Goal: Task Accomplishment & Management: Complete application form

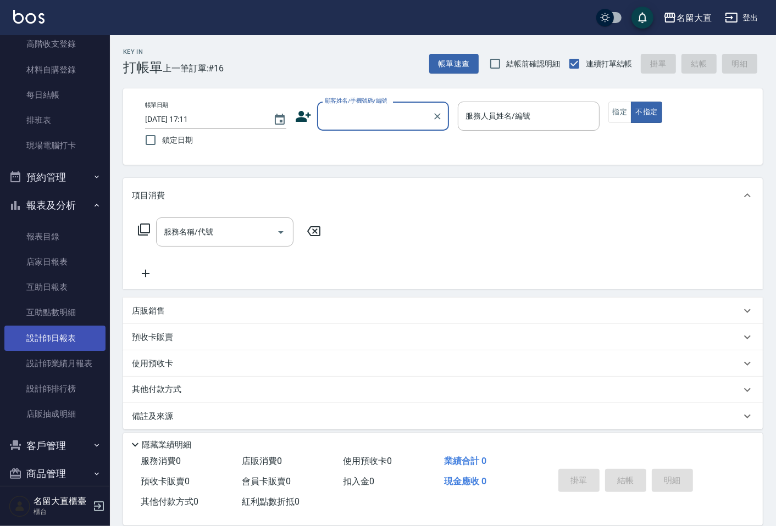
scroll to position [122, 0]
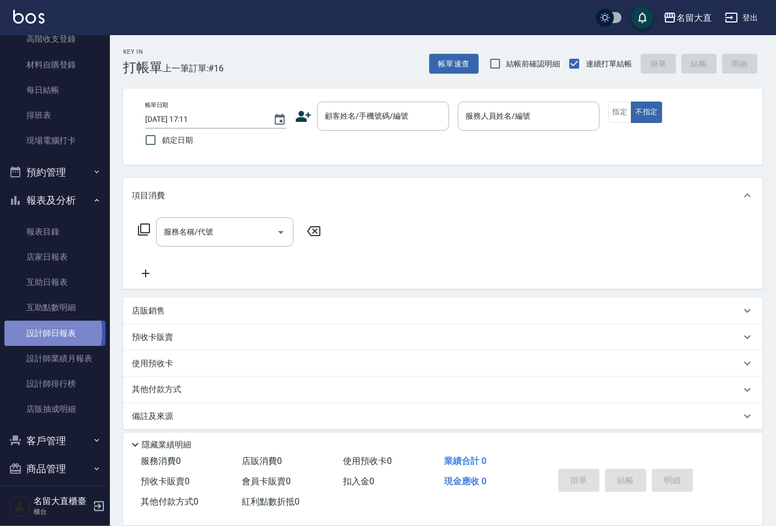
click at [42, 332] on link "設計師日報表" at bounding box center [54, 333] width 101 height 25
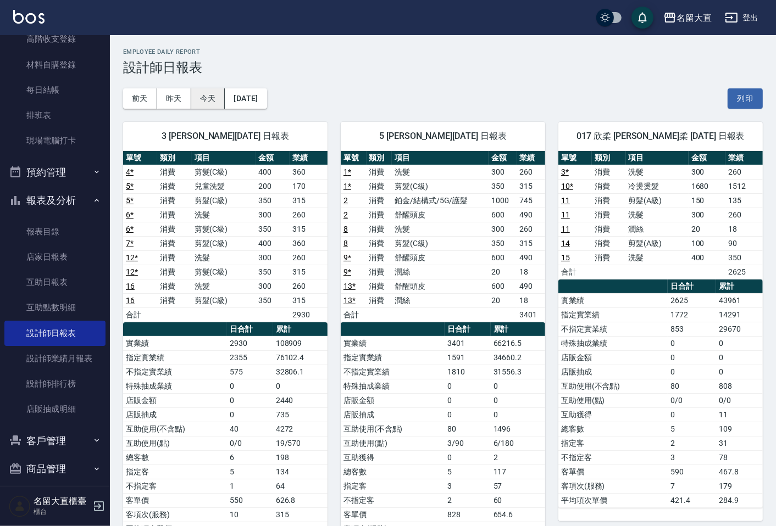
click at [199, 101] on button "今天" at bounding box center [208, 98] width 34 height 20
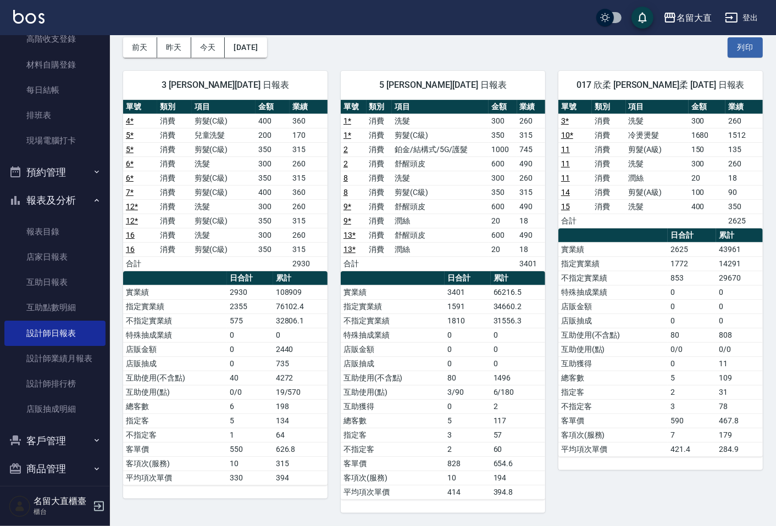
click at [720, 255] on td "43961" at bounding box center [739, 249] width 46 height 14
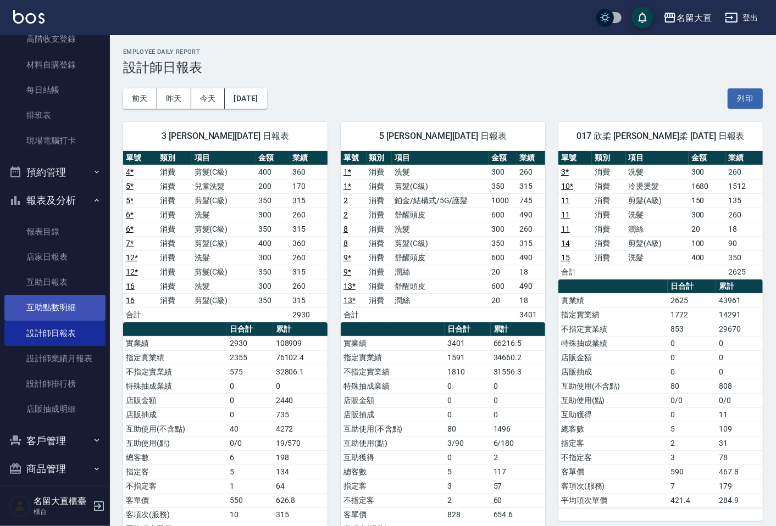
scroll to position [0, 0]
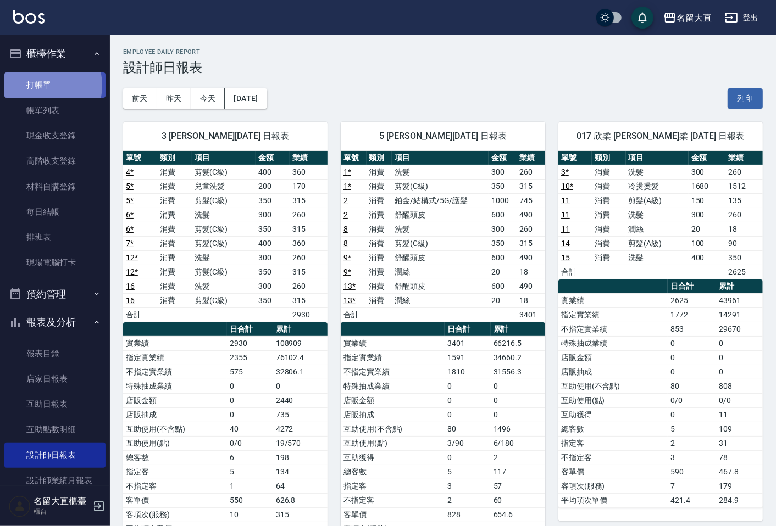
click at [40, 85] on link "打帳單" at bounding box center [54, 85] width 101 height 25
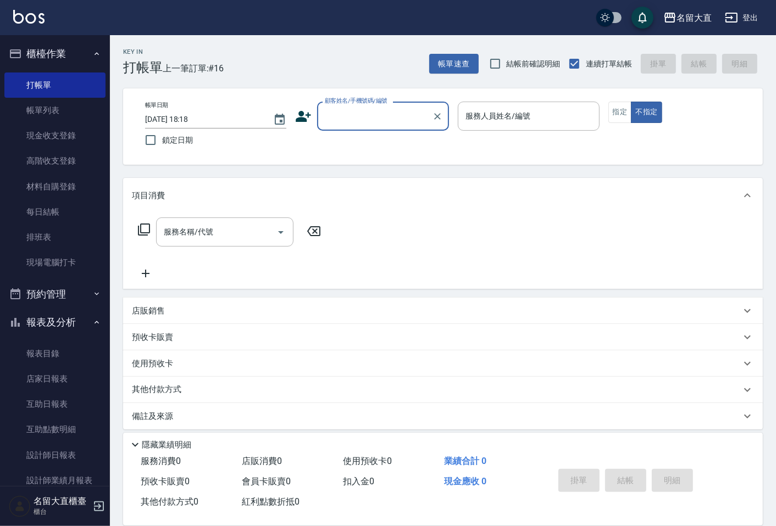
click at [335, 122] on input "顧客姓名/手機號碼/編號" at bounding box center [374, 116] width 105 height 19
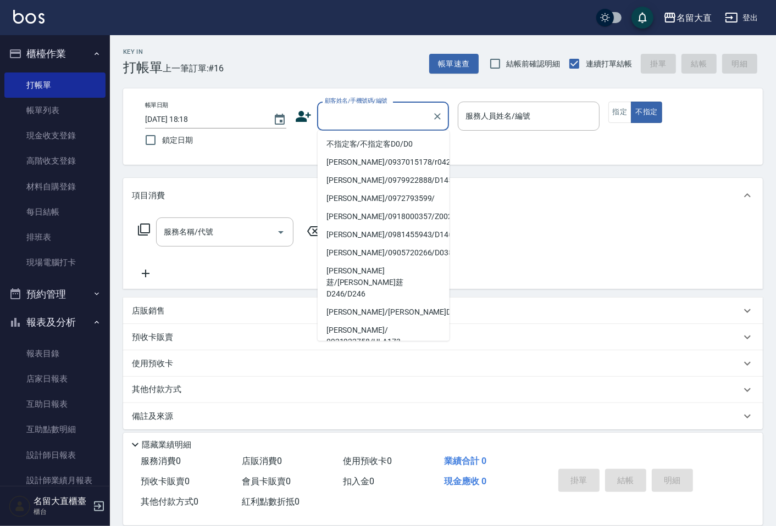
click at [356, 351] on li "無名字/ 0 /null" at bounding box center [384, 360] width 132 height 18
type input "無名字/ 0 /null"
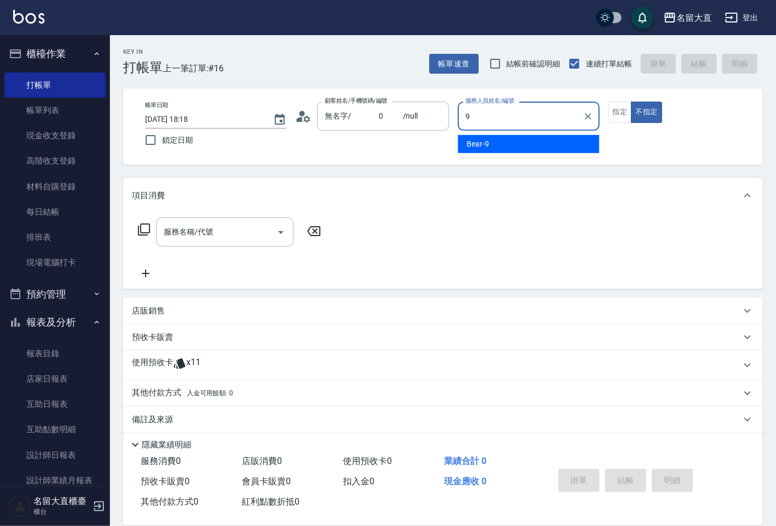
type input "Bear-9"
type button "false"
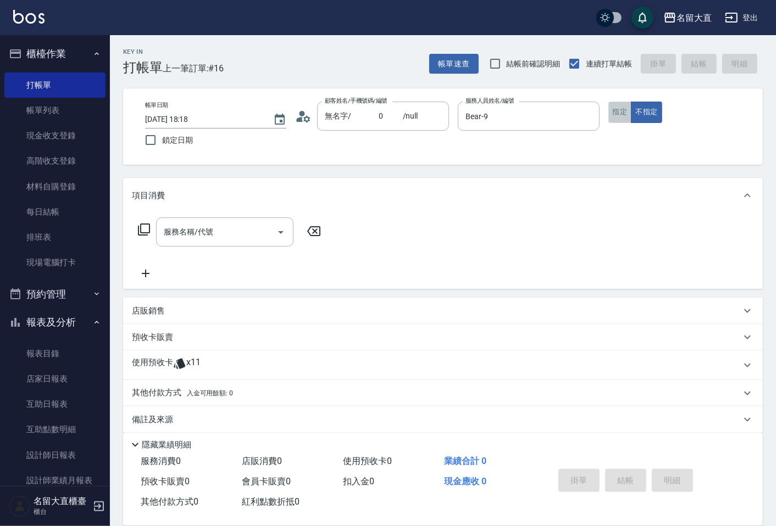
click at [625, 110] on button "指定" at bounding box center [620, 112] width 24 height 21
click at [147, 225] on icon at bounding box center [143, 229] width 13 height 13
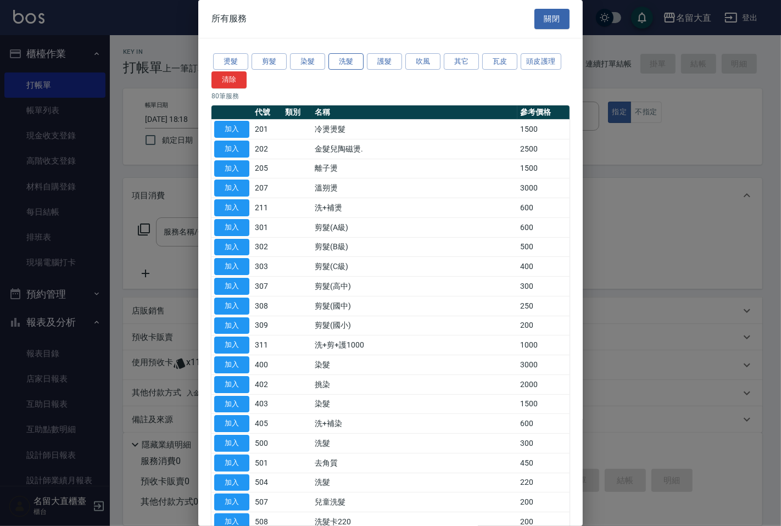
click at [336, 59] on button "洗髮" at bounding box center [346, 61] width 35 height 17
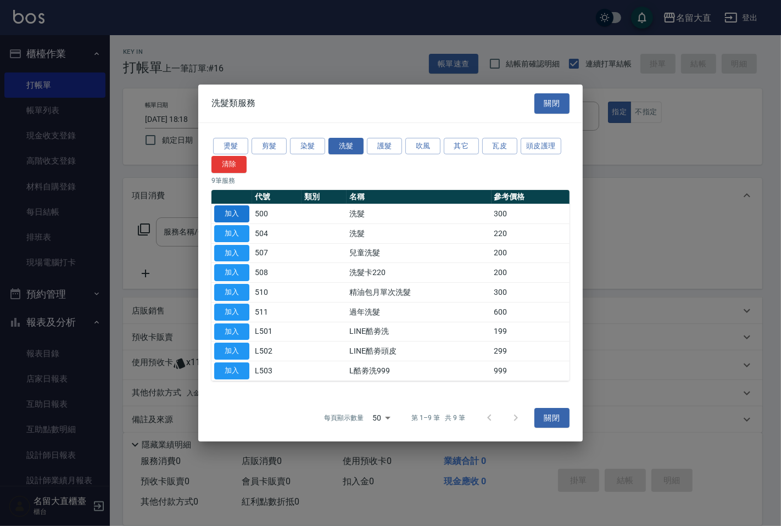
click at [214, 211] on td "加入" at bounding box center [231, 214] width 41 height 20
click at [218, 214] on button "加入" at bounding box center [231, 213] width 35 height 17
type input "洗髮(500)"
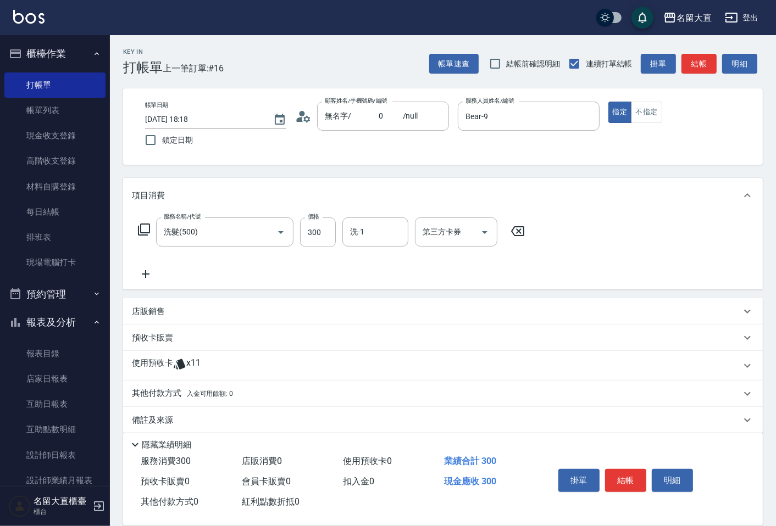
click at [134, 232] on div "服務名稱/代號 洗髮(500) 服務名稱/代號 價格 300 價格 洗-1 洗-1 第三方卡券 第三方卡券" at bounding box center [331, 233] width 399 height 30
click at [140, 231] on icon at bounding box center [143, 229] width 13 height 13
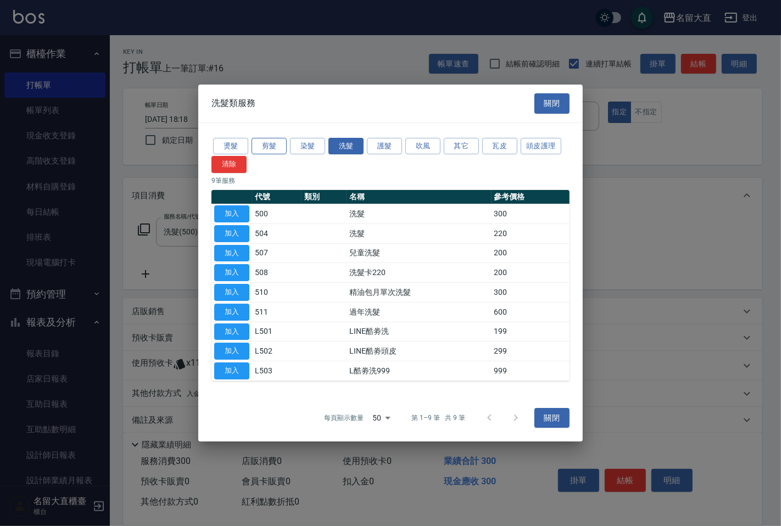
click at [265, 145] on button "剪髮" at bounding box center [269, 146] width 35 height 17
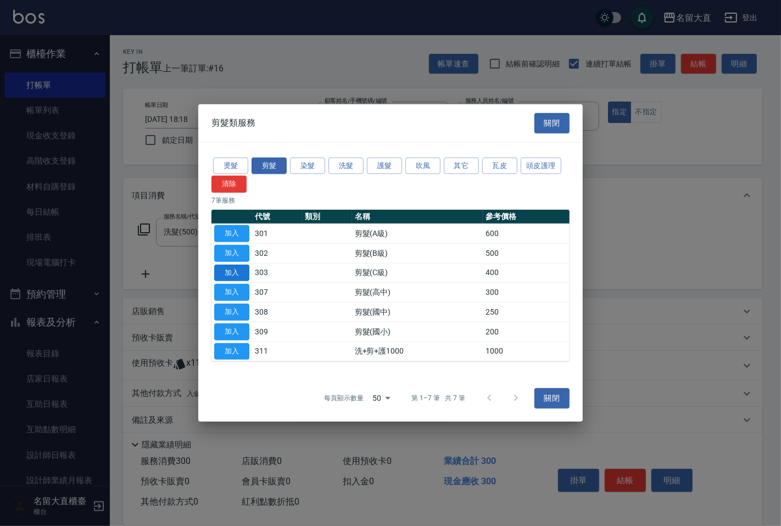
click at [228, 272] on button "加入" at bounding box center [231, 272] width 35 height 17
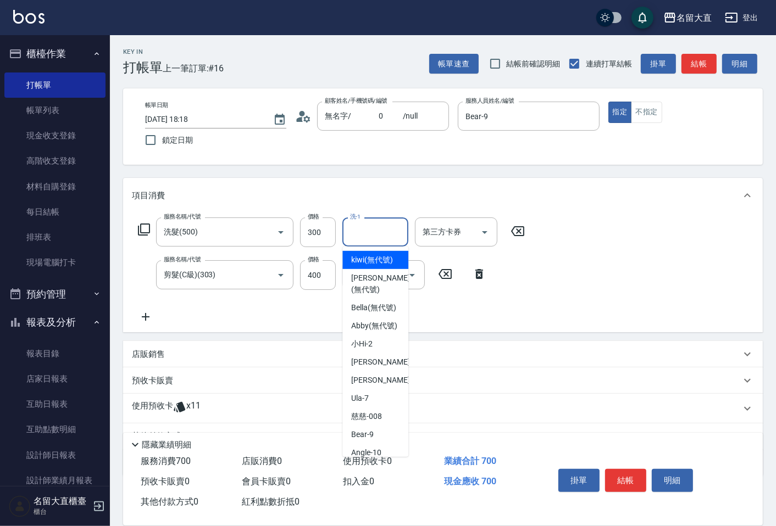
click at [361, 234] on input "洗-1" at bounding box center [375, 231] width 56 height 19
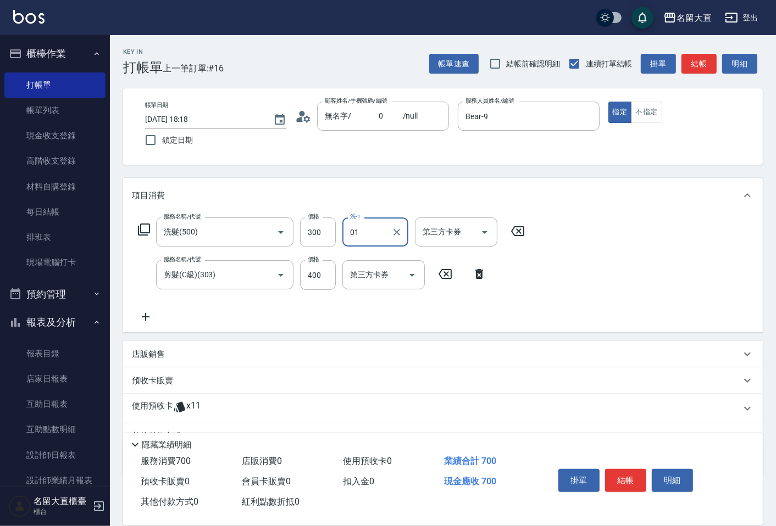
type input "0"
click at [359, 260] on span "[PERSON_NAME] -16" at bounding box center [385, 260] width 69 height 12
type input "[PERSON_NAME]-16"
click at [694, 63] on button "結帳" at bounding box center [698, 64] width 35 height 20
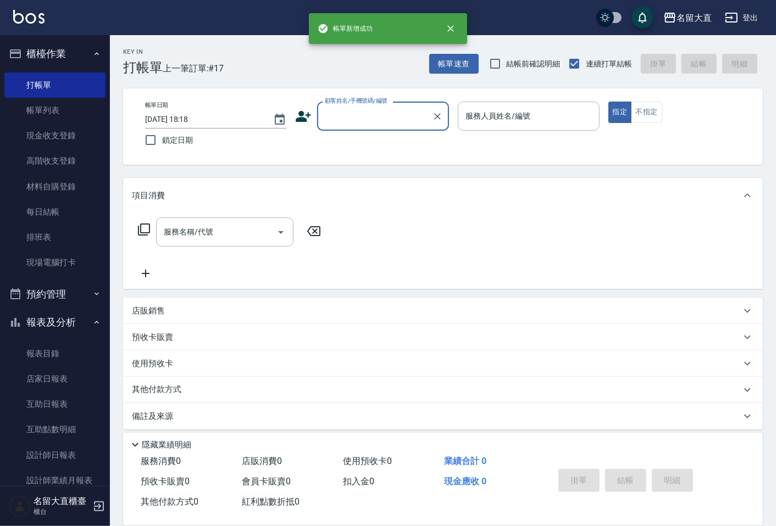
click at [349, 117] on input "顧客姓名/手機號碼/編號" at bounding box center [374, 116] width 105 height 19
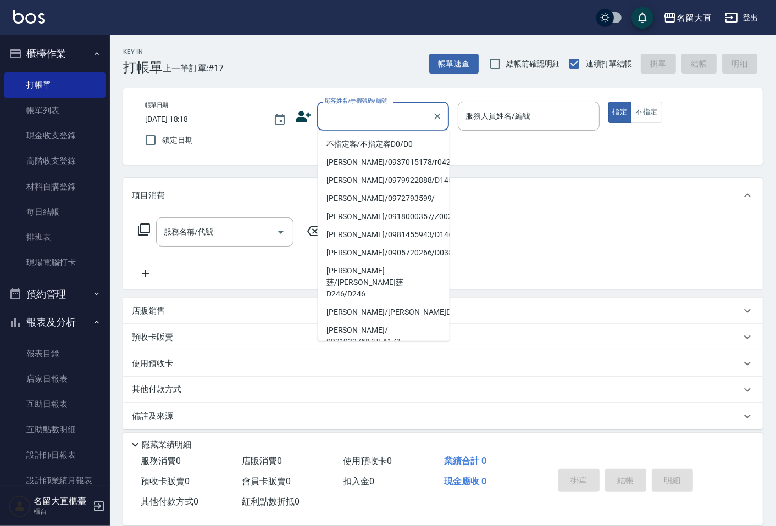
click at [349, 351] on li "無名字/ 0 /null" at bounding box center [384, 360] width 132 height 18
type input "無名字/ 0 /null"
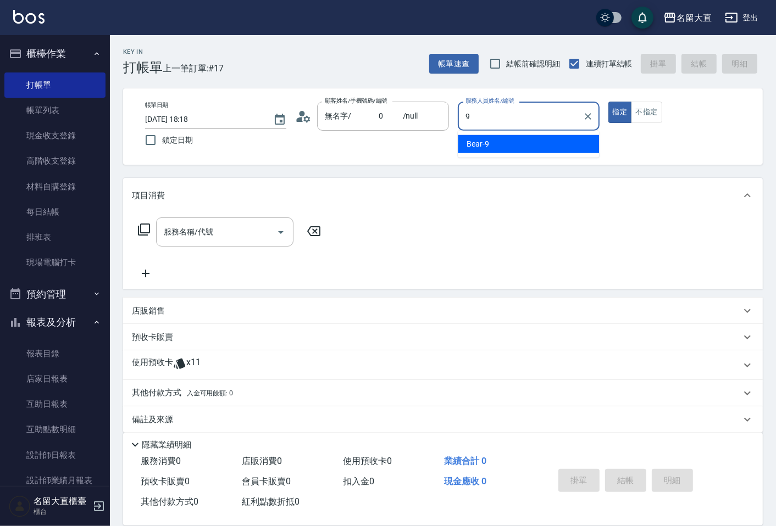
type input "Bear-9"
type button "true"
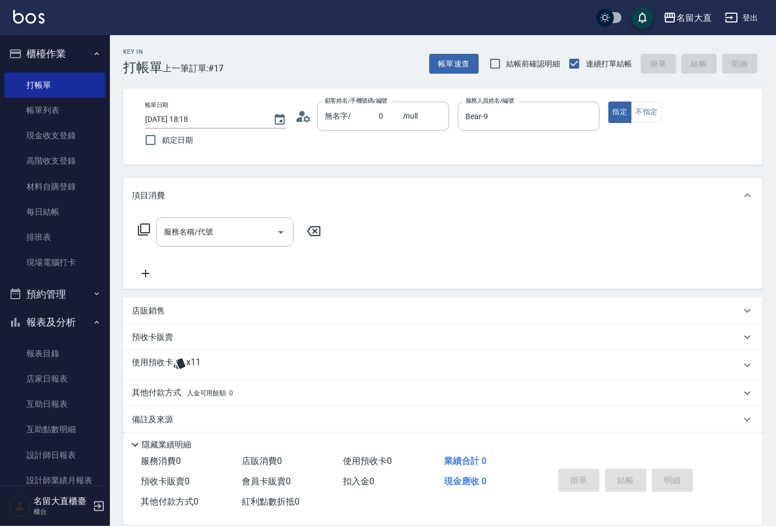
click at [148, 226] on icon at bounding box center [143, 229] width 13 height 13
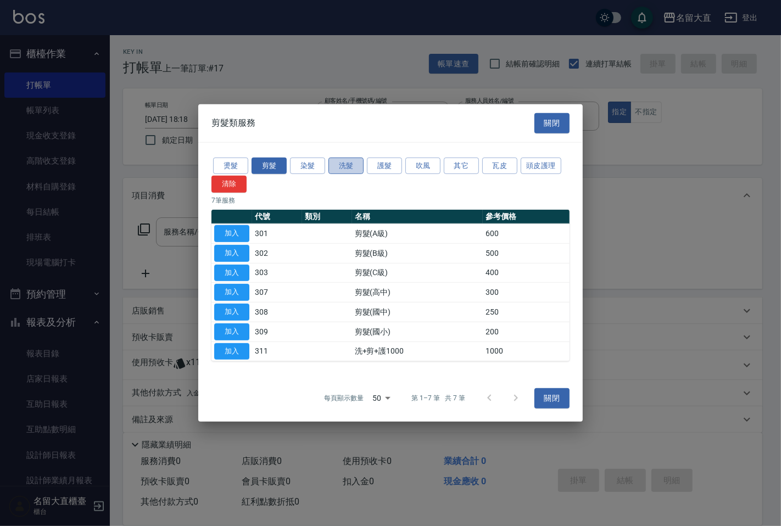
click at [337, 166] on button "洗髮" at bounding box center [346, 165] width 35 height 17
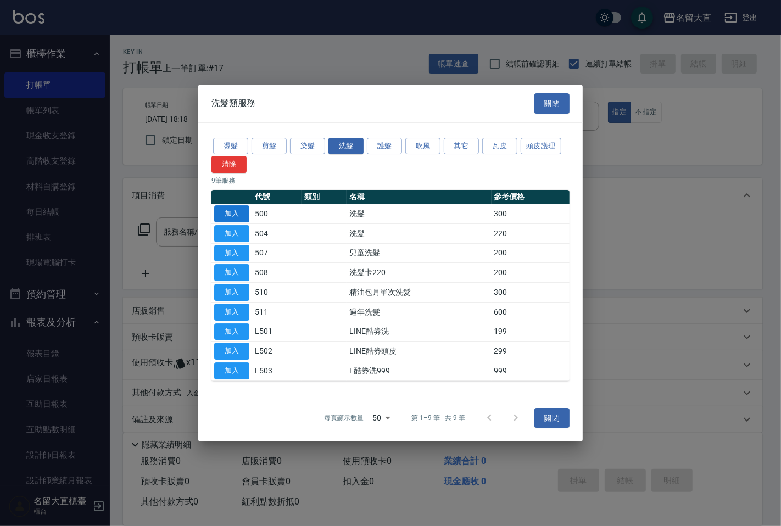
click at [234, 213] on button "加入" at bounding box center [231, 213] width 35 height 17
type input "洗髮(500)"
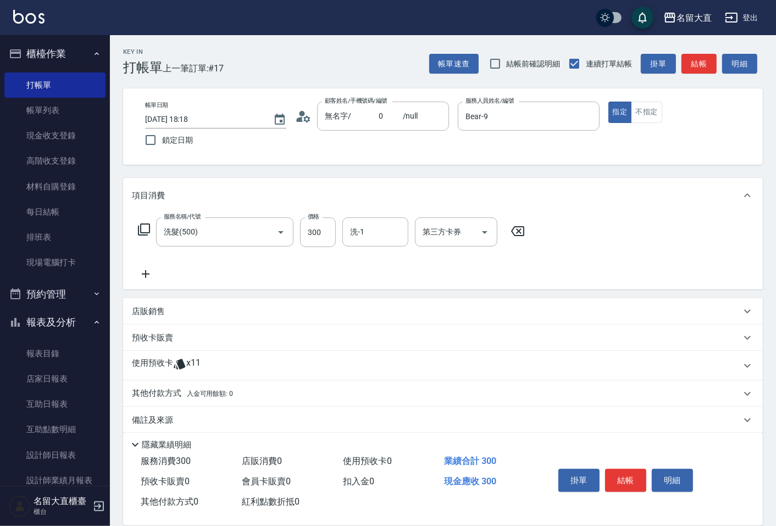
click at [138, 232] on icon at bounding box center [144, 230] width 12 height 12
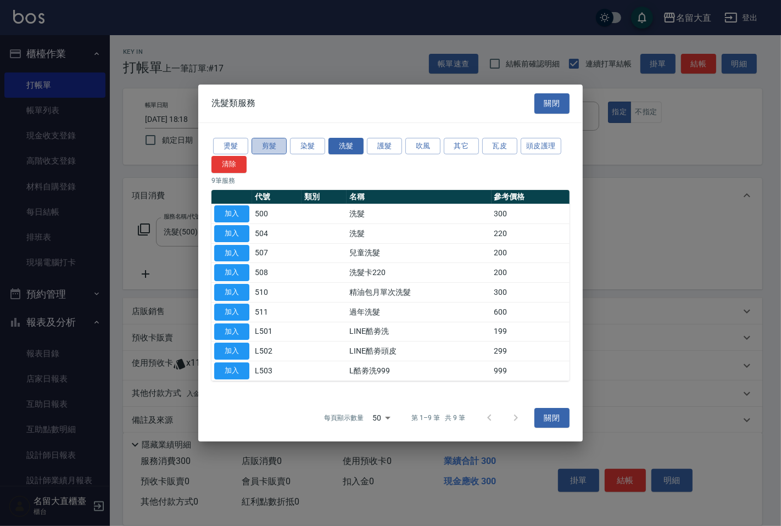
click at [264, 149] on button "剪髮" at bounding box center [269, 146] width 35 height 17
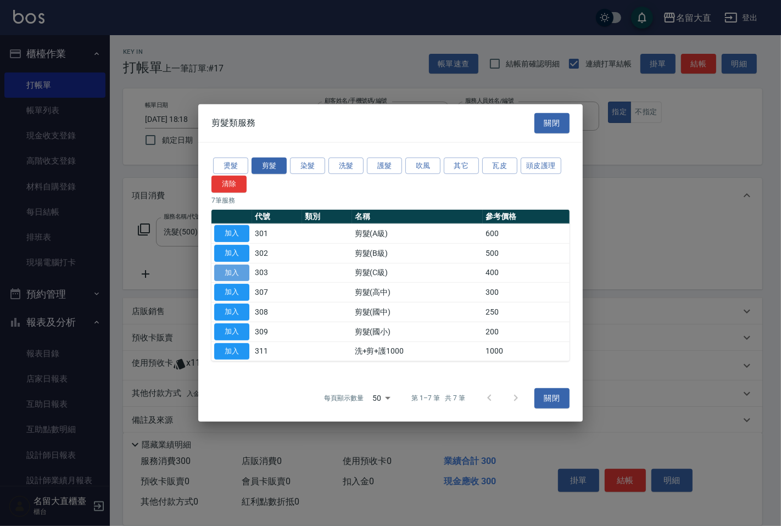
click at [237, 276] on button "加入" at bounding box center [231, 272] width 35 height 17
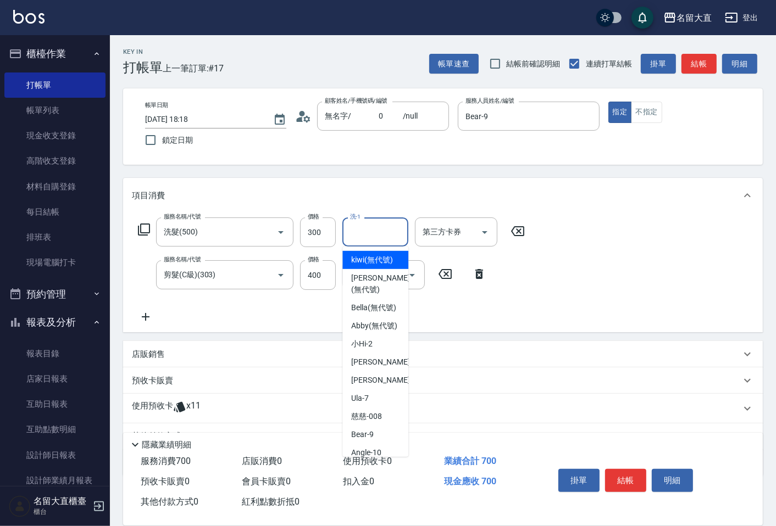
click at [364, 235] on input "洗-1" at bounding box center [375, 231] width 56 height 19
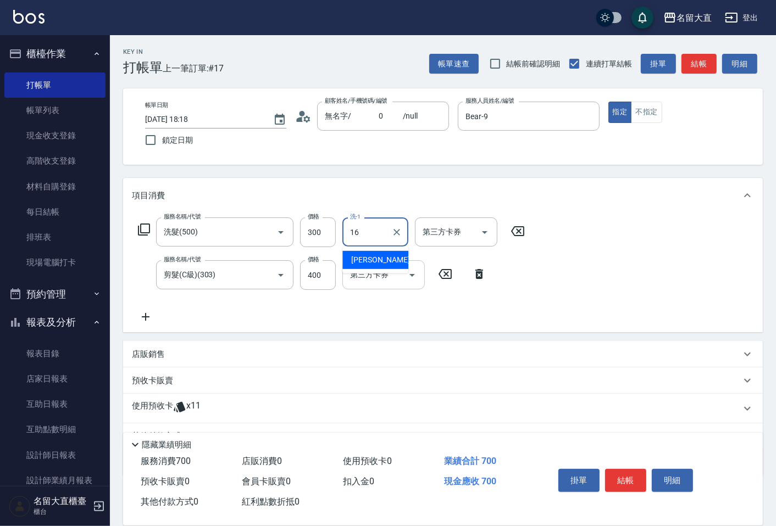
type input "[PERSON_NAME]-16"
click at [701, 59] on button "結帳" at bounding box center [698, 64] width 35 height 20
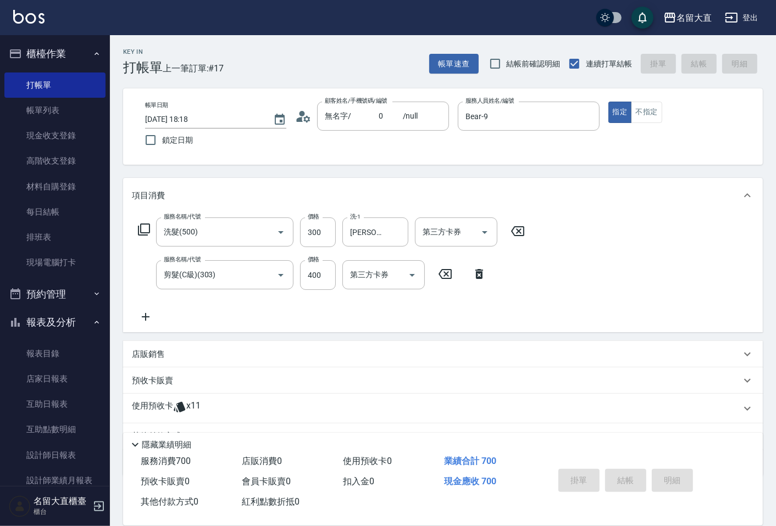
type input "[DATE] 18:19"
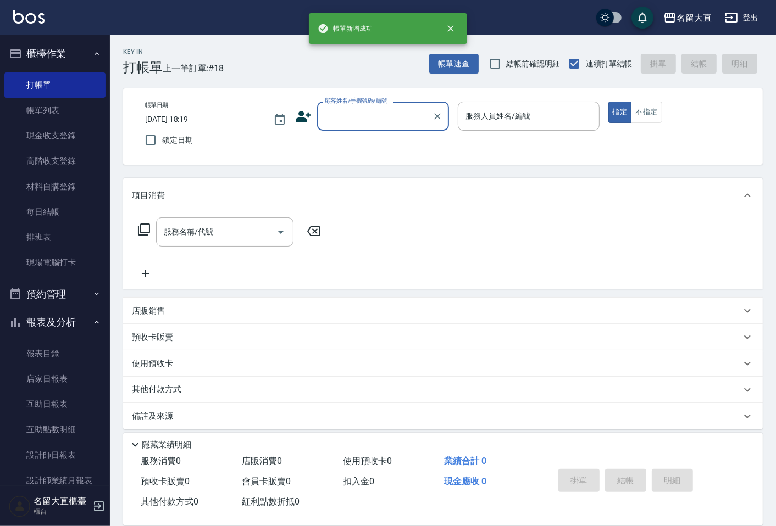
click at [353, 117] on input "顧客姓名/手機號碼/編號" at bounding box center [374, 116] width 105 height 19
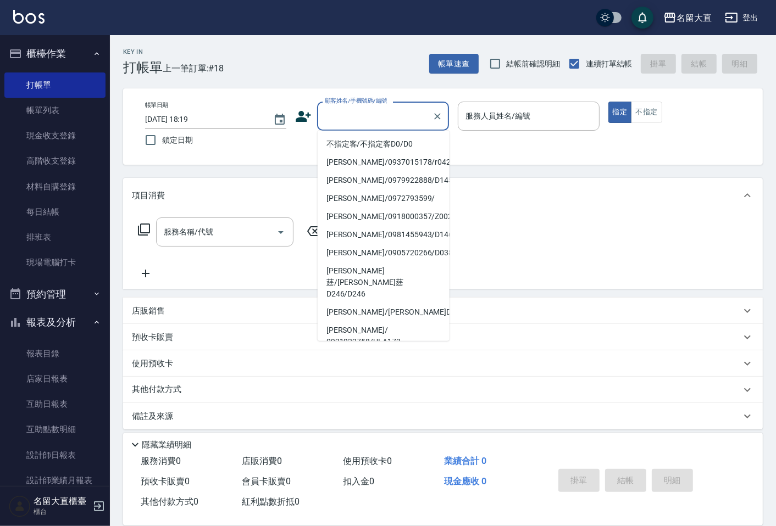
click at [342, 351] on li "無名字/ 0 /null" at bounding box center [384, 360] width 132 height 18
type input "無名字/ 0 /null"
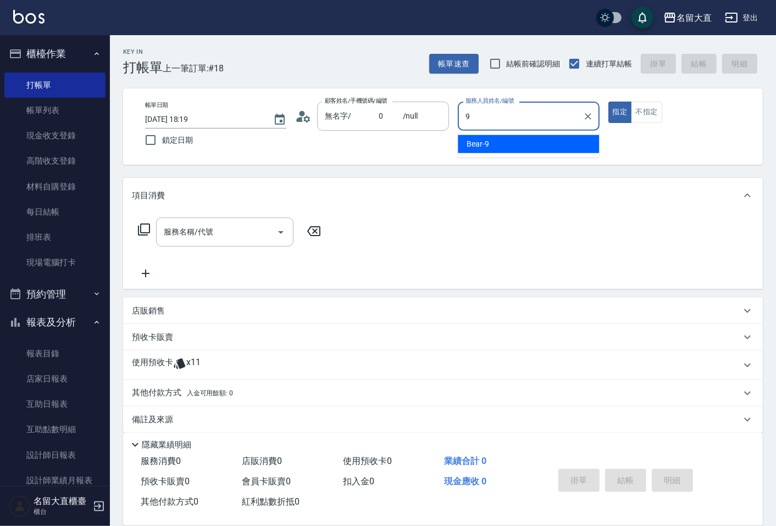
type input "Bear-9"
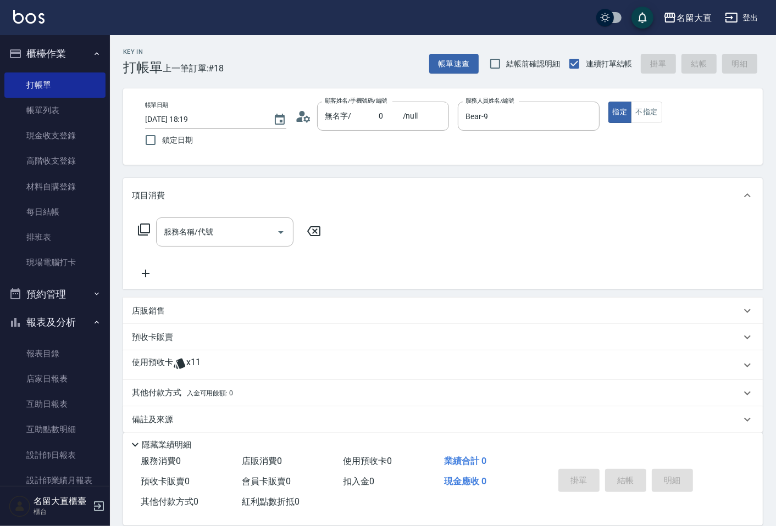
click at [144, 230] on icon at bounding box center [143, 229] width 13 height 13
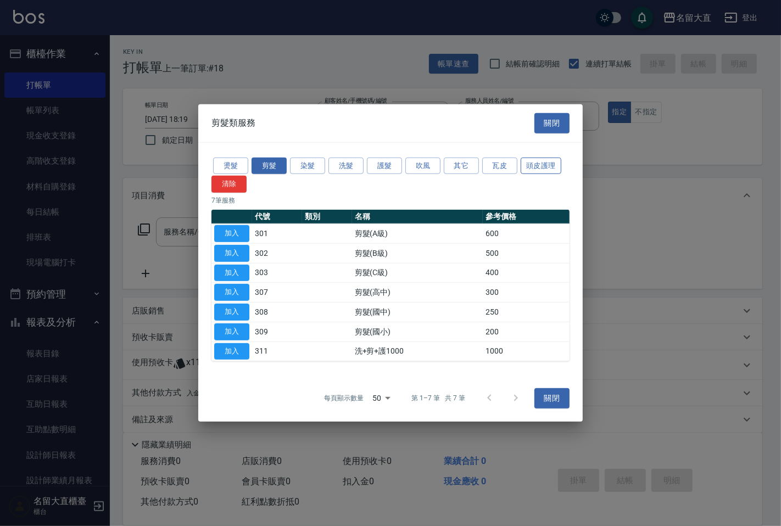
click at [530, 165] on button "頭皮護理" at bounding box center [541, 165] width 41 height 17
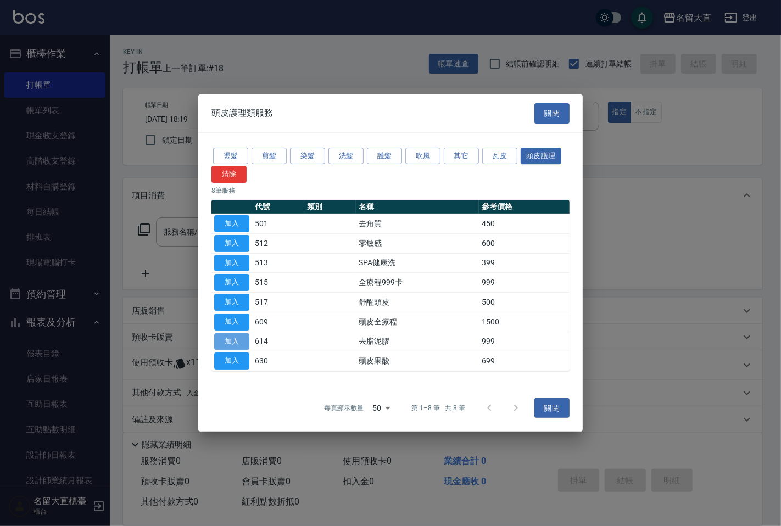
click at [236, 343] on button "加入" at bounding box center [231, 341] width 35 height 17
type input "去脂泥膠(614)"
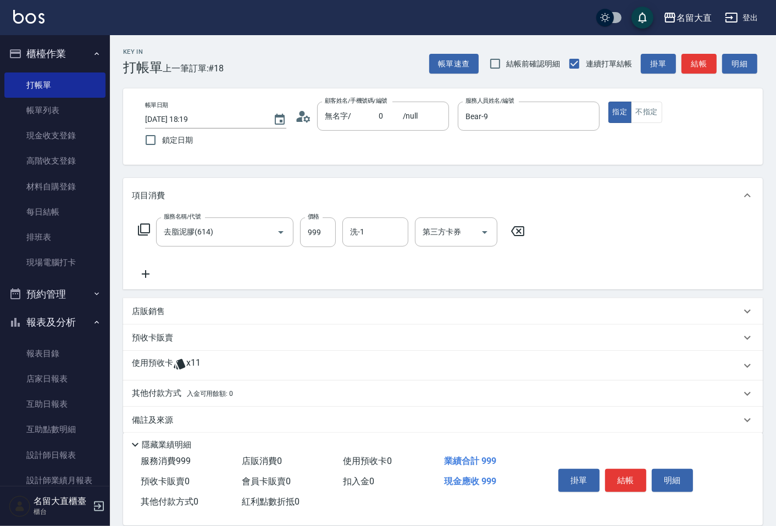
click at [145, 230] on icon at bounding box center [143, 229] width 13 height 13
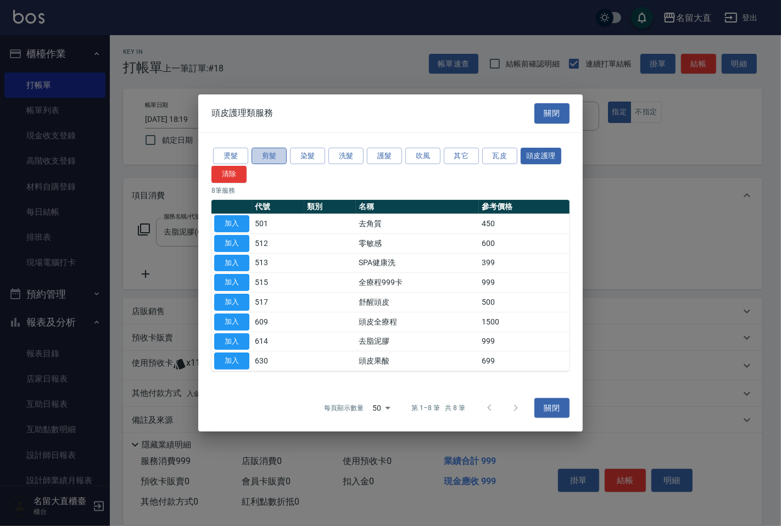
click at [265, 158] on button "剪髮" at bounding box center [269, 155] width 35 height 17
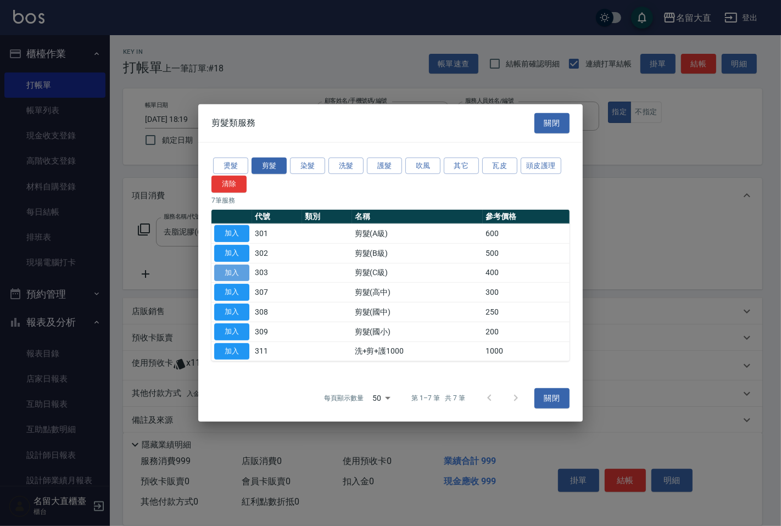
click at [237, 275] on button "加入" at bounding box center [231, 272] width 35 height 17
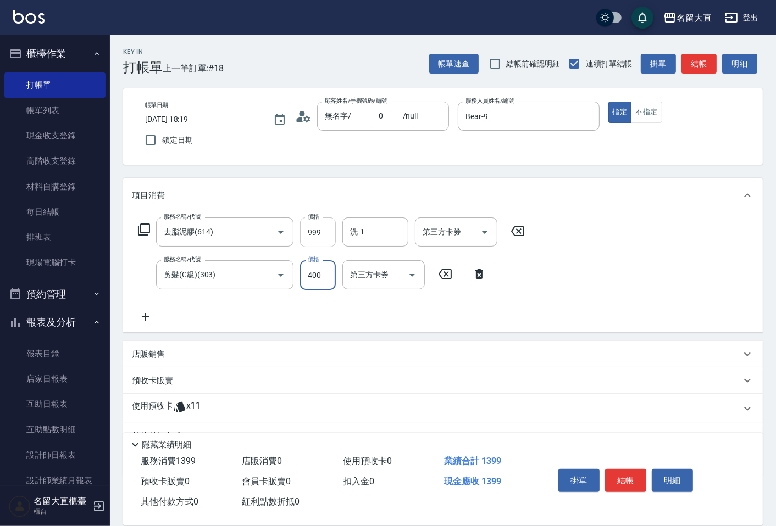
click at [315, 226] on input "999" at bounding box center [318, 233] width 36 height 30
type input "1000"
click at [364, 229] on input "洗-1" at bounding box center [375, 231] width 56 height 19
click at [365, 226] on input "洗-1" at bounding box center [375, 231] width 56 height 19
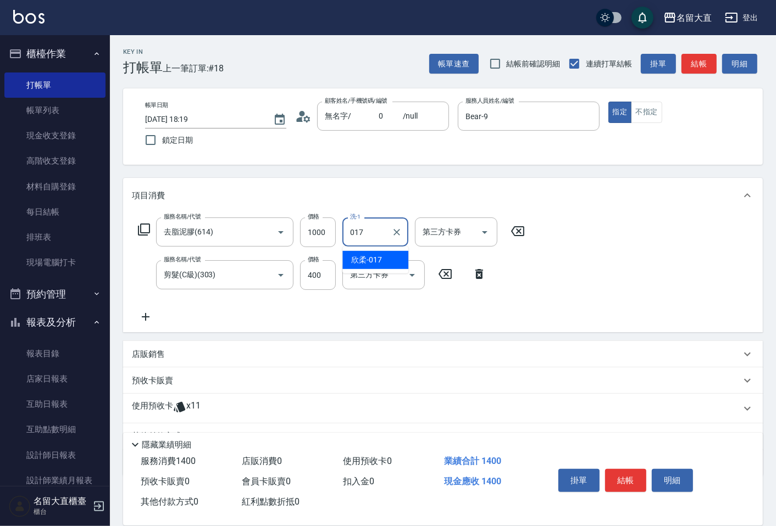
click at [366, 259] on span "欣柔 -017" at bounding box center [366, 260] width 31 height 12
type input "欣柔-017"
click at [695, 57] on button "結帳" at bounding box center [698, 64] width 35 height 20
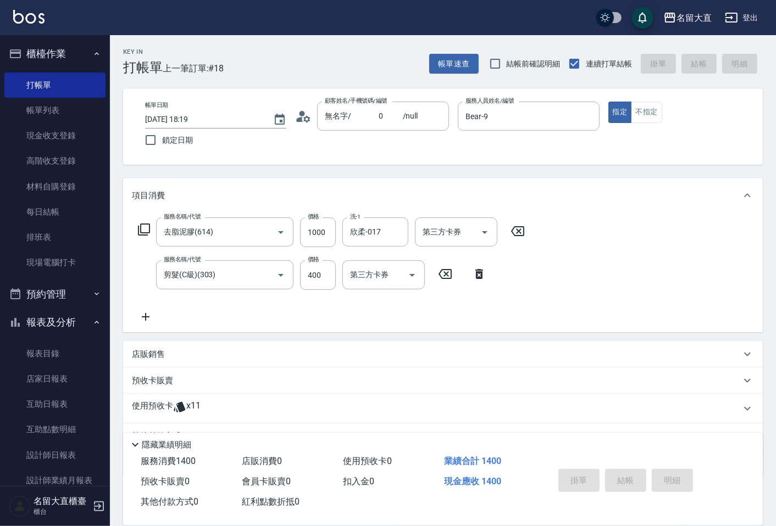
type input "[DATE] 18:20"
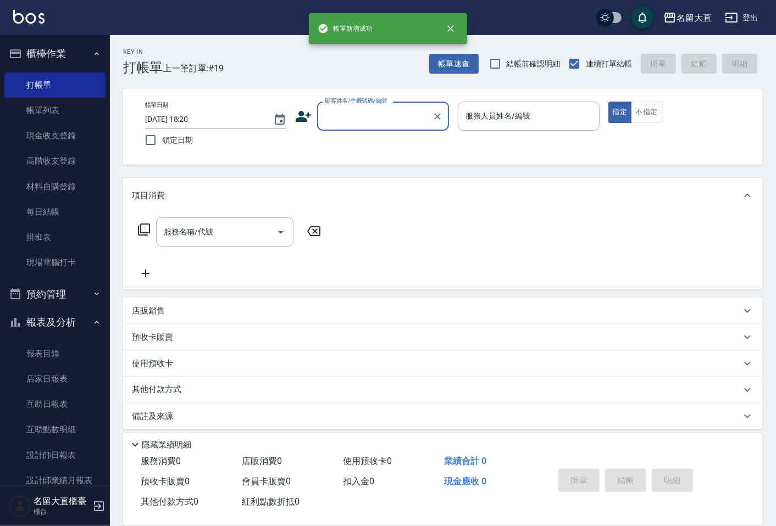
click at [342, 121] on input "顧客姓名/手機號碼/編號" at bounding box center [374, 116] width 105 height 19
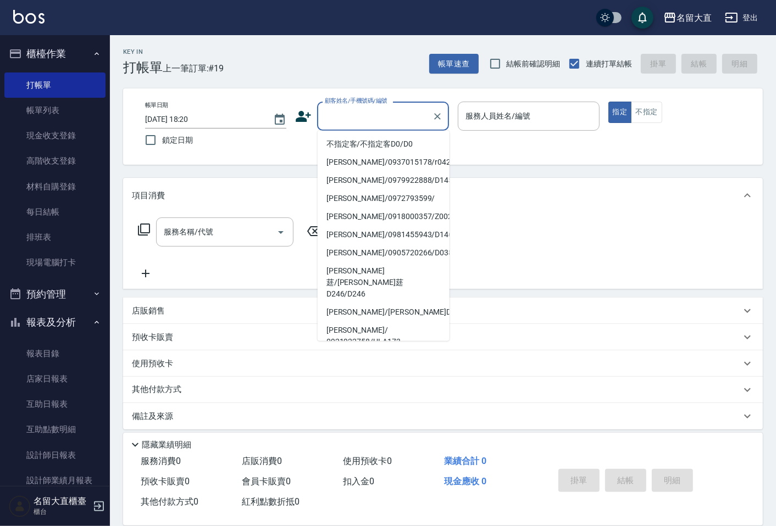
click at [359, 351] on li "無名字/ 0 /null" at bounding box center [384, 360] width 132 height 18
type input "無名字/ 0 /null"
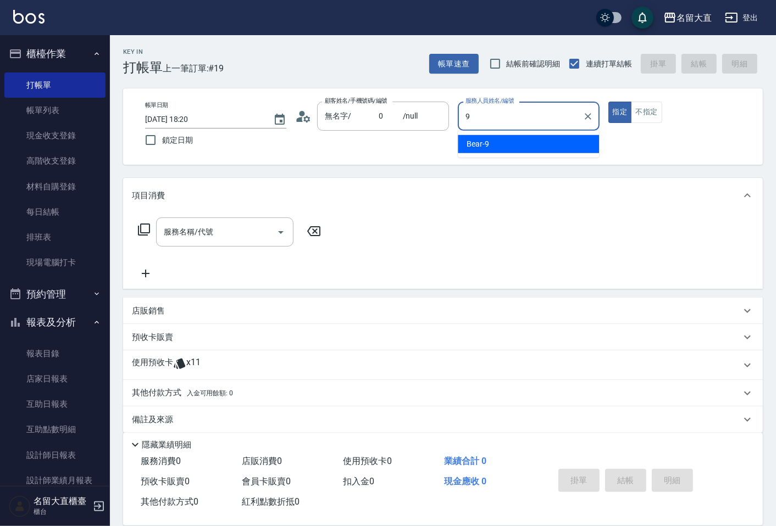
type input "Bear-9"
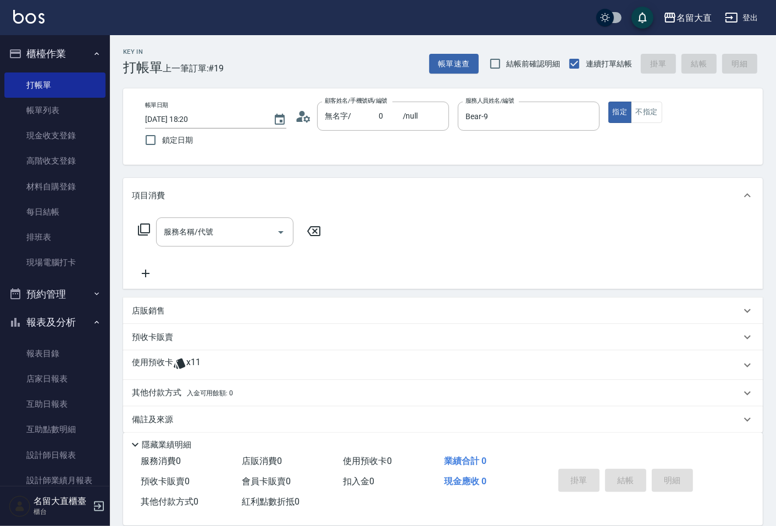
click at [147, 228] on icon at bounding box center [143, 229] width 13 height 13
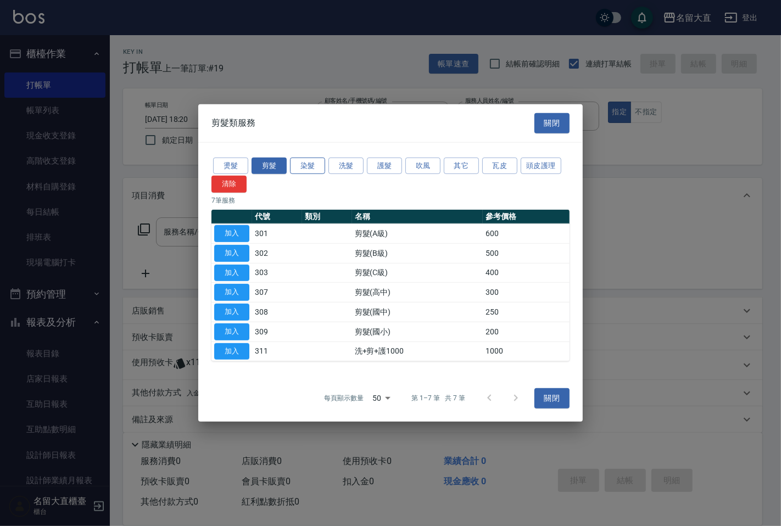
click at [304, 163] on button "染髮" at bounding box center [307, 165] width 35 height 17
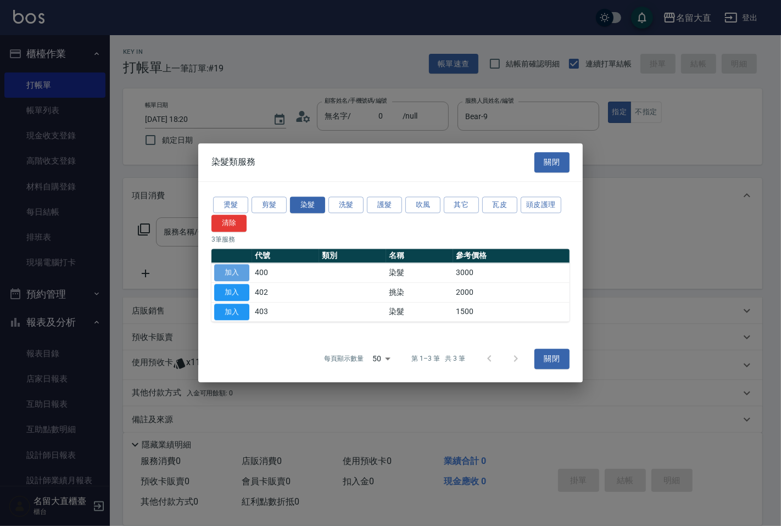
click at [229, 277] on button "加入" at bounding box center [231, 272] width 35 height 17
type input "染髮(400)"
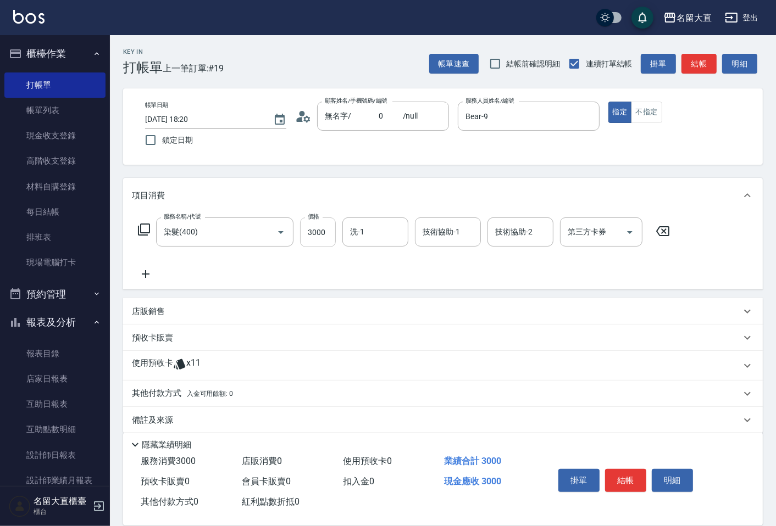
click at [318, 235] on input "3000" at bounding box center [318, 233] width 36 height 30
click at [140, 229] on icon at bounding box center [143, 229] width 13 height 13
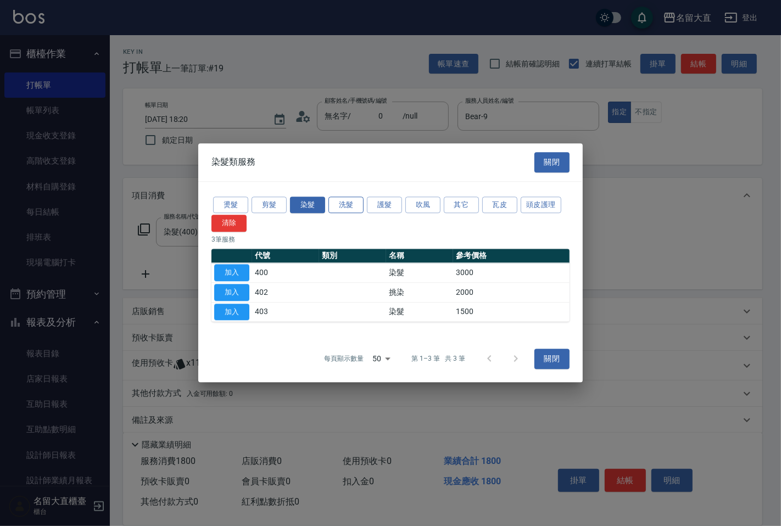
click at [344, 203] on button "洗髮" at bounding box center [346, 205] width 35 height 17
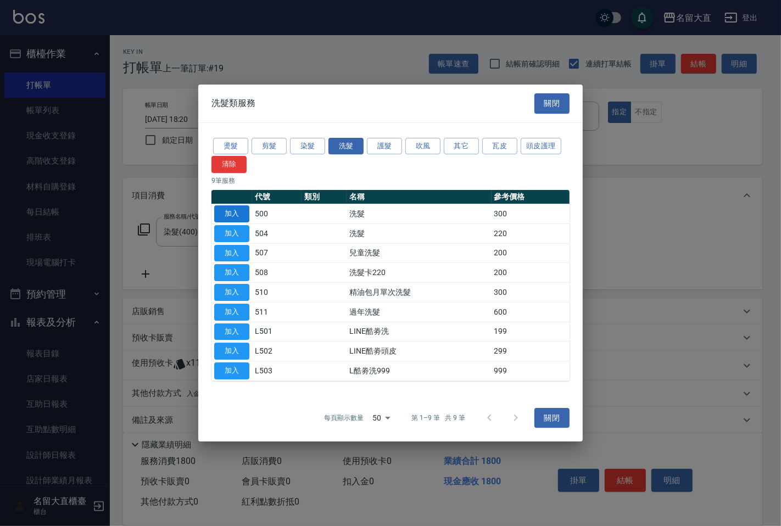
click at [238, 215] on button "加入" at bounding box center [231, 213] width 35 height 17
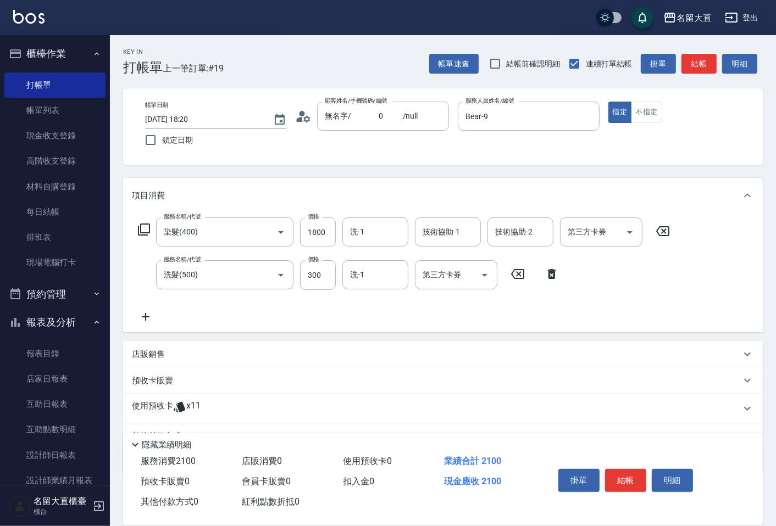
click at [143, 224] on icon at bounding box center [144, 230] width 12 height 12
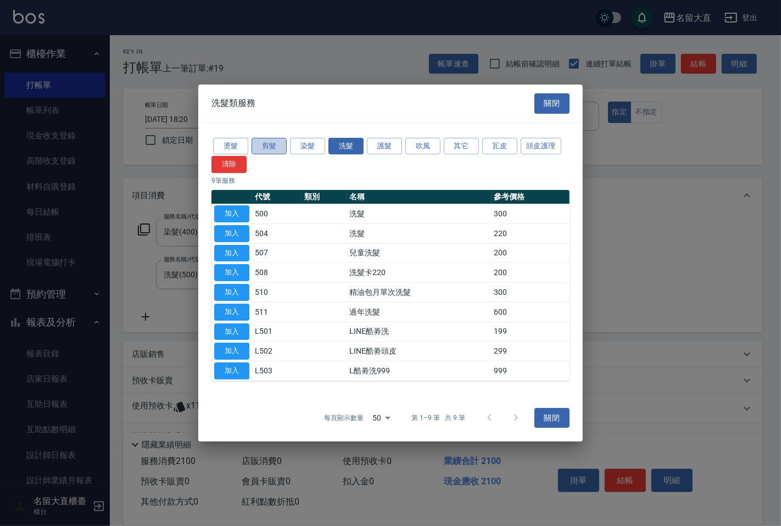
click at [280, 144] on button "剪髮" at bounding box center [269, 146] width 35 height 17
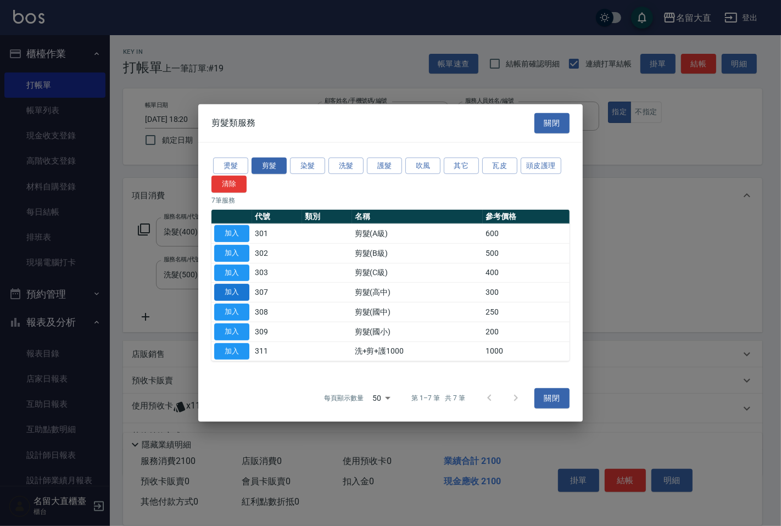
click at [235, 292] on button "加入" at bounding box center [231, 292] width 35 height 17
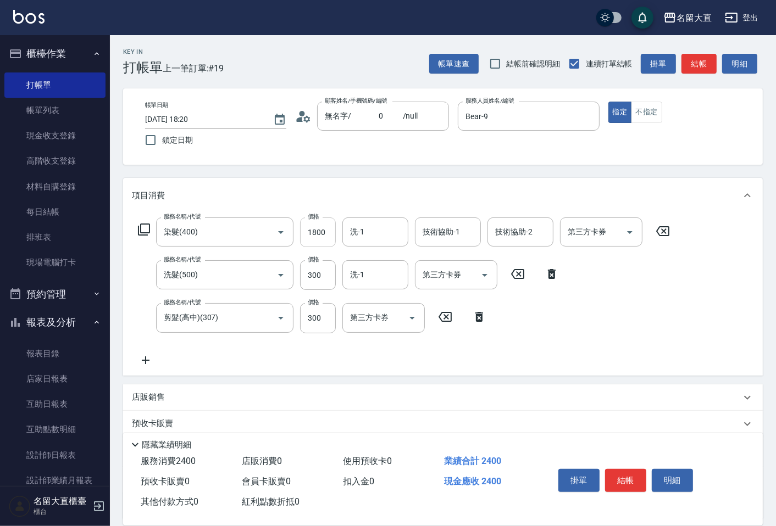
click at [323, 241] on input "1800" at bounding box center [318, 233] width 36 height 30
type input "2200"
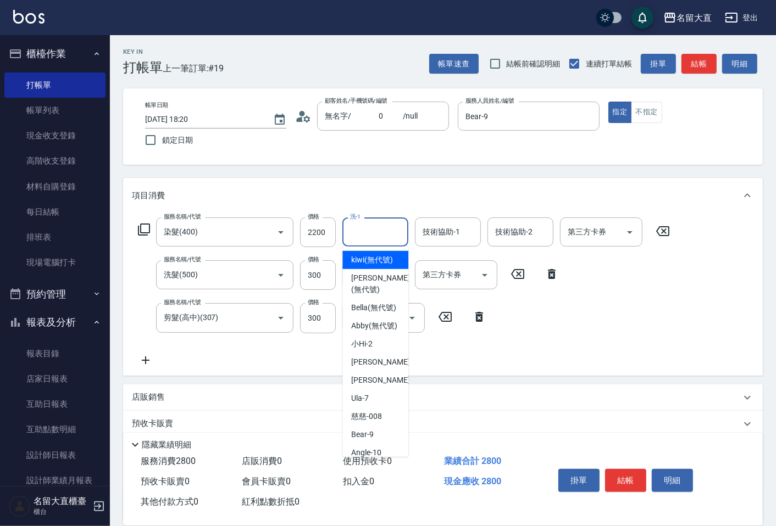
click at [358, 230] on input "洗-1" at bounding box center [375, 231] width 56 height 19
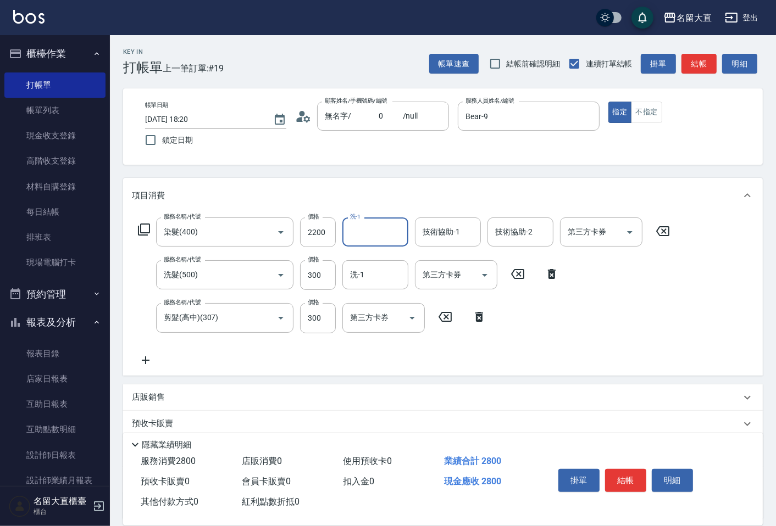
click at [361, 230] on input "洗-1" at bounding box center [375, 231] width 56 height 19
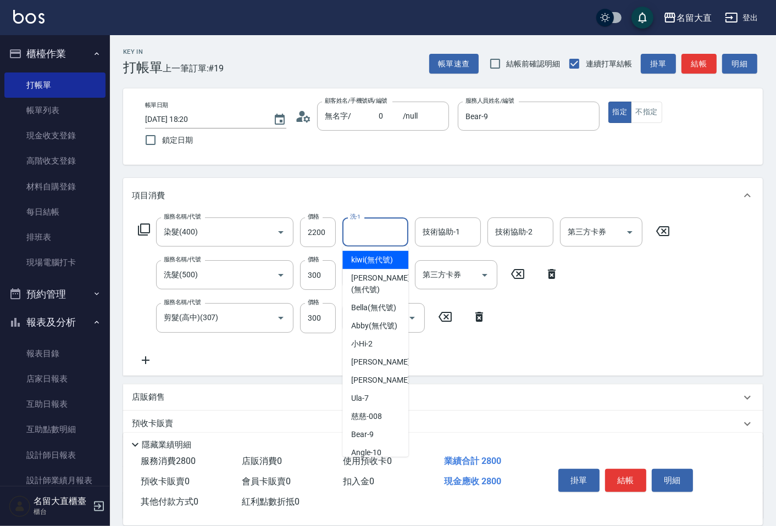
click at [357, 232] on input "洗-1" at bounding box center [375, 231] width 56 height 19
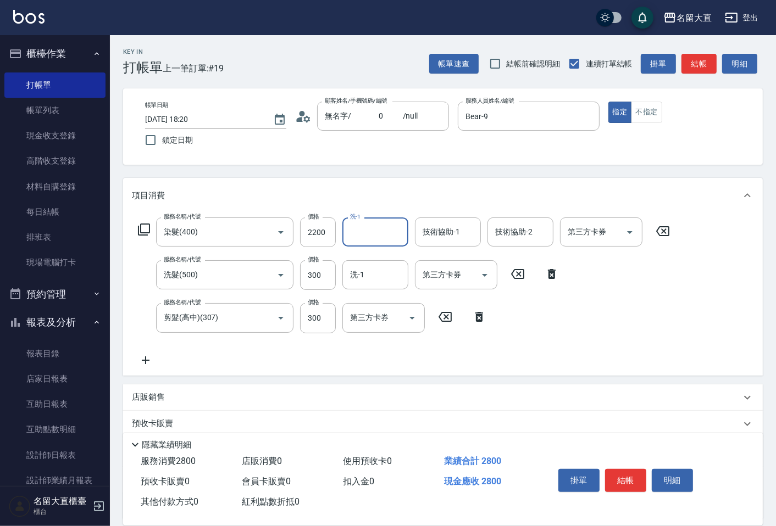
click at [355, 232] on input "洗-1" at bounding box center [375, 231] width 56 height 19
click at [353, 238] on input "洗-1" at bounding box center [375, 231] width 56 height 19
click at [364, 227] on input "洗-1" at bounding box center [375, 231] width 56 height 19
click at [354, 234] on input "洗-1" at bounding box center [375, 231] width 56 height 19
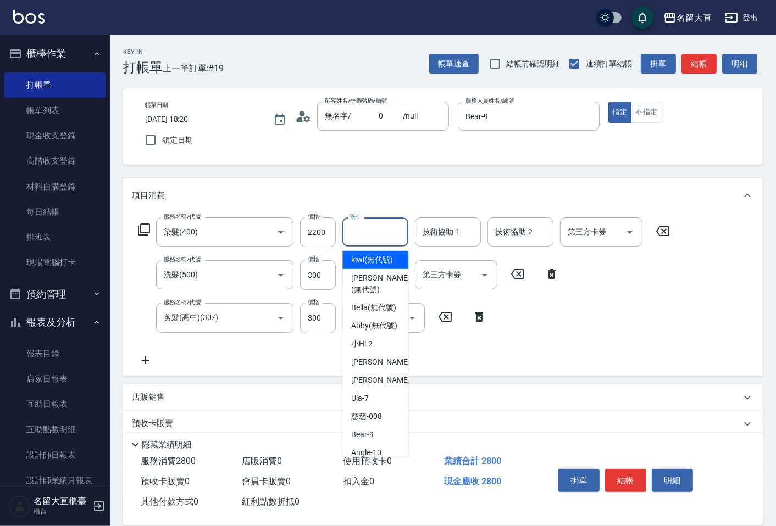
click at [358, 231] on input "洗-1" at bounding box center [375, 231] width 56 height 19
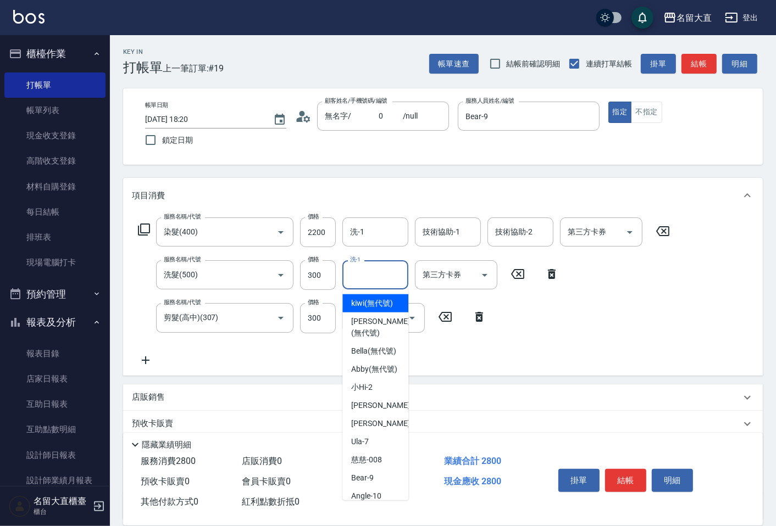
click at [360, 276] on input "洗-1" at bounding box center [375, 274] width 56 height 19
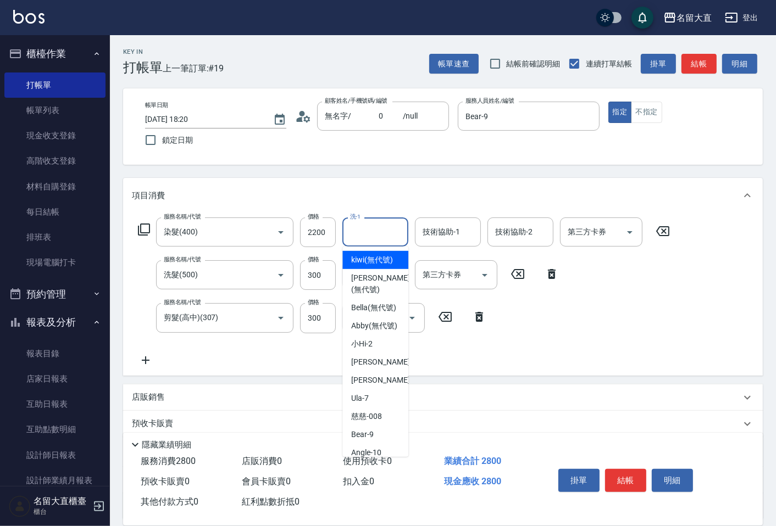
click at [361, 226] on input "洗-1" at bounding box center [375, 231] width 56 height 19
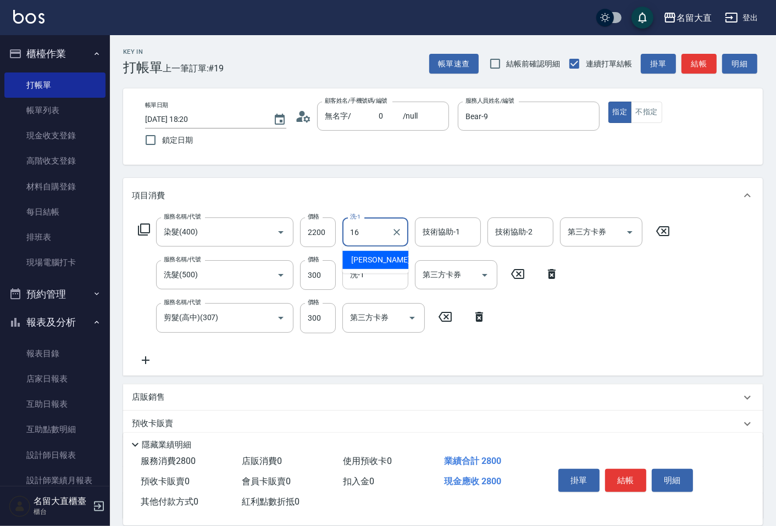
click at [359, 261] on span "[PERSON_NAME] -16" at bounding box center [385, 260] width 69 height 12
type input "[PERSON_NAME]-16"
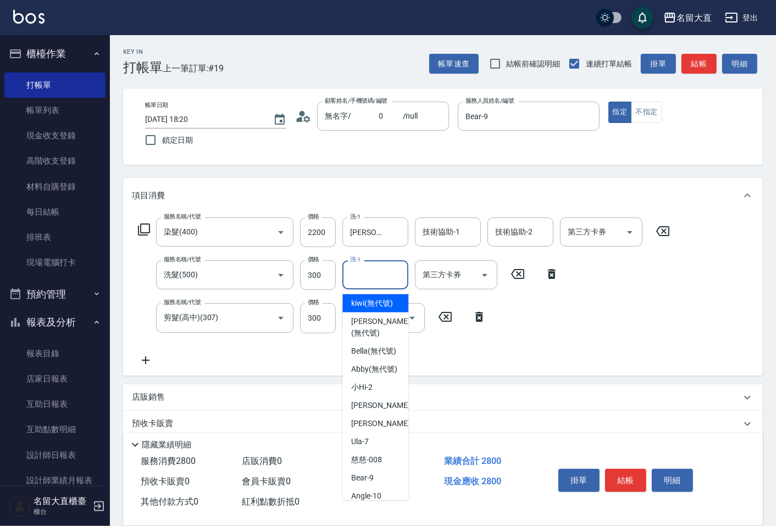
click at [360, 275] on input "洗-1" at bounding box center [375, 274] width 56 height 19
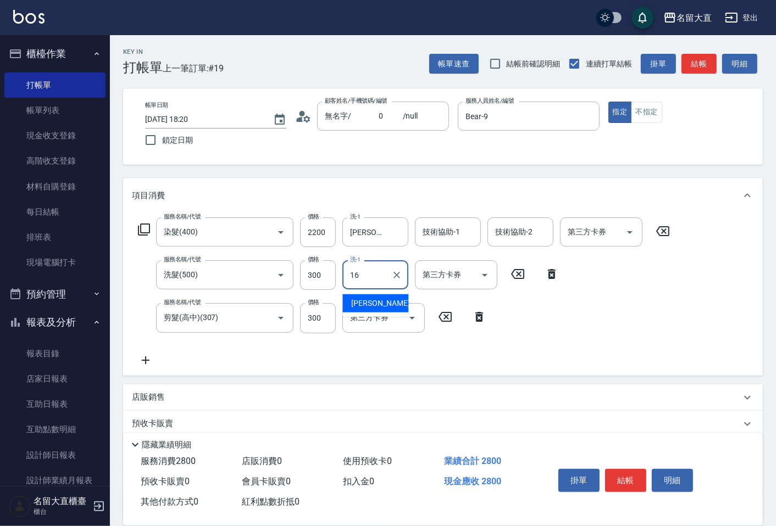
click at [359, 298] on span "[PERSON_NAME] -16" at bounding box center [385, 304] width 69 height 12
type input "[PERSON_NAME]-16"
click at [689, 65] on button "結帳" at bounding box center [698, 64] width 35 height 20
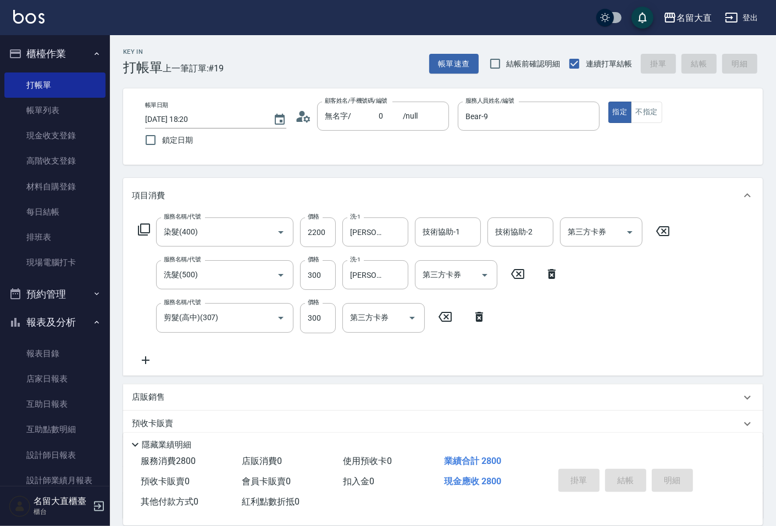
type input "[DATE] 18:22"
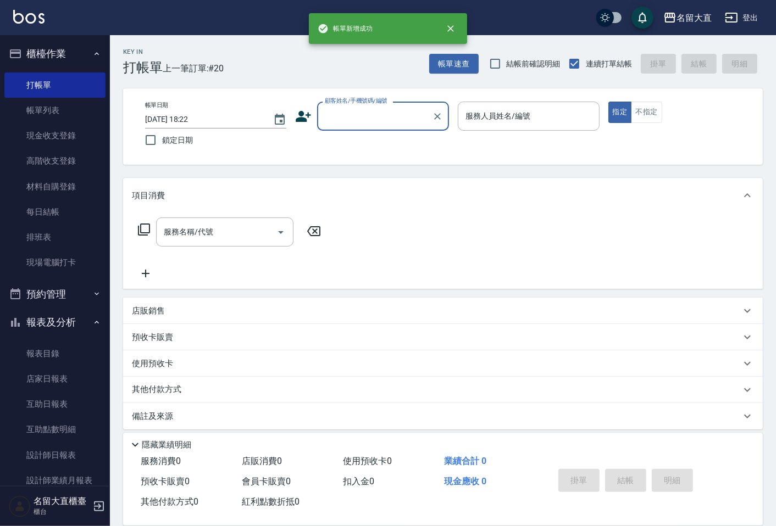
click at [346, 117] on input "顧客姓名/手機號碼/編號" at bounding box center [374, 116] width 105 height 19
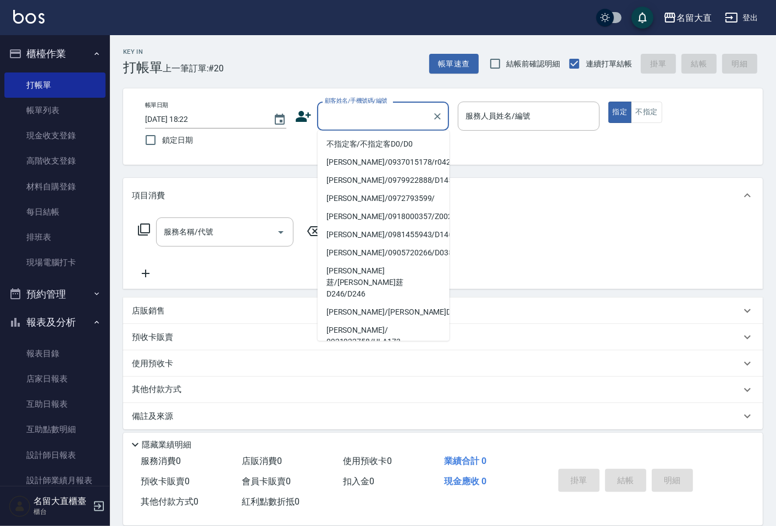
click at [363, 351] on li "無名字/ 0 /null" at bounding box center [384, 360] width 132 height 18
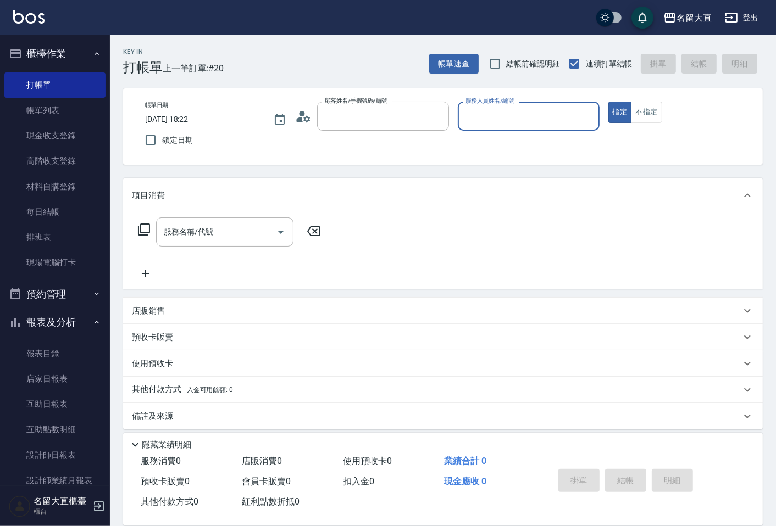
type input "無名字/ 0 /null"
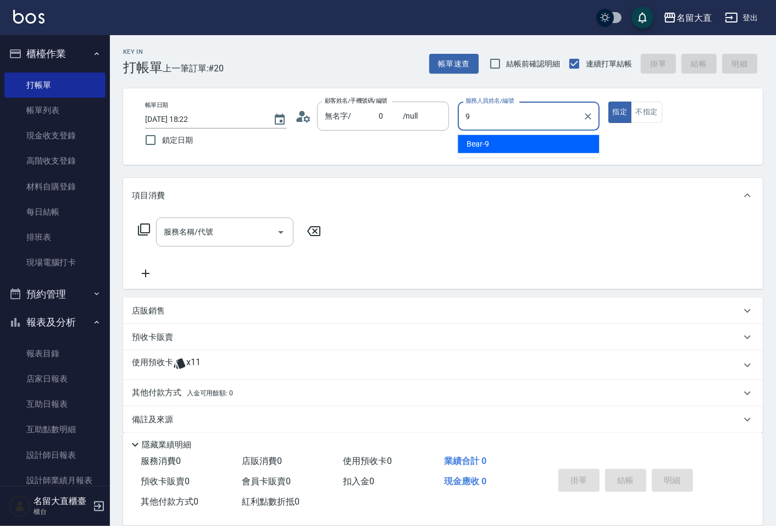
type input "Bear-9"
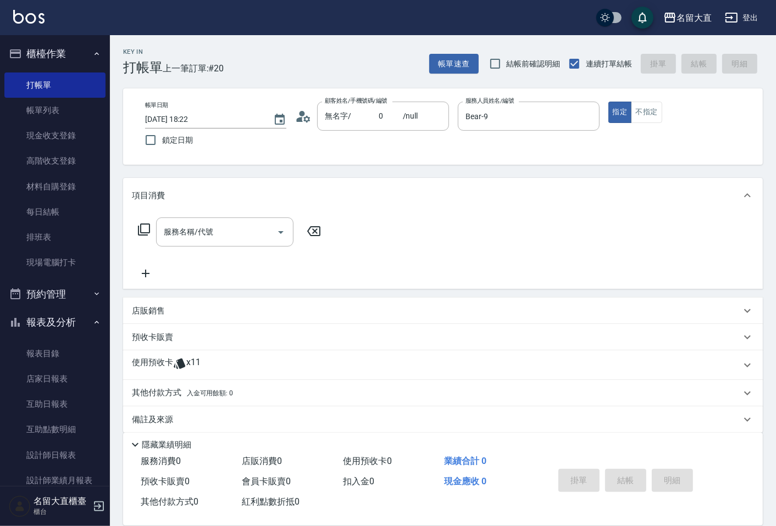
click at [143, 226] on icon at bounding box center [143, 229] width 13 height 13
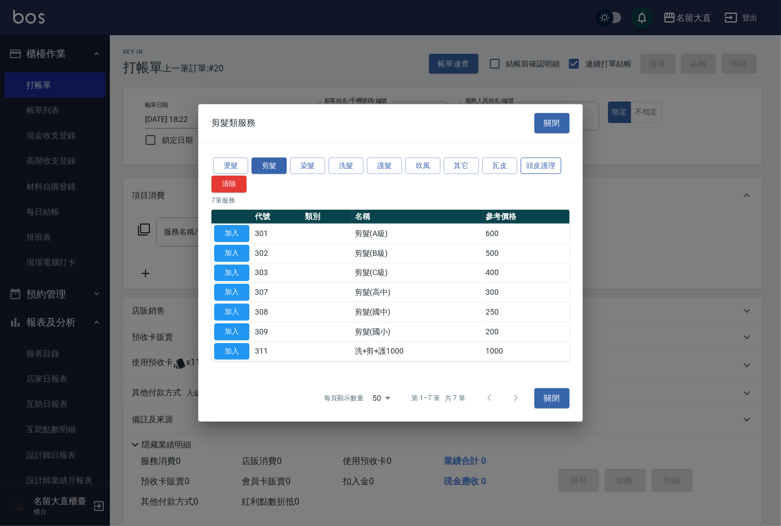
click at [535, 162] on button "頭皮護理" at bounding box center [541, 165] width 41 height 17
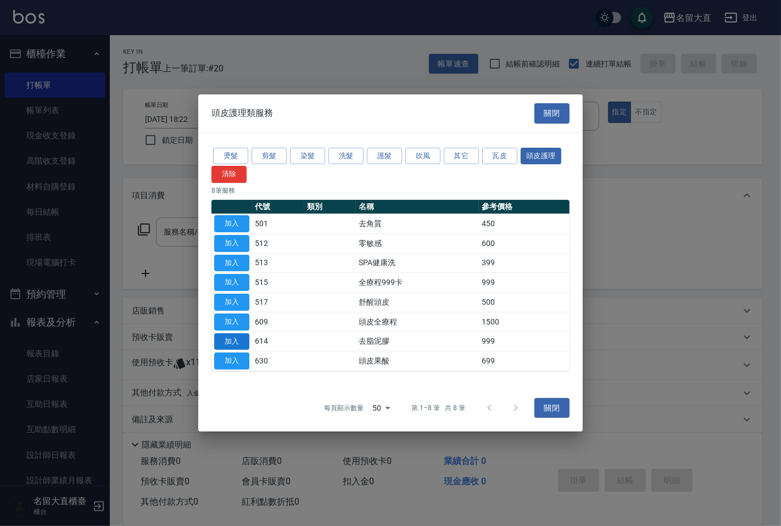
click at [233, 345] on button "加入" at bounding box center [231, 341] width 35 height 17
type input "去脂泥膠(614)"
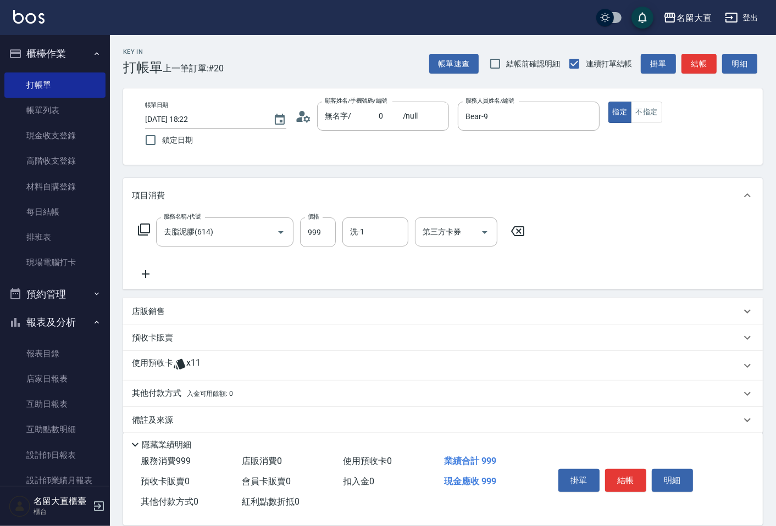
click at [140, 225] on icon at bounding box center [143, 229] width 13 height 13
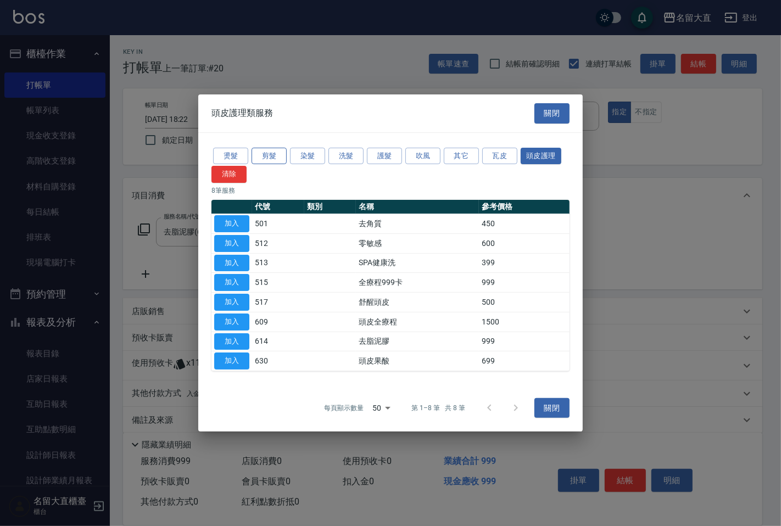
click at [266, 157] on button "剪髮" at bounding box center [269, 155] width 35 height 17
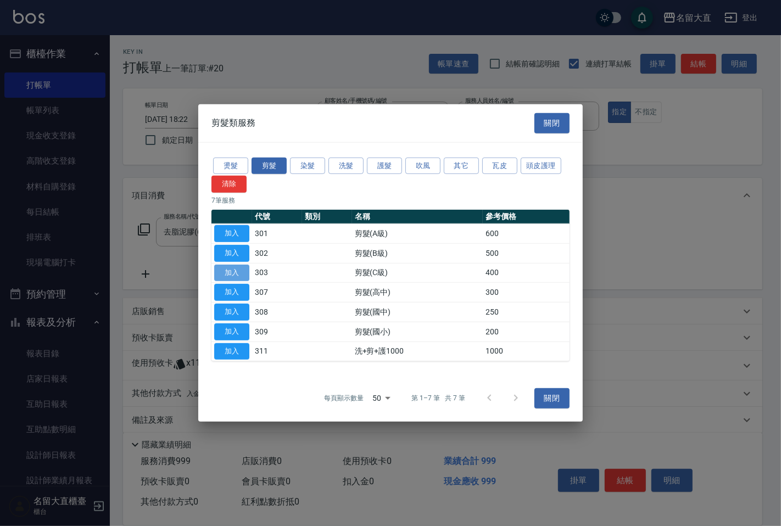
click at [233, 273] on button "加入" at bounding box center [231, 272] width 35 height 17
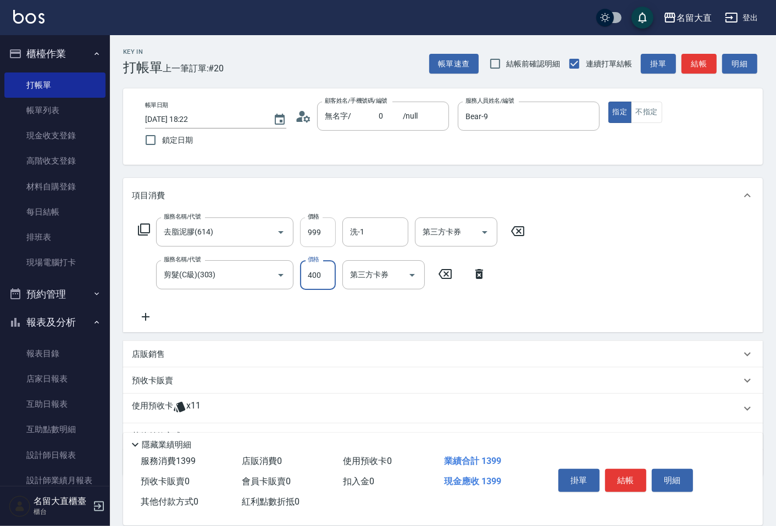
click at [310, 231] on input "999" at bounding box center [318, 233] width 36 height 30
type input "1000"
click at [314, 274] on input "400" at bounding box center [318, 275] width 36 height 30
click at [365, 226] on input "洗-1" at bounding box center [375, 231] width 56 height 19
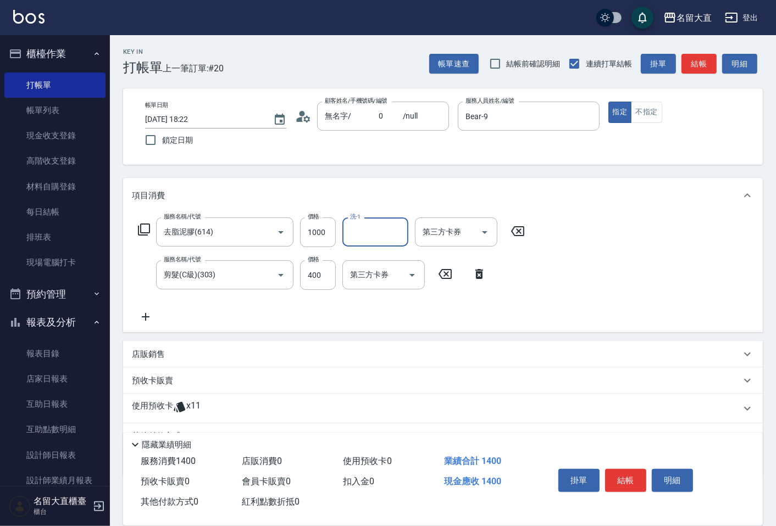
click at [371, 233] on input "洗-1" at bounding box center [375, 231] width 56 height 19
click at [359, 234] on input "洗-1" at bounding box center [375, 231] width 56 height 19
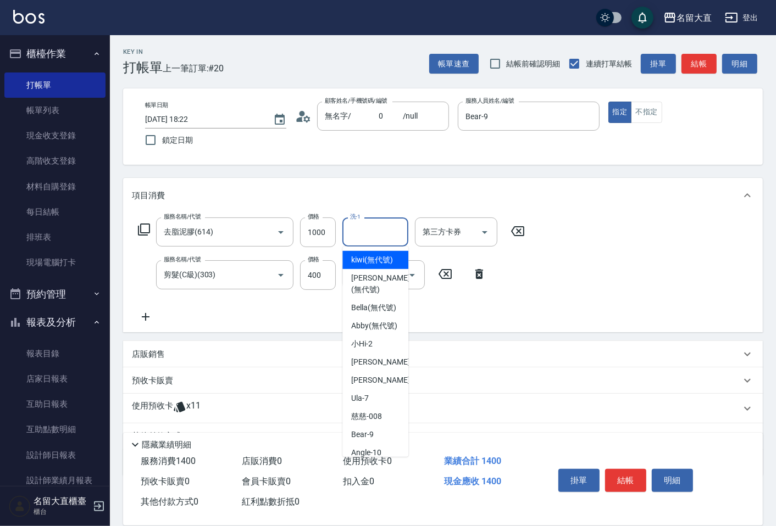
click at [391, 229] on input "洗-1" at bounding box center [375, 231] width 56 height 19
click at [380, 226] on input "洗-1" at bounding box center [375, 231] width 56 height 19
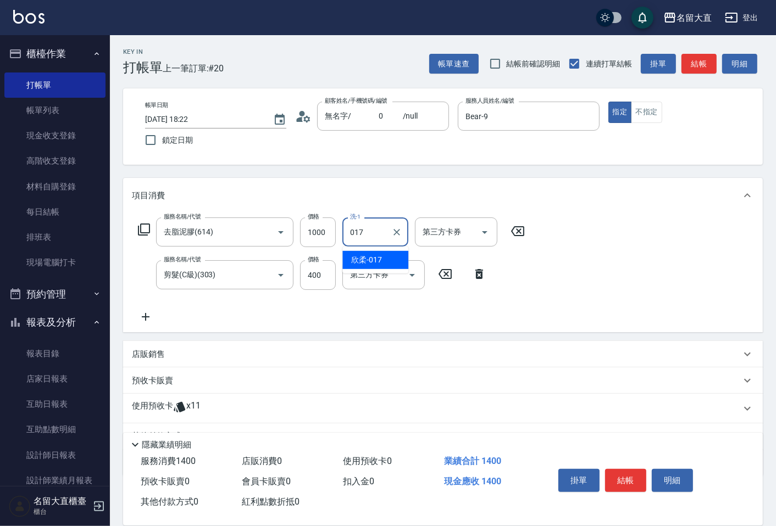
click at [358, 255] on span "欣柔 -017" at bounding box center [366, 260] width 31 height 12
type input "欣柔-017"
click at [688, 66] on button "結帳" at bounding box center [698, 64] width 35 height 20
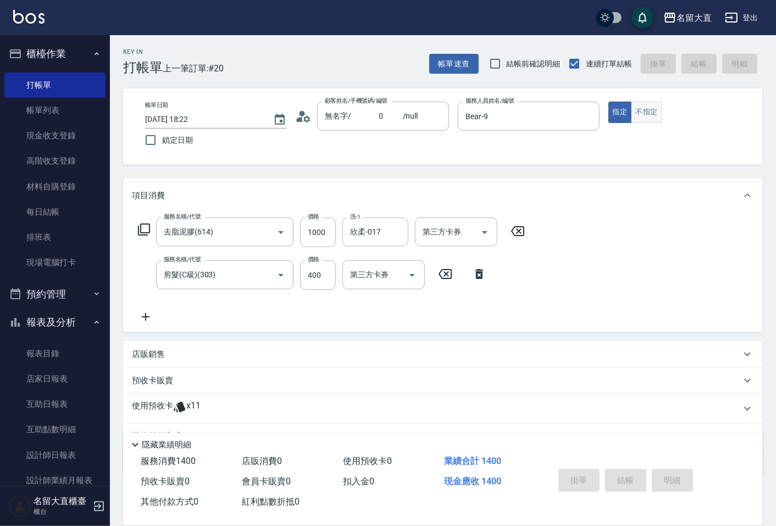
type input "[DATE] 18:23"
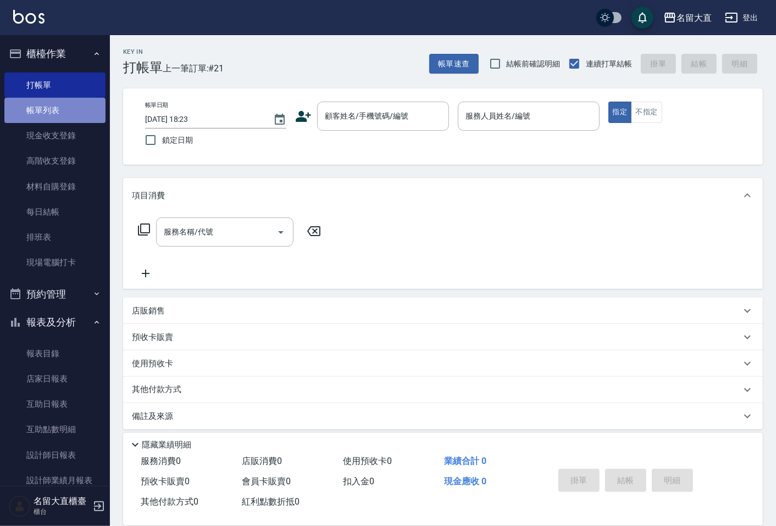
click at [64, 110] on link "帳單列表" at bounding box center [54, 110] width 101 height 25
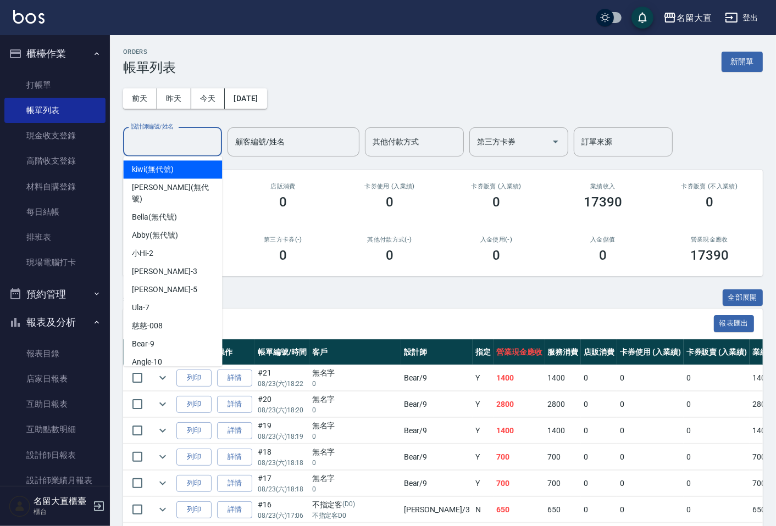
click at [160, 141] on input "設計師編號/姓名" at bounding box center [172, 141] width 89 height 19
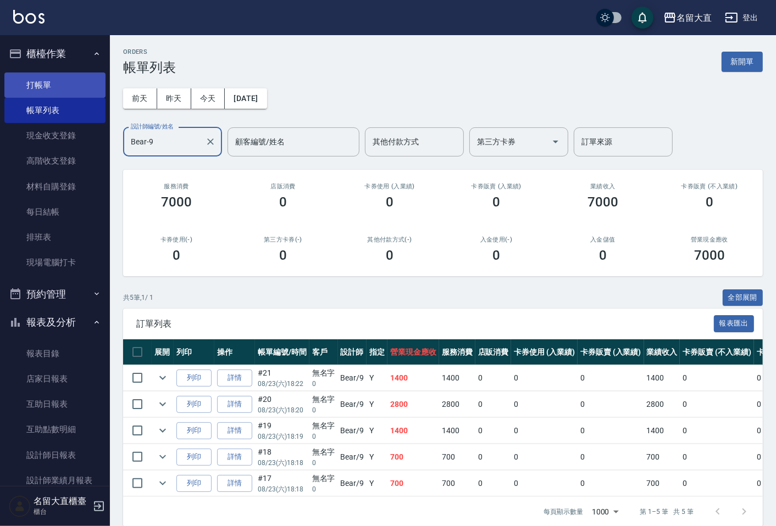
type input "Bear-9"
click at [42, 88] on link "打帳單" at bounding box center [54, 85] width 101 height 25
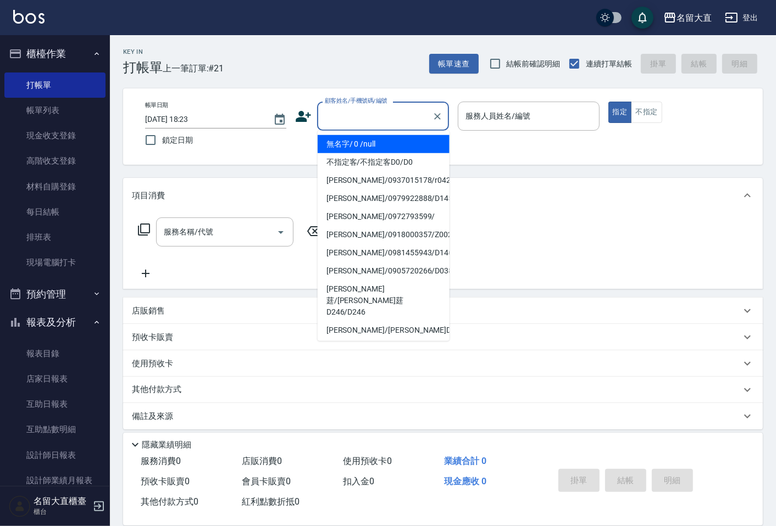
click at [349, 123] on input "顧客姓名/手機號碼/編號" at bounding box center [374, 116] width 105 height 19
click at [363, 145] on li "無名字/ 0 /null" at bounding box center [384, 144] width 132 height 18
type input "無名字/ 0 /null"
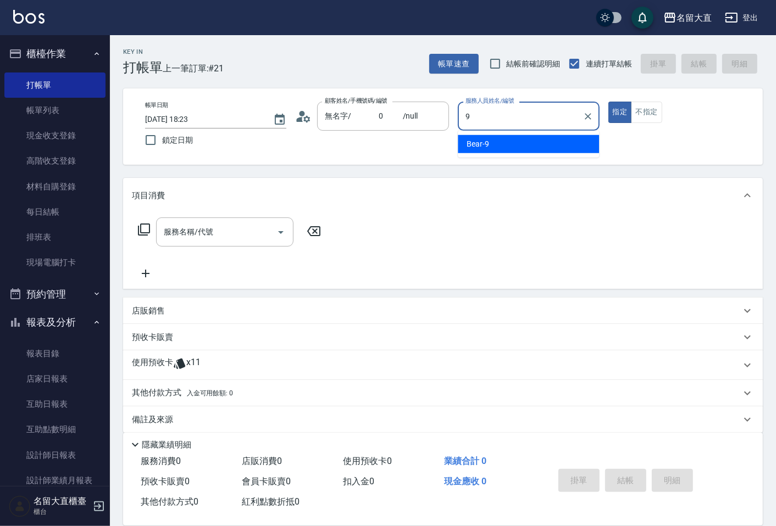
type input "Bear-9"
type button "true"
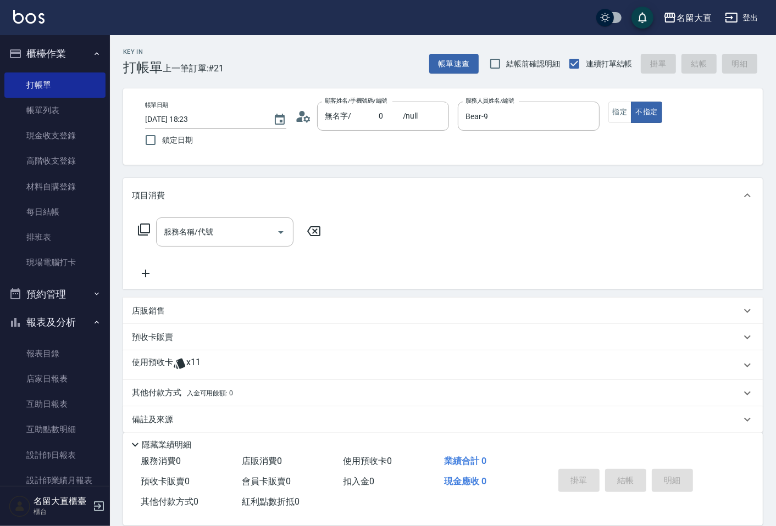
click at [146, 232] on icon at bounding box center [143, 229] width 13 height 13
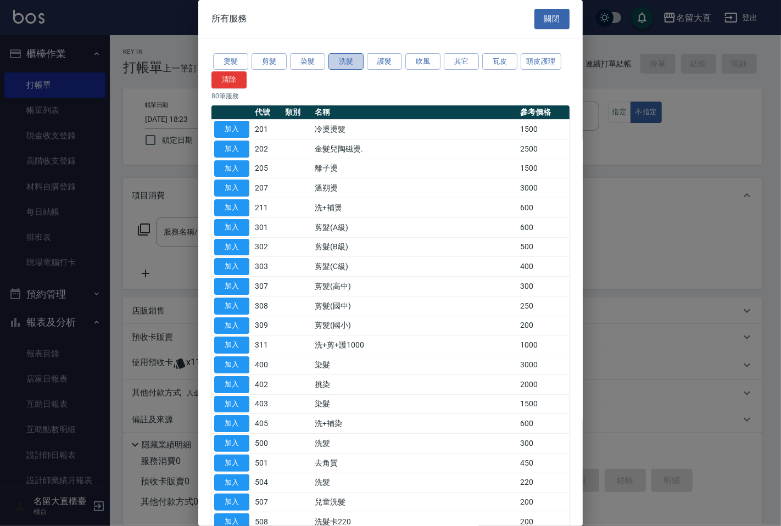
click at [348, 63] on button "洗髮" at bounding box center [346, 61] width 35 height 17
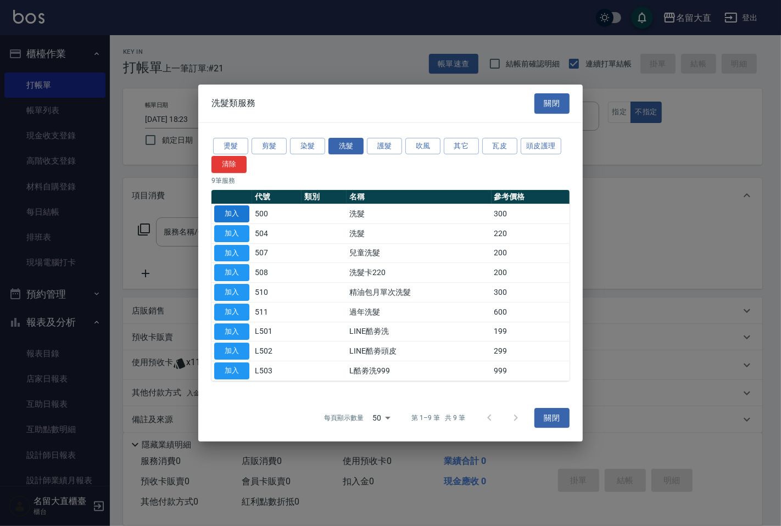
click at [225, 212] on button "加入" at bounding box center [231, 213] width 35 height 17
type input "洗髮(500)"
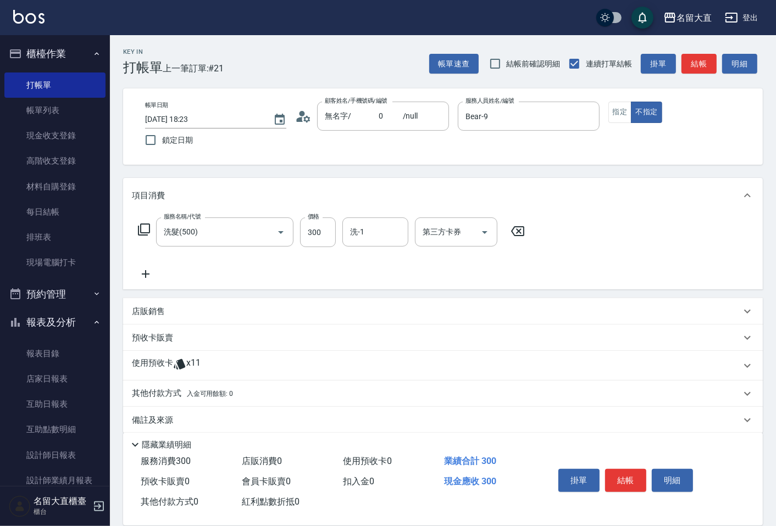
click at [145, 229] on icon at bounding box center [143, 229] width 13 height 13
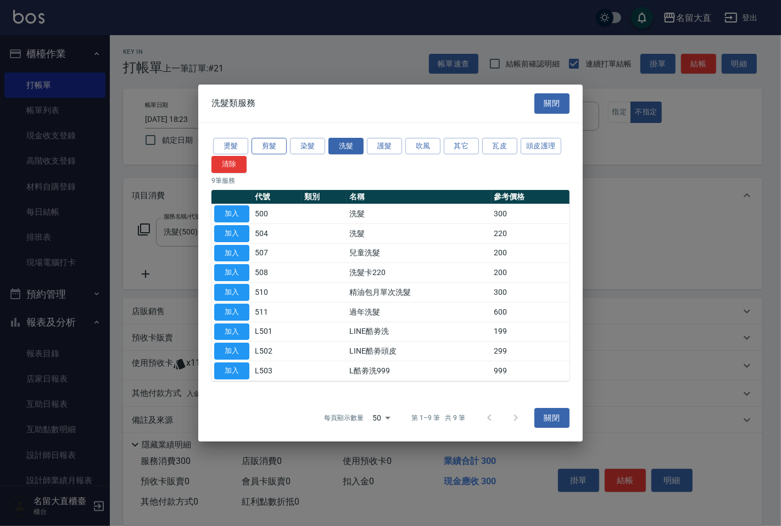
click at [273, 148] on button "剪髮" at bounding box center [269, 146] width 35 height 17
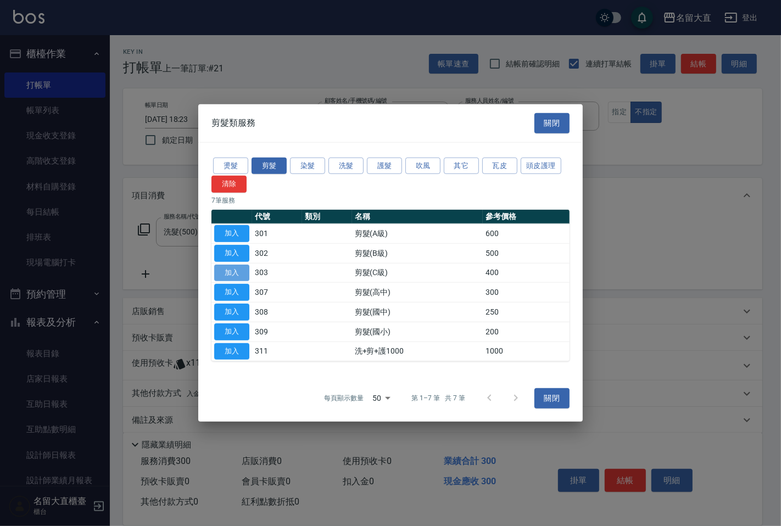
click at [231, 271] on button "加入" at bounding box center [231, 272] width 35 height 17
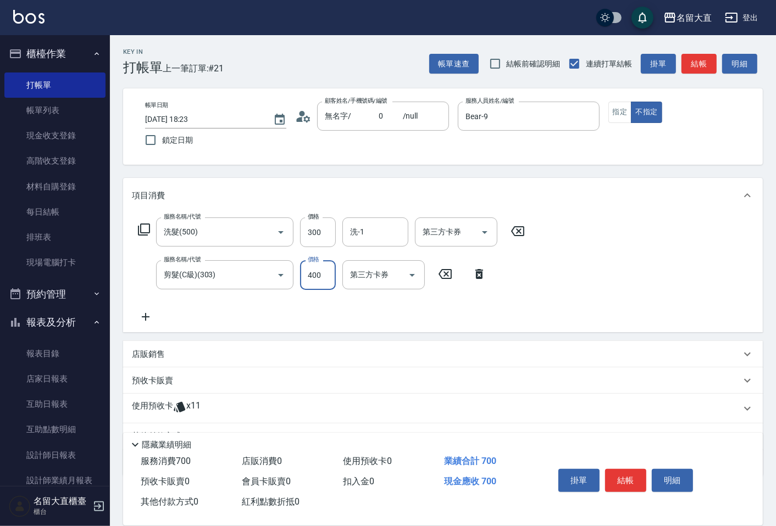
click at [321, 275] on input "400" at bounding box center [318, 275] width 36 height 30
click at [320, 275] on input "400" at bounding box center [318, 275] width 36 height 30
click at [319, 276] on input "400" at bounding box center [318, 275] width 36 height 30
click at [322, 277] on input "400" at bounding box center [318, 275] width 36 height 30
click at [306, 275] on input "400" at bounding box center [318, 275] width 36 height 30
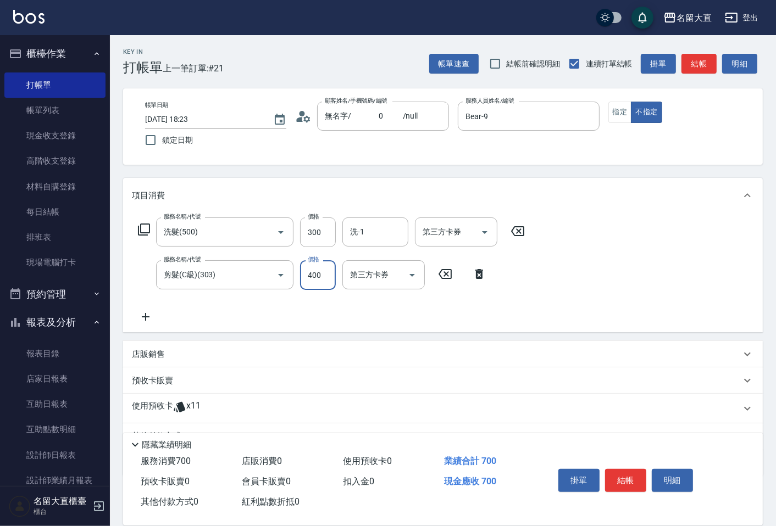
click at [321, 278] on input "400" at bounding box center [318, 275] width 36 height 30
drag, startPoint x: 319, startPoint y: 276, endPoint x: 304, endPoint y: 276, distance: 14.3
click at [304, 276] on input "400" at bounding box center [318, 275] width 36 height 30
drag, startPoint x: 316, startPoint y: 277, endPoint x: 326, endPoint y: 277, distance: 9.9
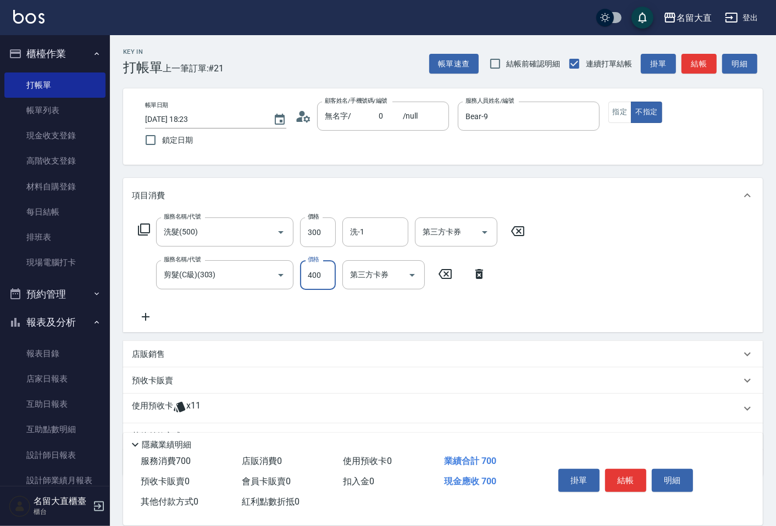
click at [326, 277] on input "400" at bounding box center [318, 275] width 36 height 30
drag, startPoint x: 321, startPoint y: 278, endPoint x: 307, endPoint y: 277, distance: 14.3
click at [307, 277] on input "400" at bounding box center [318, 275] width 36 height 30
click at [306, 276] on input "400" at bounding box center [318, 275] width 36 height 30
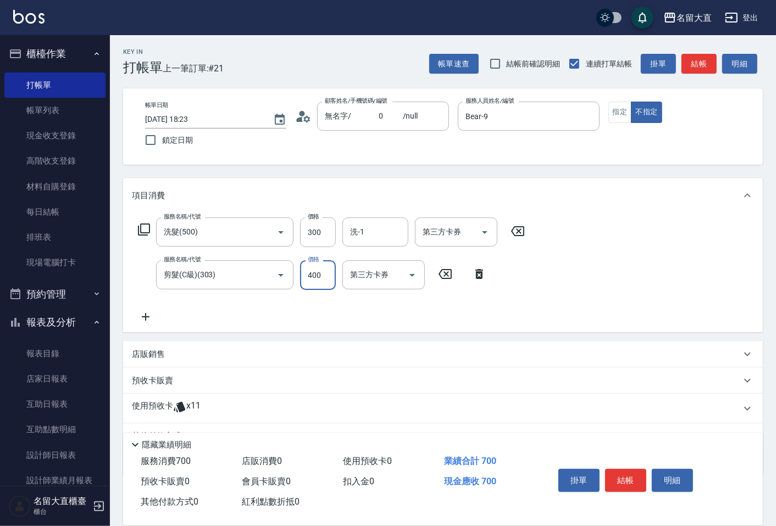
drag, startPoint x: 305, startPoint y: 275, endPoint x: 320, endPoint y: 277, distance: 15.1
click at [320, 277] on input "400" at bounding box center [318, 275] width 36 height 30
drag, startPoint x: 329, startPoint y: 274, endPoint x: 300, endPoint y: 279, distance: 28.4
click at [300, 279] on input "400" at bounding box center [318, 275] width 36 height 30
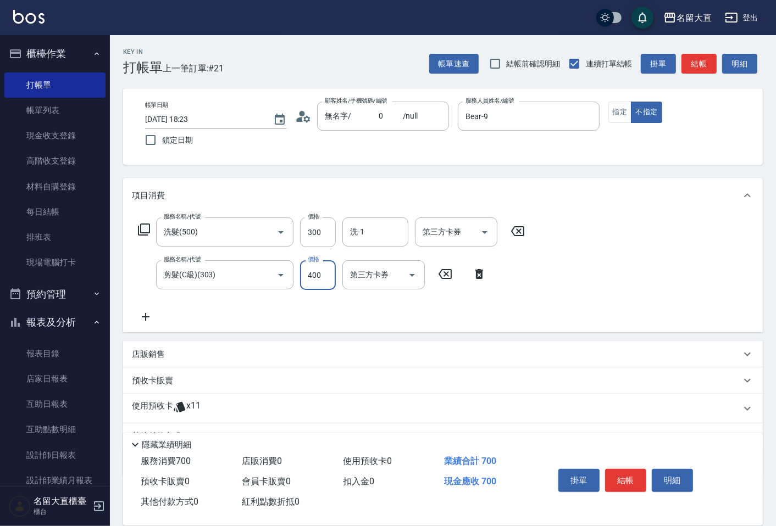
click at [301, 279] on input "400" at bounding box center [318, 275] width 36 height 30
click at [304, 277] on input "400" at bounding box center [318, 275] width 36 height 30
drag, startPoint x: 321, startPoint y: 276, endPoint x: 309, endPoint y: 279, distance: 12.8
click at [309, 279] on input "400" at bounding box center [318, 275] width 36 height 30
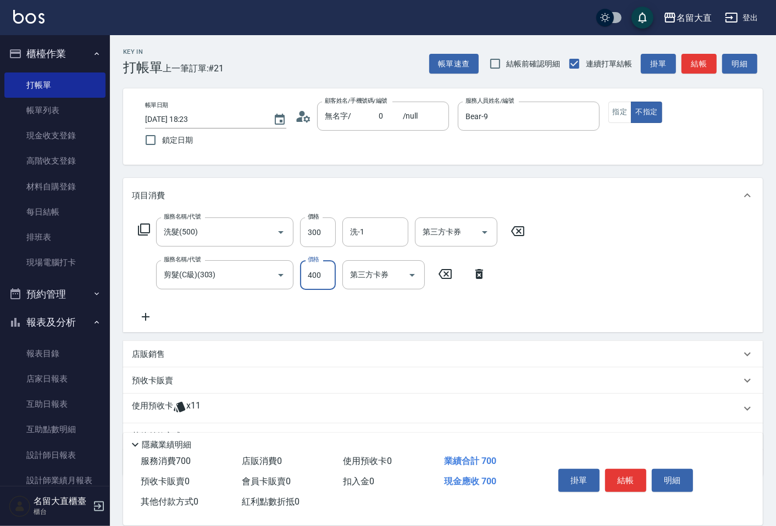
click at [313, 276] on input "400" at bounding box center [318, 275] width 36 height 30
click at [314, 275] on input "400" at bounding box center [318, 275] width 36 height 30
type input "350"
click at [146, 226] on icon at bounding box center [143, 229] width 13 height 13
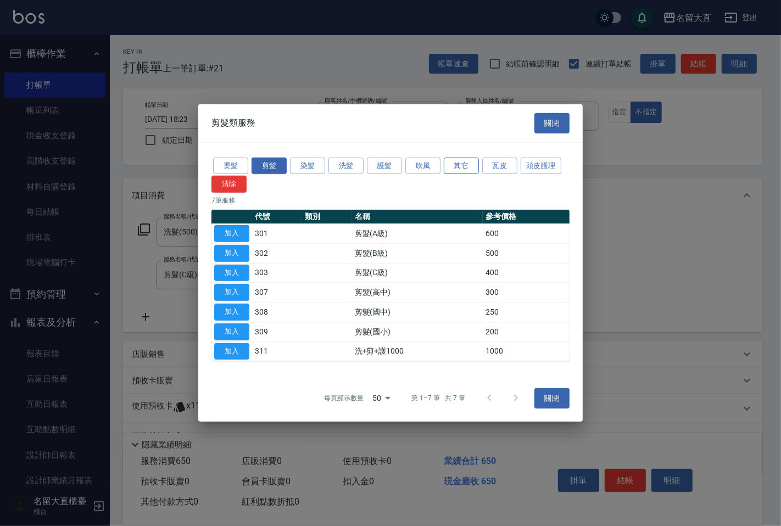
click at [449, 164] on button "其它" at bounding box center [461, 165] width 35 height 17
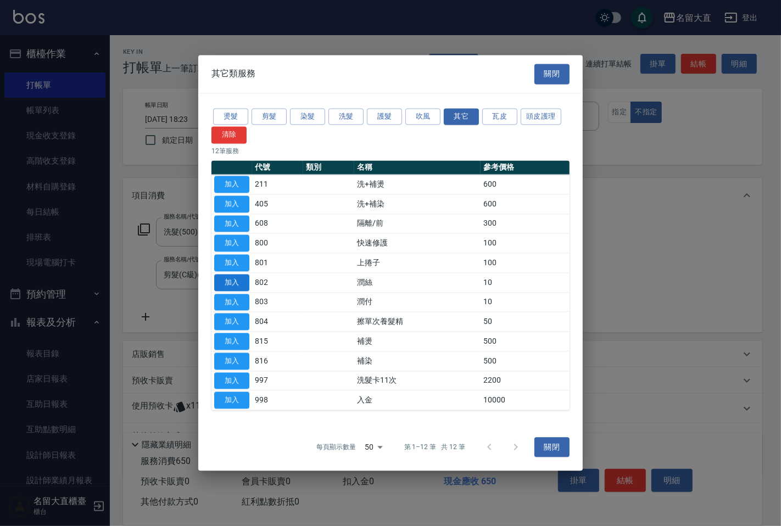
click at [235, 279] on button "加入" at bounding box center [231, 282] width 35 height 17
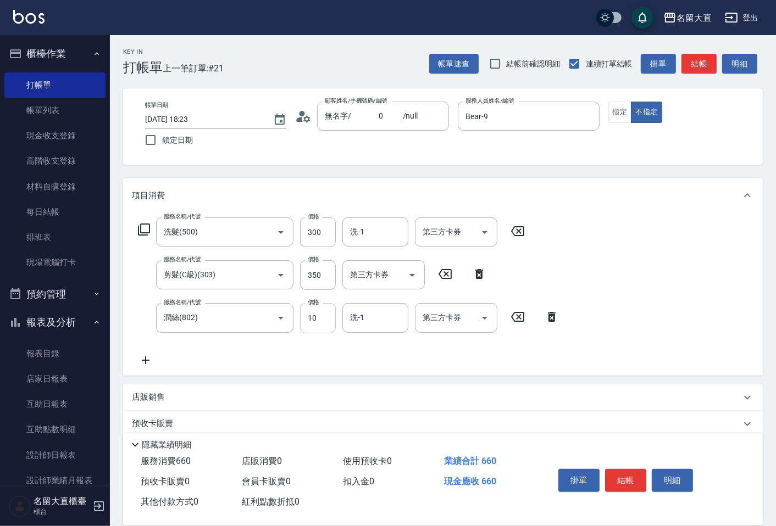
click at [315, 318] on input "10" at bounding box center [318, 318] width 36 height 30
click at [314, 320] on input "10" at bounding box center [318, 318] width 36 height 30
type input "20"
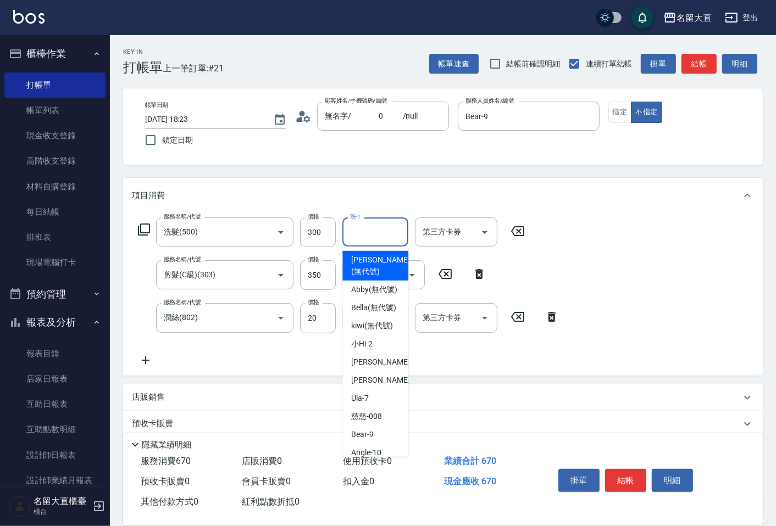
click at [355, 226] on input "洗-1" at bounding box center [375, 231] width 56 height 19
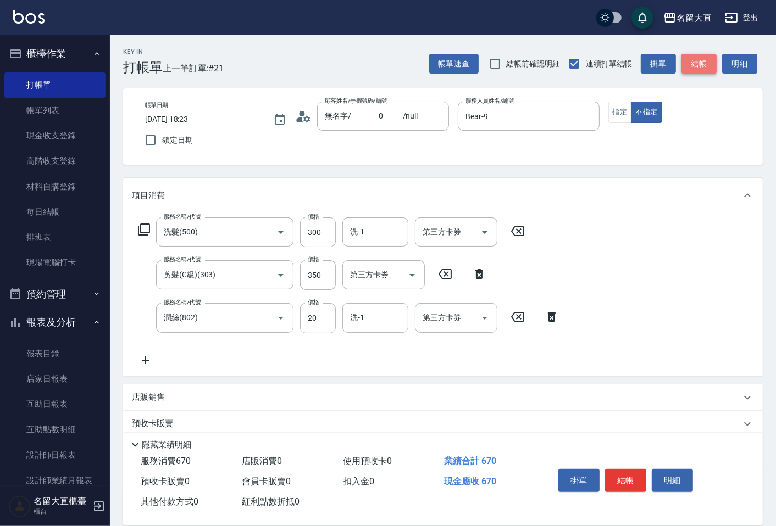
click at [699, 63] on button "結帳" at bounding box center [698, 64] width 35 height 20
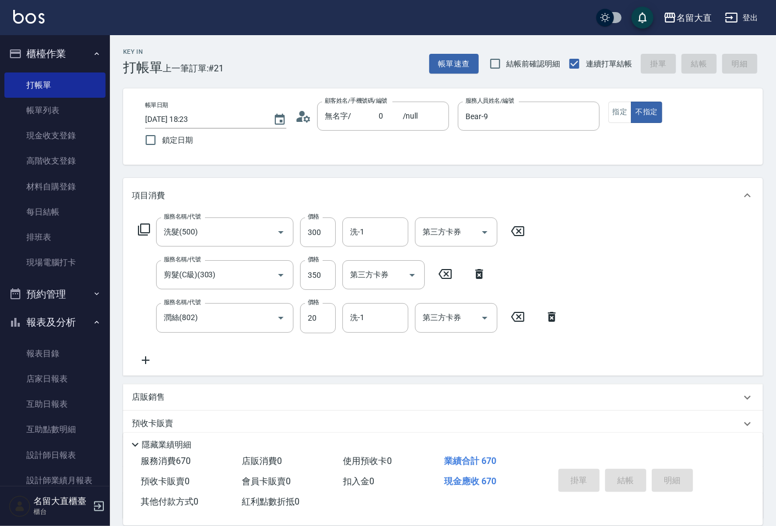
type input "[DATE] 18:25"
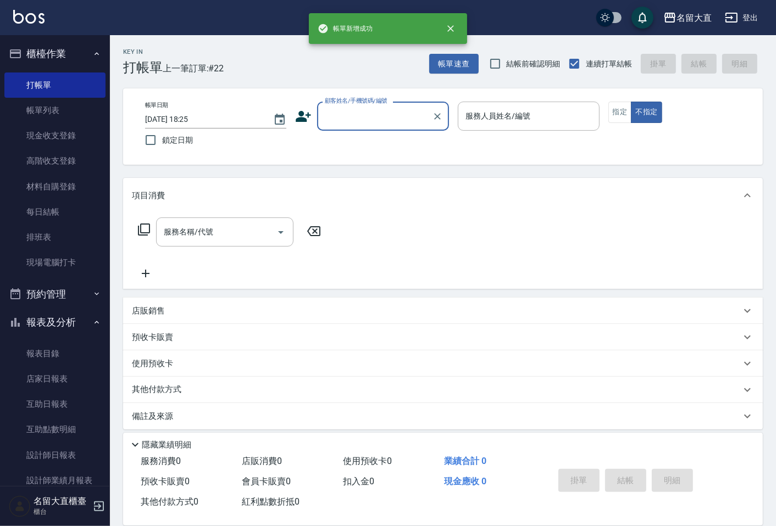
click at [359, 113] on input "顧客姓名/手機號碼/編號" at bounding box center [374, 116] width 105 height 19
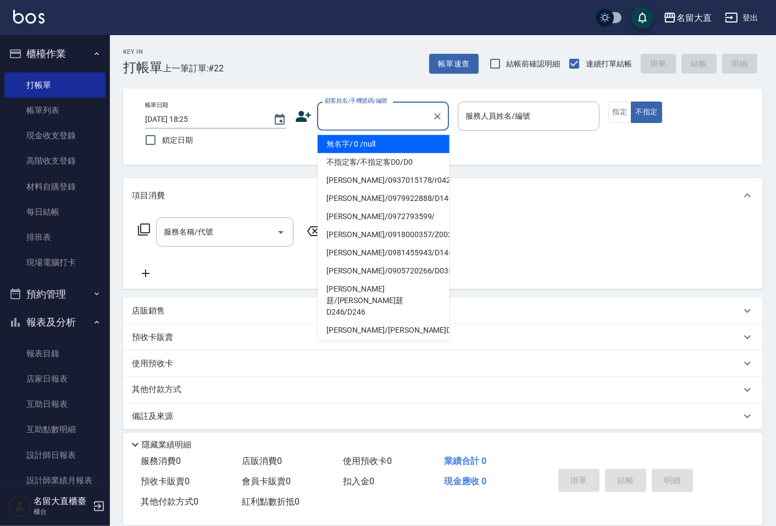
click at [386, 147] on li "無名字/ 0 /null" at bounding box center [384, 144] width 132 height 18
type input "無名字/ 0 /null"
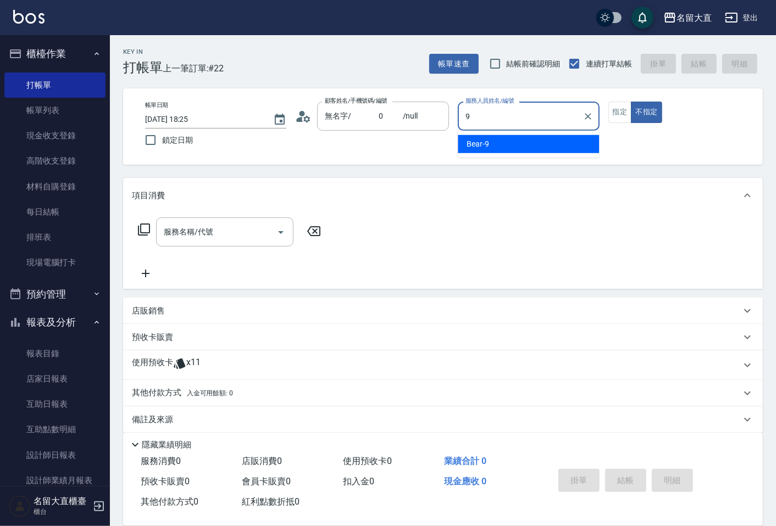
type input "Bear-9"
type button "false"
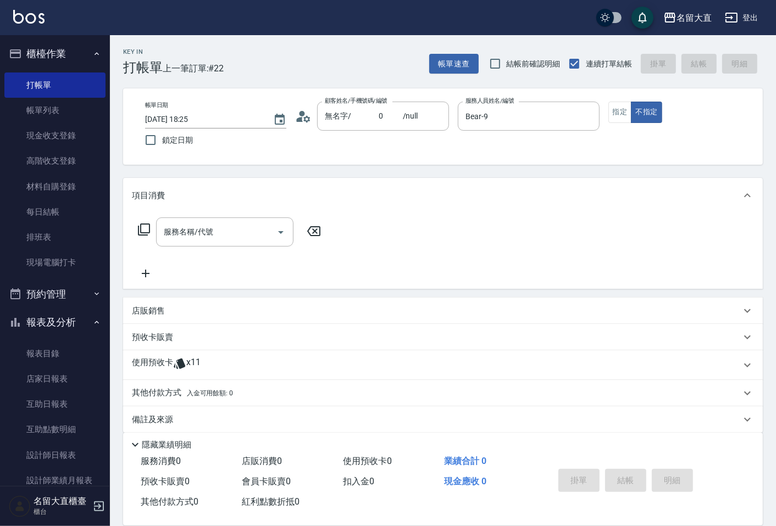
click at [141, 226] on icon at bounding box center [143, 229] width 13 height 13
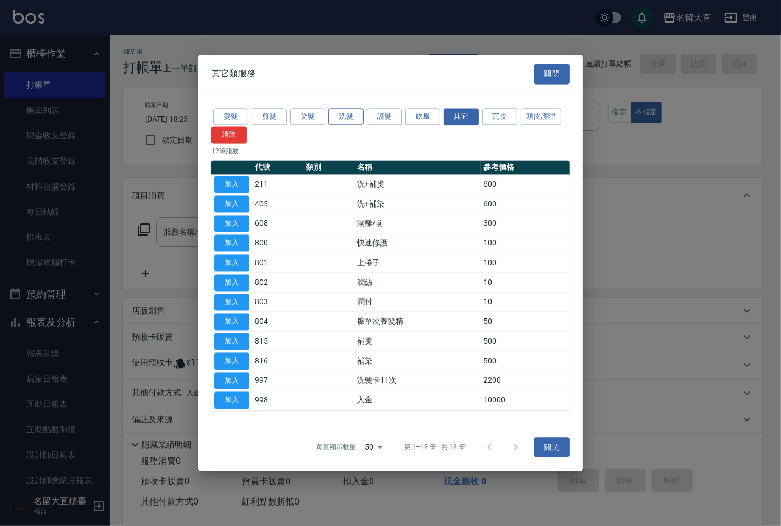
click at [348, 114] on button "洗髮" at bounding box center [346, 116] width 35 height 17
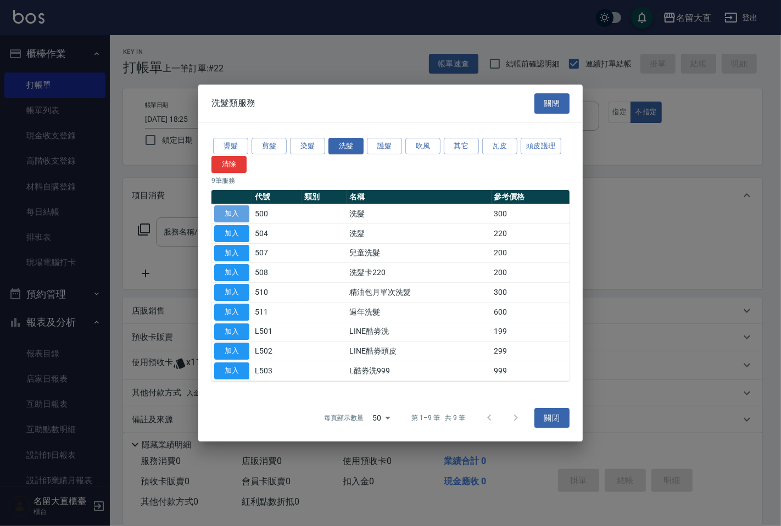
click at [239, 209] on button "加入" at bounding box center [231, 213] width 35 height 17
type input "洗髮(500)"
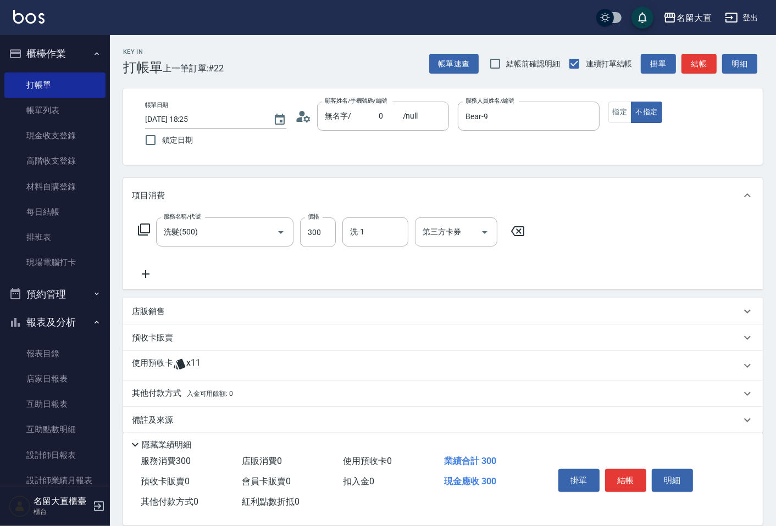
click at [139, 228] on icon at bounding box center [143, 229] width 13 height 13
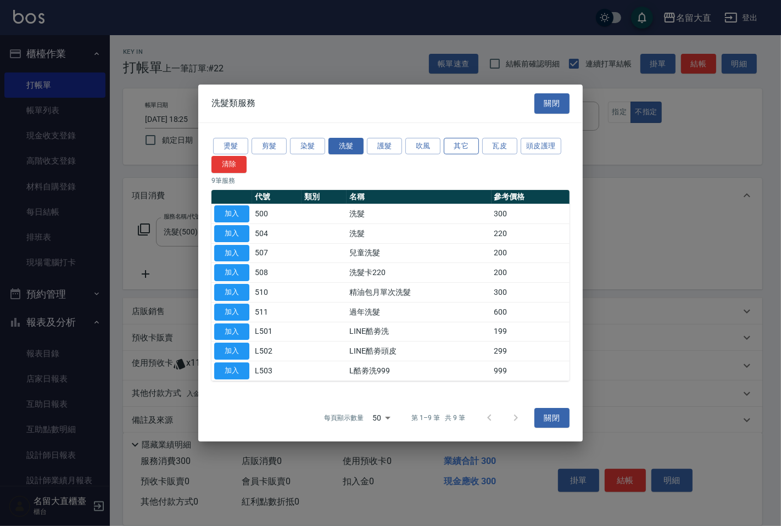
click at [467, 149] on button "其它" at bounding box center [461, 146] width 35 height 17
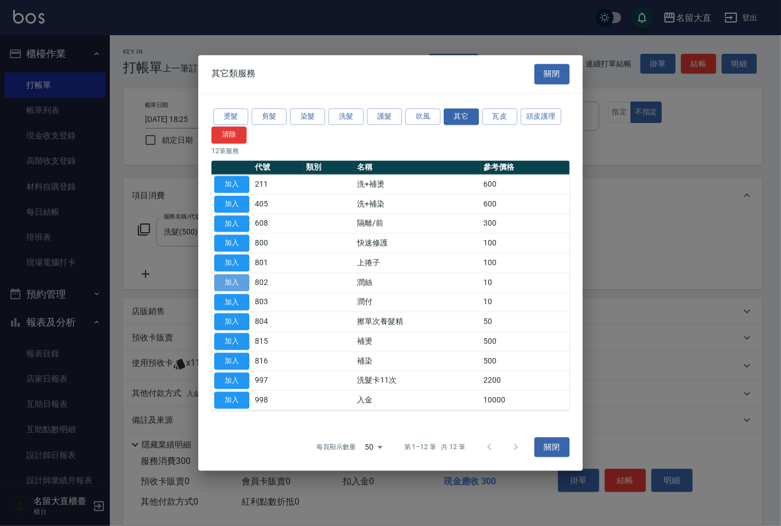
click at [230, 287] on button "加入" at bounding box center [231, 282] width 35 height 17
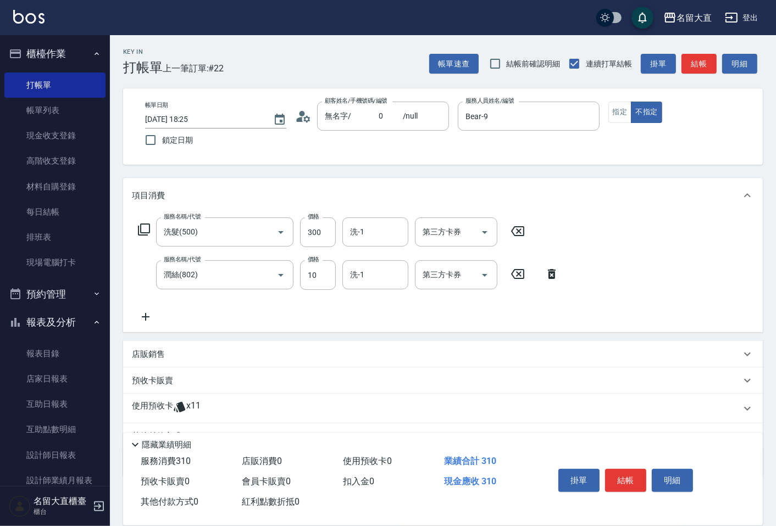
click at [143, 232] on icon at bounding box center [143, 229] width 13 height 13
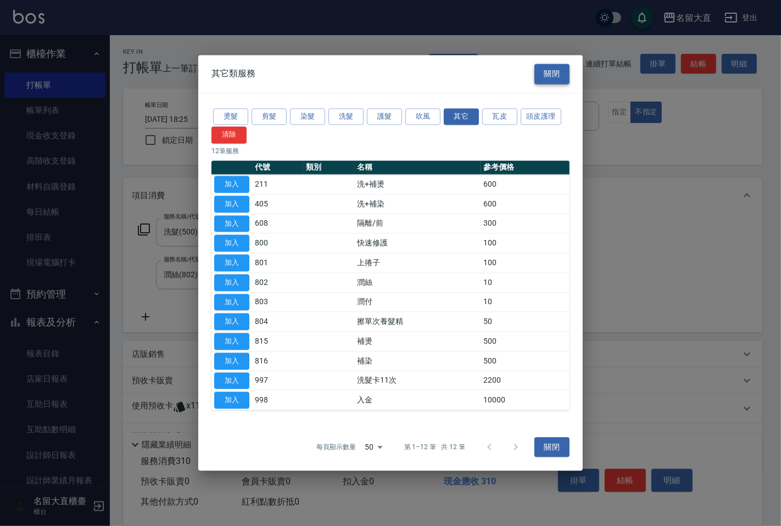
click at [542, 73] on button "關閉" at bounding box center [552, 74] width 35 height 20
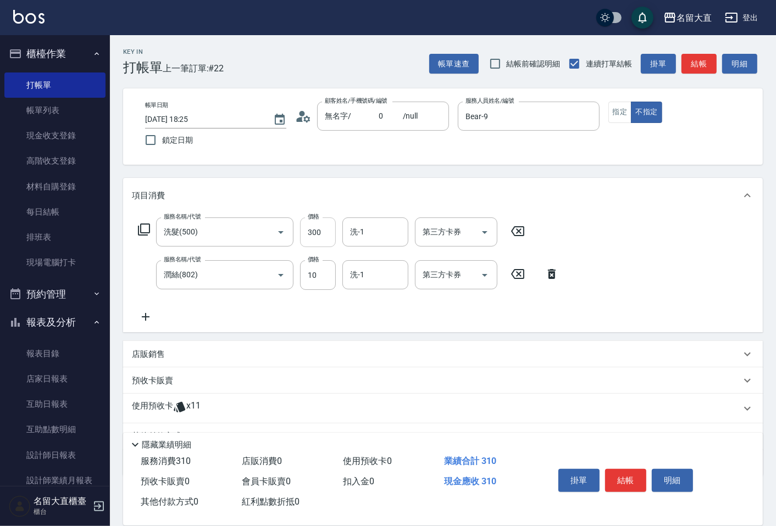
click at [316, 231] on input "300" at bounding box center [318, 233] width 36 height 30
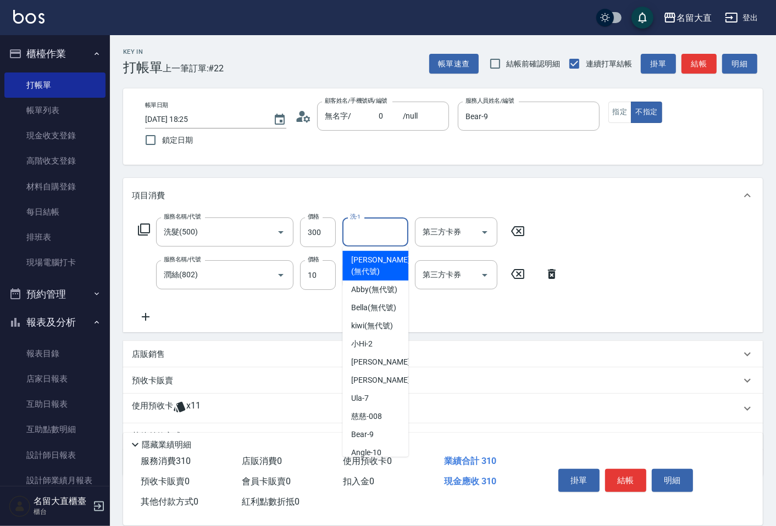
click at [391, 227] on input "洗-1" at bounding box center [375, 231] width 56 height 19
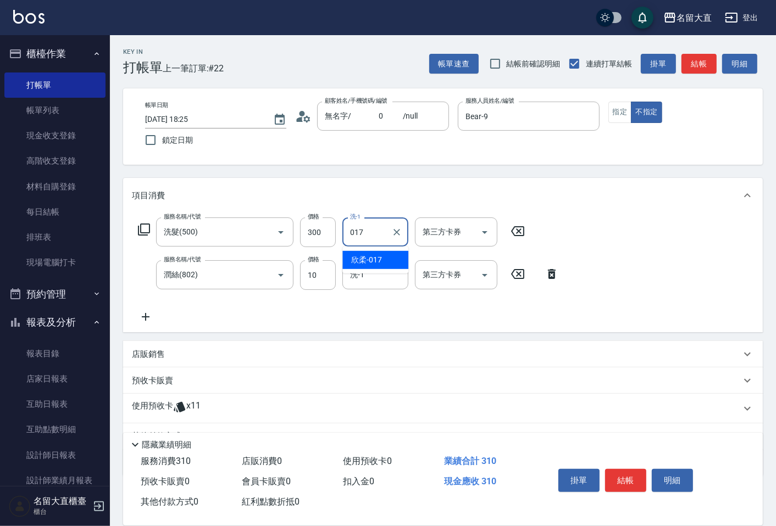
click at [372, 257] on span "欣柔 -017" at bounding box center [366, 260] width 31 height 12
type input "欣柔-017"
click at [366, 272] on input "洗-1" at bounding box center [375, 274] width 56 height 19
type input "017"
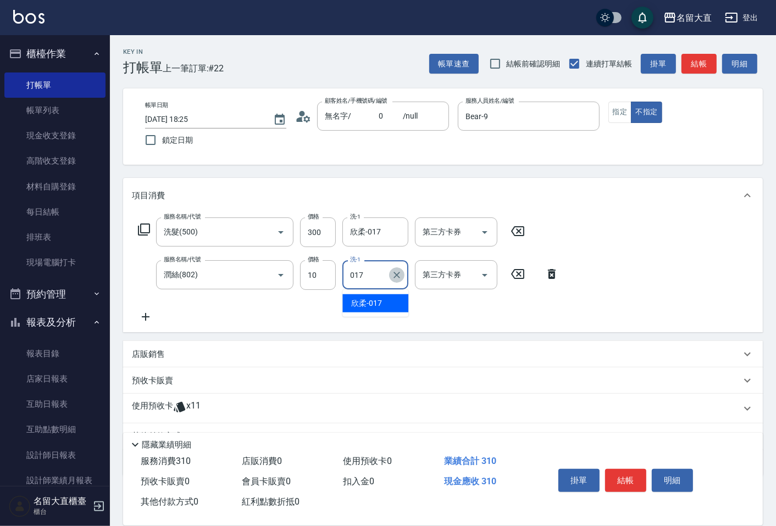
click at [397, 272] on icon "Clear" at bounding box center [396, 275] width 11 height 11
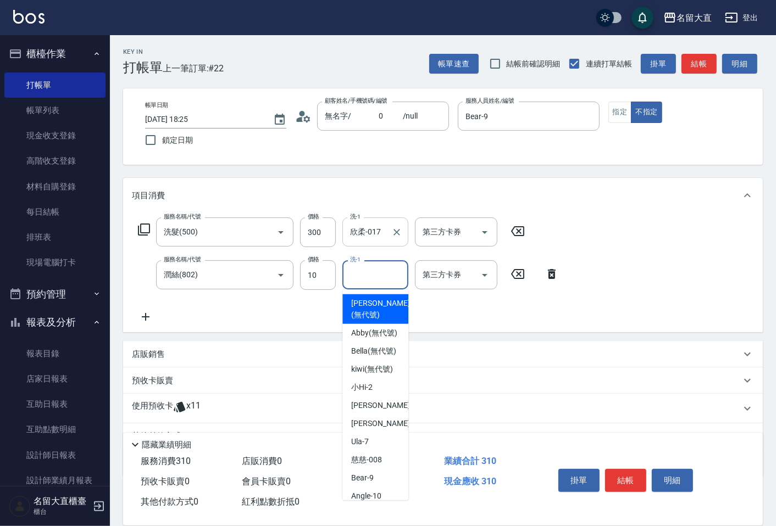
click at [389, 233] on button "Clear" at bounding box center [396, 232] width 15 height 15
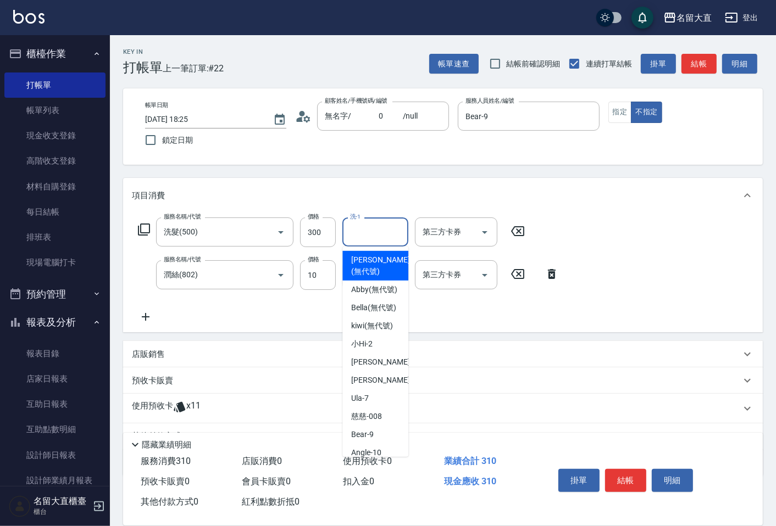
click at [393, 231] on input "洗-1" at bounding box center [375, 231] width 56 height 19
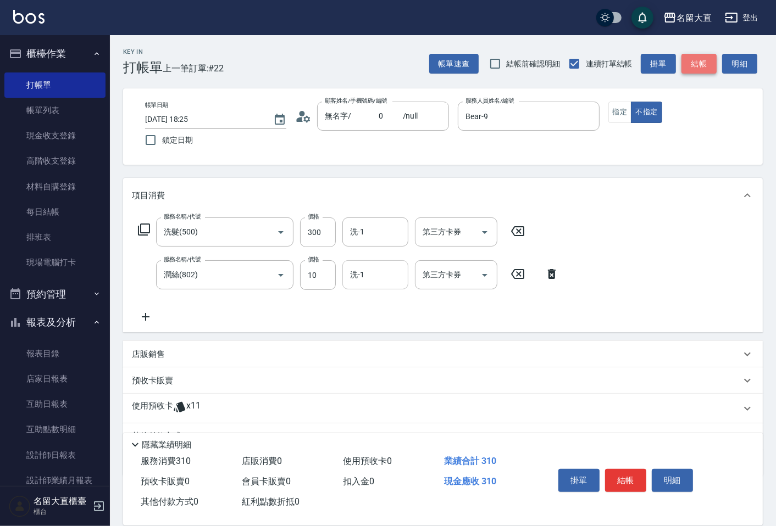
click at [691, 63] on button "結帳" at bounding box center [698, 64] width 35 height 20
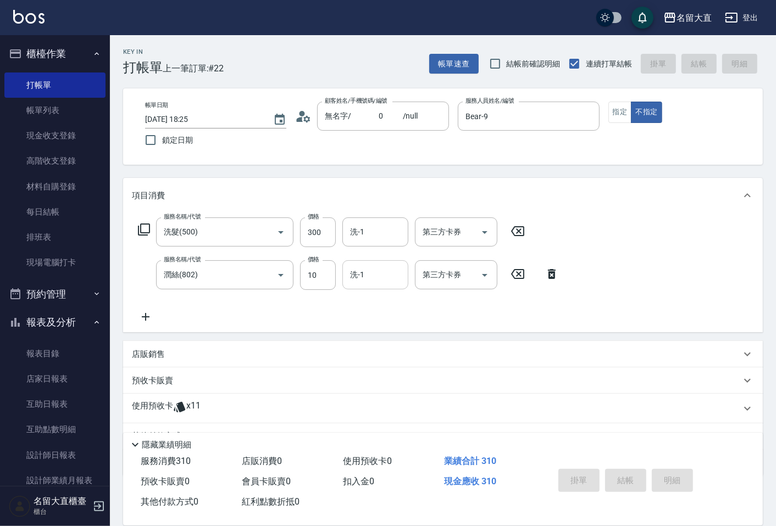
type input "[DATE] 18:26"
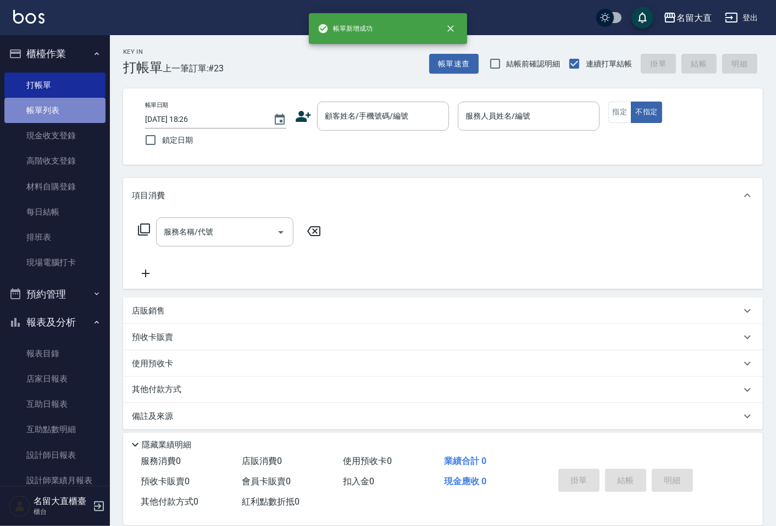
click at [69, 110] on link "帳單列表" at bounding box center [54, 110] width 101 height 25
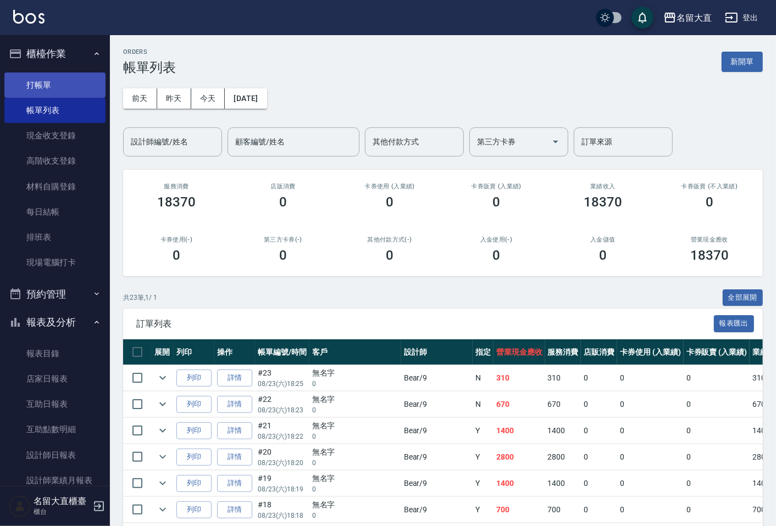
click at [57, 84] on link "打帳單" at bounding box center [54, 85] width 101 height 25
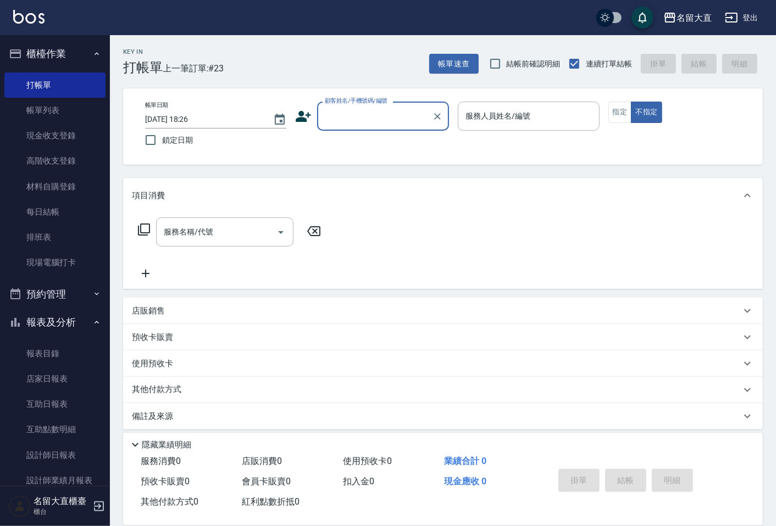
click at [350, 119] on input "顧客姓名/手機號碼/編號" at bounding box center [374, 116] width 105 height 19
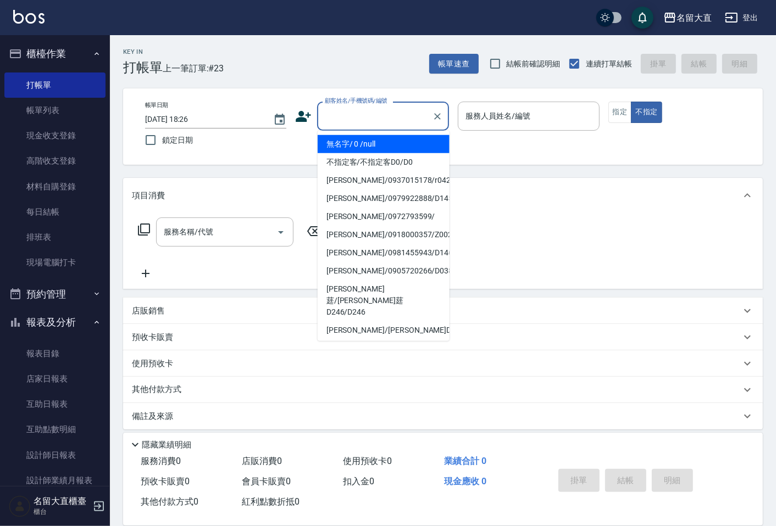
click at [354, 142] on li "無名字/ 0 /null" at bounding box center [384, 144] width 132 height 18
type input "無名字/ 0 /null"
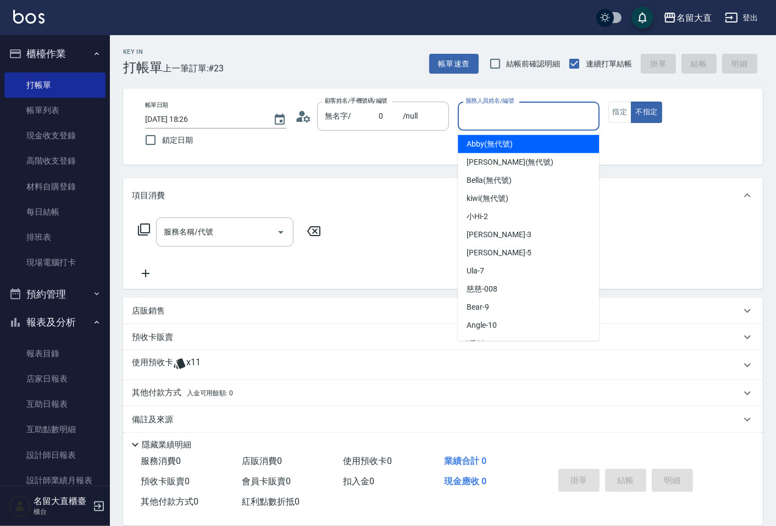
click at [495, 118] on input "服務人員姓名/編號" at bounding box center [528, 116] width 131 height 19
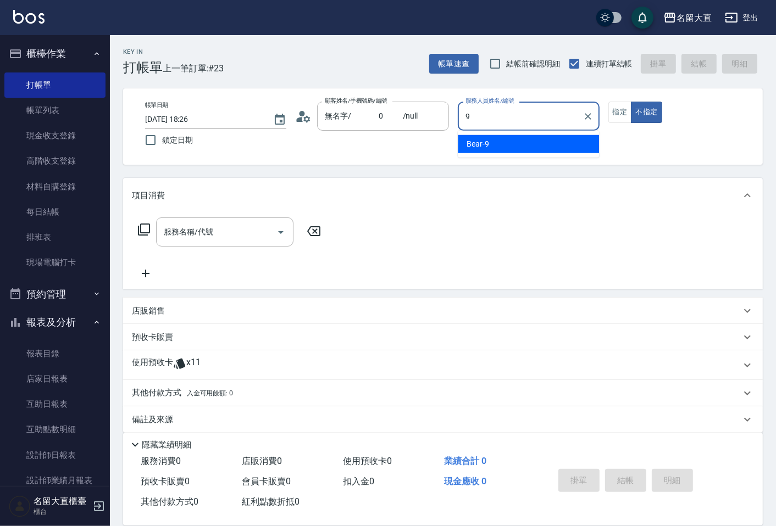
type input "Bear-9"
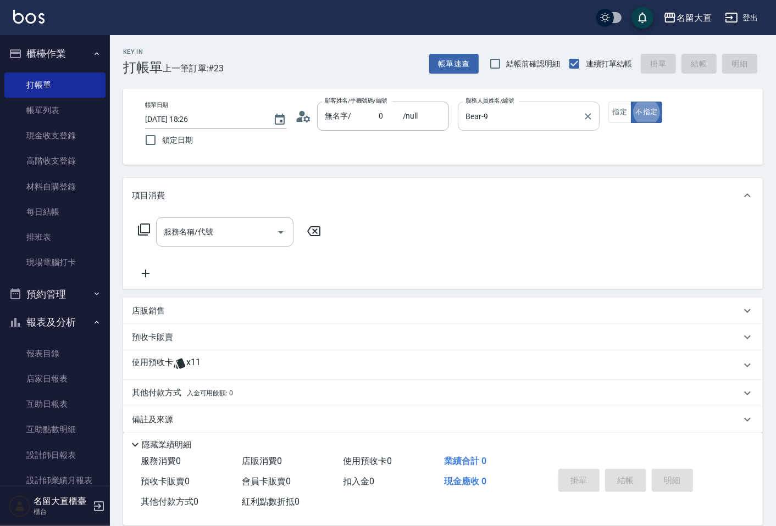
type button "false"
click at [612, 112] on button "指定" at bounding box center [620, 112] width 24 height 21
click at [147, 225] on icon at bounding box center [143, 229] width 13 height 13
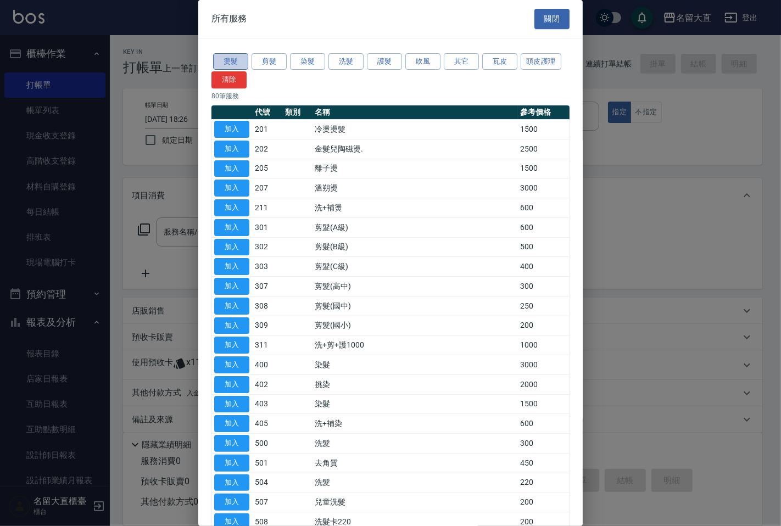
click at [236, 63] on button "燙髮" at bounding box center [230, 61] width 35 height 17
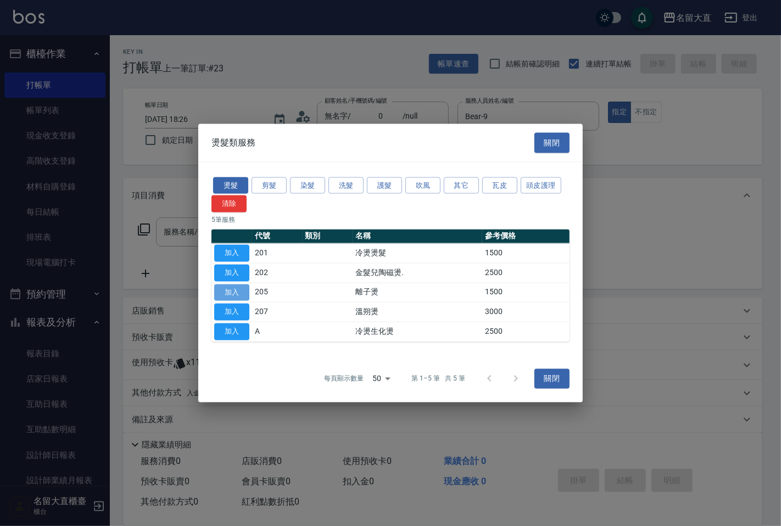
click at [240, 294] on button "加入" at bounding box center [231, 292] width 35 height 17
type input "離子燙(205)"
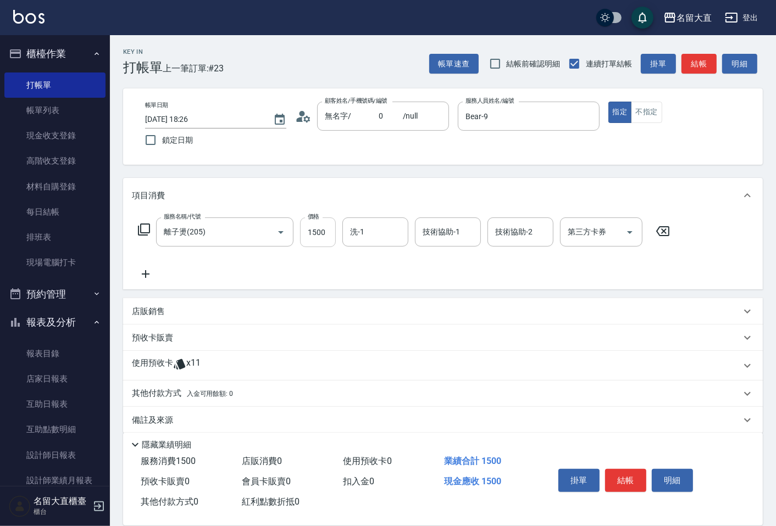
click at [309, 242] on input "1500" at bounding box center [318, 233] width 36 height 30
type input "1300"
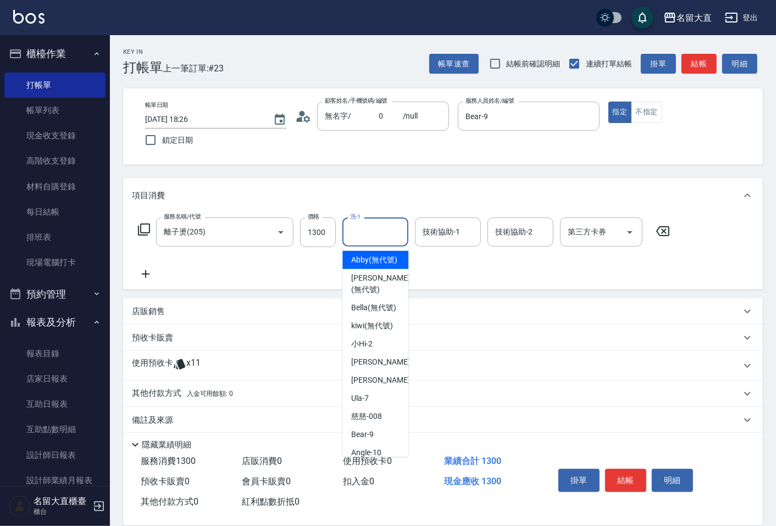
click at [365, 236] on input "洗-1" at bounding box center [375, 231] width 56 height 19
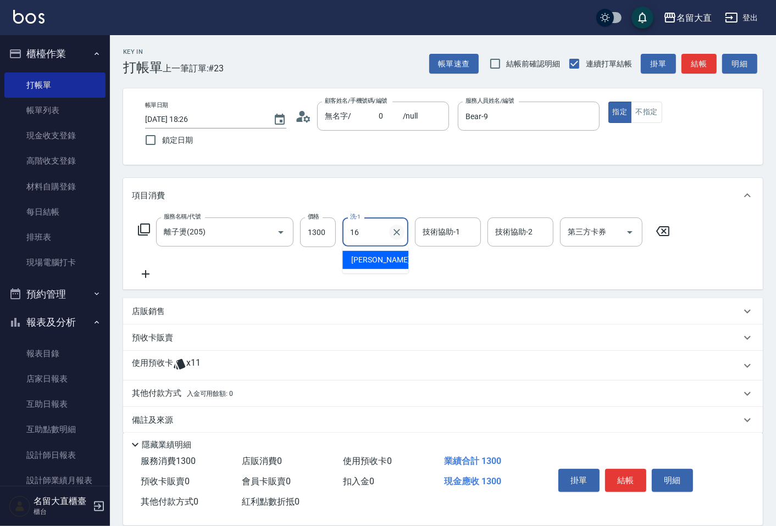
drag, startPoint x: 358, startPoint y: 259, endPoint x: 399, endPoint y: 232, distance: 49.2
click at [358, 257] on span "[PERSON_NAME] -16" at bounding box center [385, 260] width 69 height 12
type input "[PERSON_NAME]-16"
click at [694, 66] on button "結帳" at bounding box center [698, 64] width 35 height 20
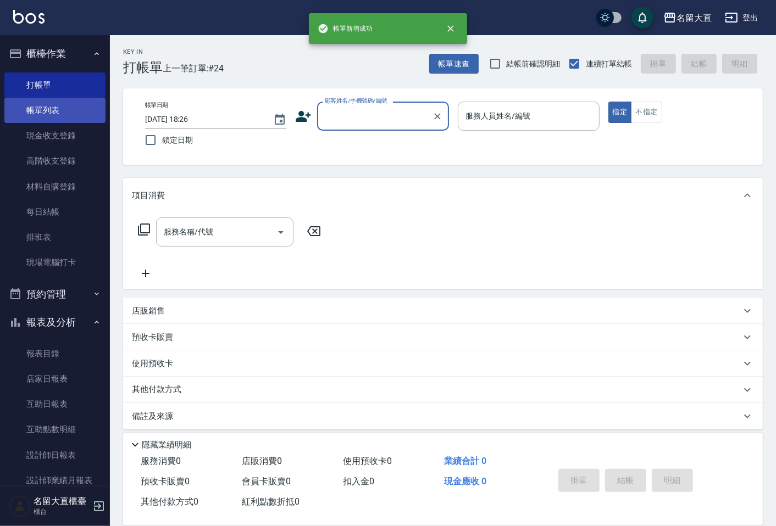
click at [39, 106] on link "帳單列表" at bounding box center [54, 110] width 101 height 25
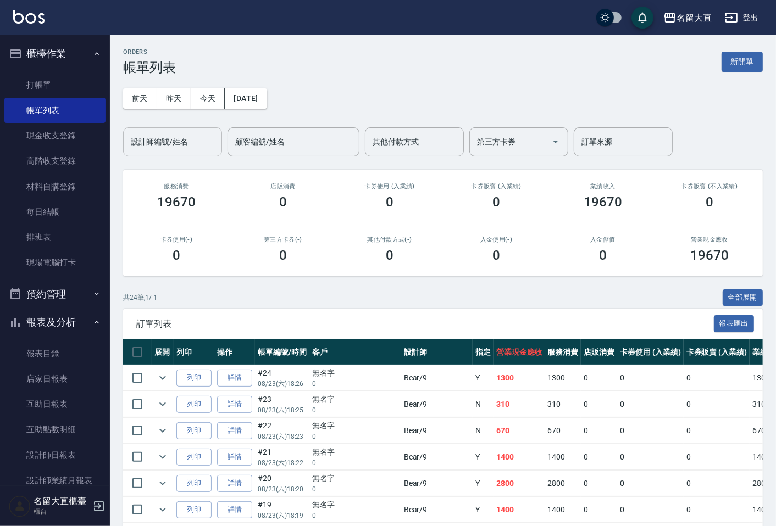
click at [140, 136] on input "設計師編號/姓名" at bounding box center [172, 141] width 89 height 19
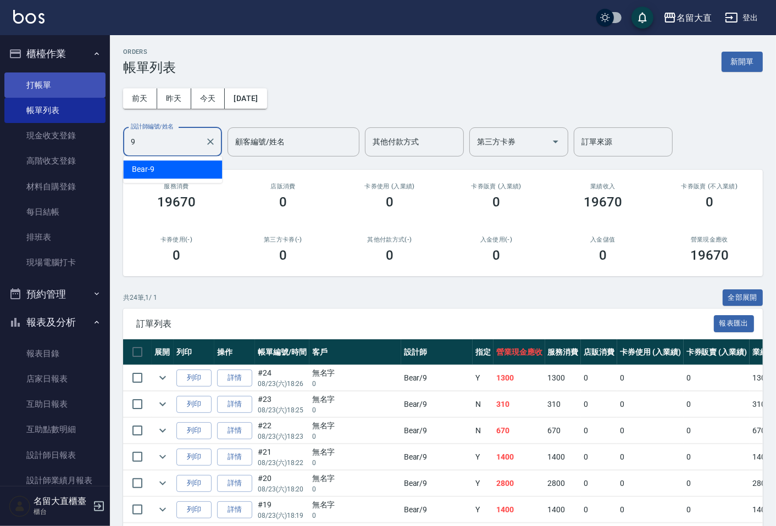
type input "9"
click at [68, 85] on link "打帳單" at bounding box center [54, 85] width 101 height 25
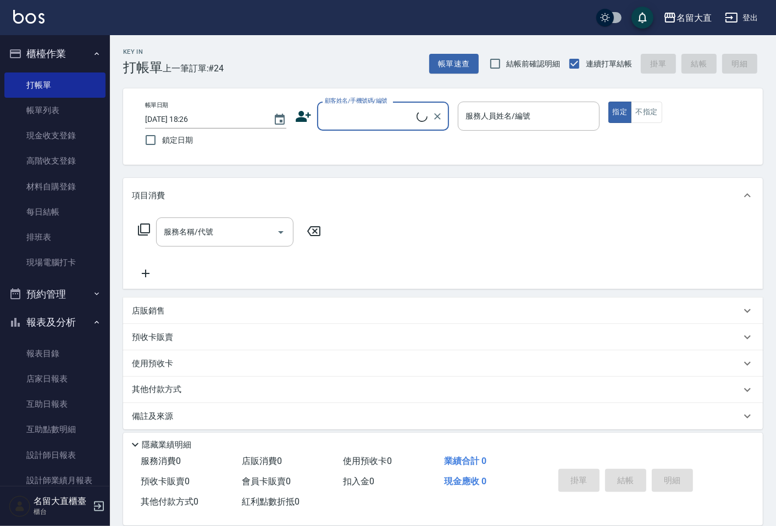
click at [350, 115] on input "顧客姓名/手機號碼/編號" at bounding box center [369, 116] width 94 height 19
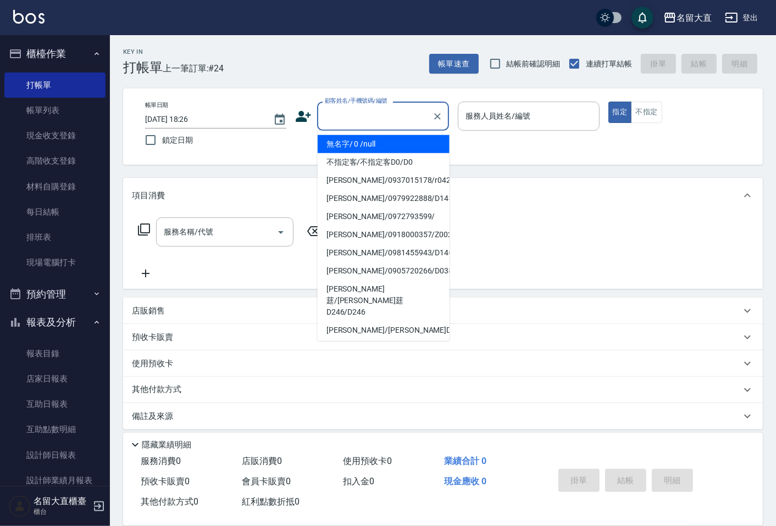
click at [352, 143] on li "無名字/ 0 /null" at bounding box center [384, 144] width 132 height 18
type input "無名字/ 0 /null"
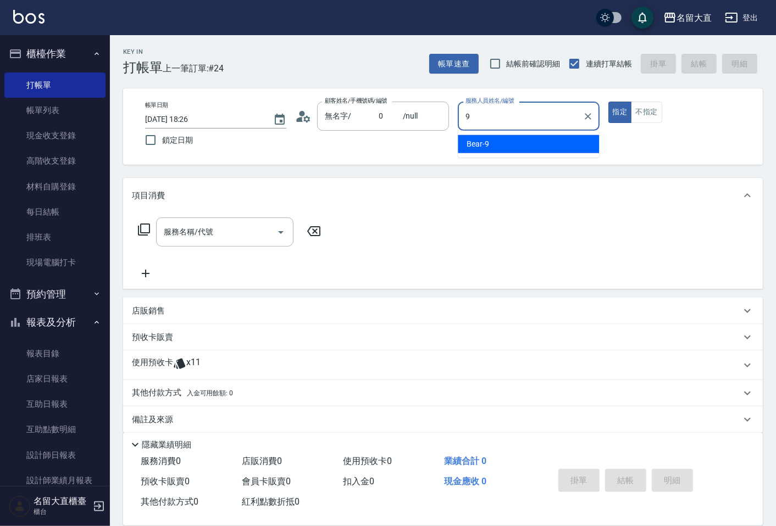
type input "Bear-9"
type button "true"
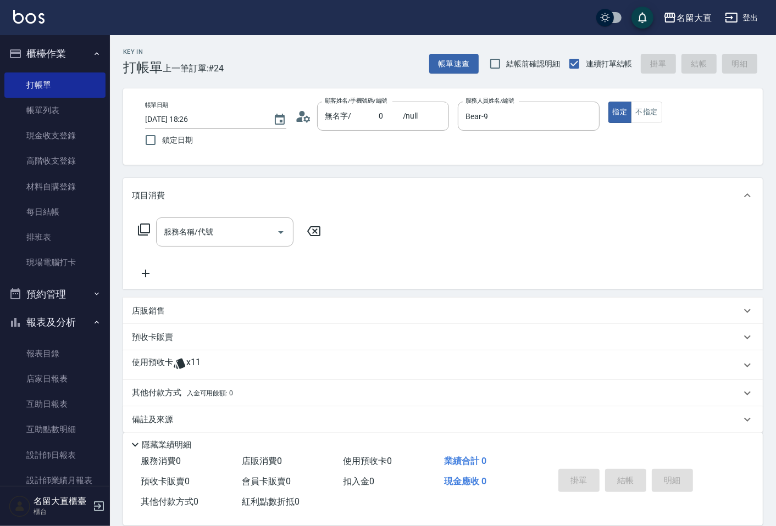
click at [146, 224] on icon at bounding box center [144, 230] width 12 height 12
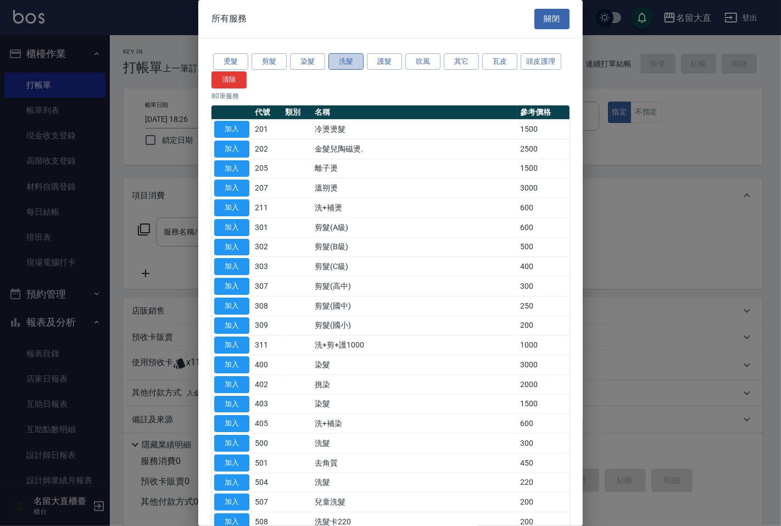
click at [347, 59] on button "洗髮" at bounding box center [346, 61] width 35 height 17
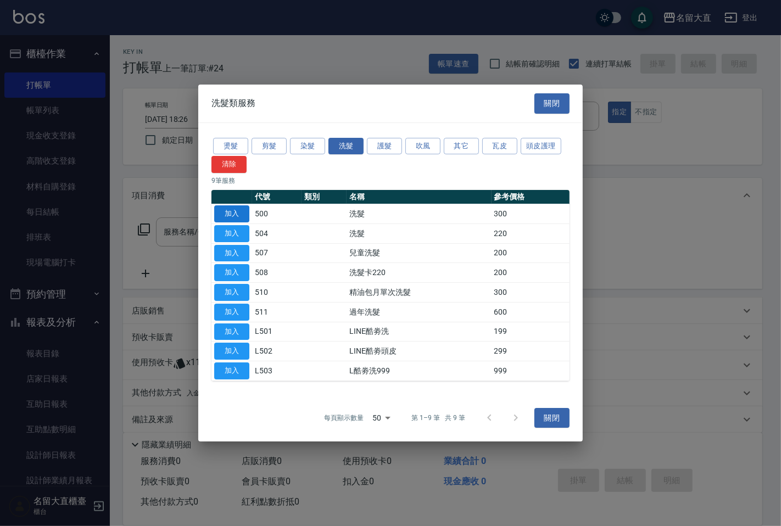
click at [229, 210] on button "加入" at bounding box center [231, 213] width 35 height 17
type input "洗髮(500)"
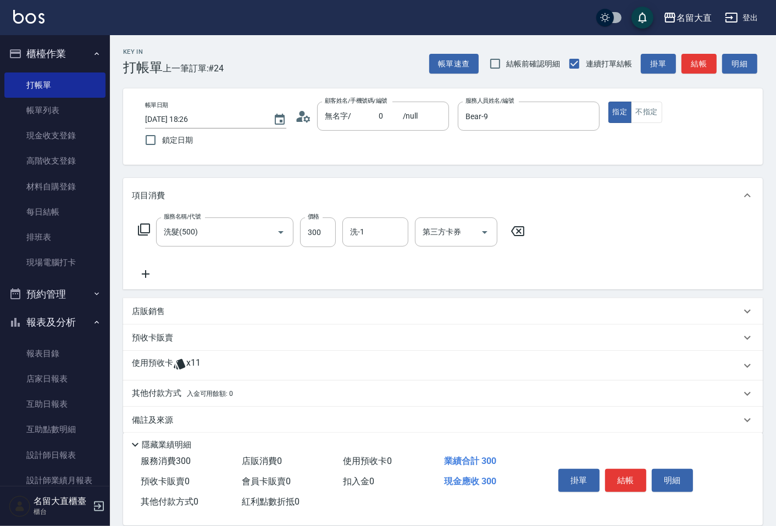
click at [135, 232] on div "服務名稱/代號 洗髮(500) 服務名稱/代號 價格 300 價格 洗-1 洗-1 第三方卡券 第三方卡券" at bounding box center [331, 233] width 399 height 30
click at [139, 229] on icon at bounding box center [143, 229] width 13 height 13
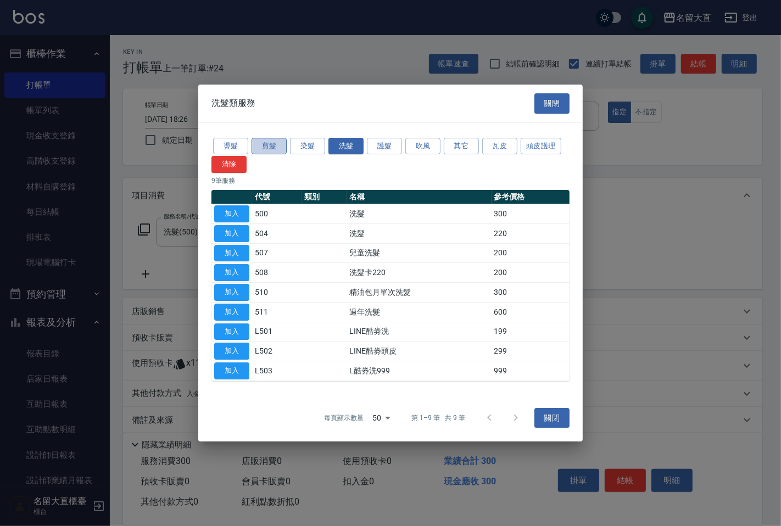
click at [263, 149] on button "剪髮" at bounding box center [269, 146] width 35 height 17
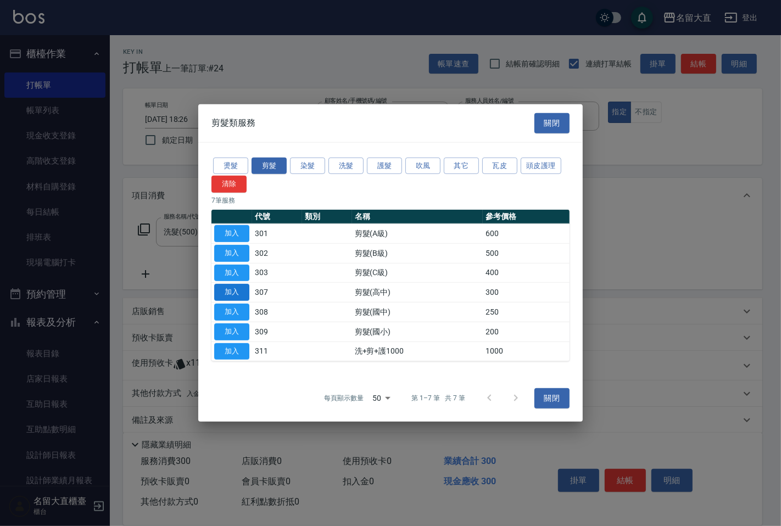
click at [226, 290] on button "加入" at bounding box center [231, 292] width 35 height 17
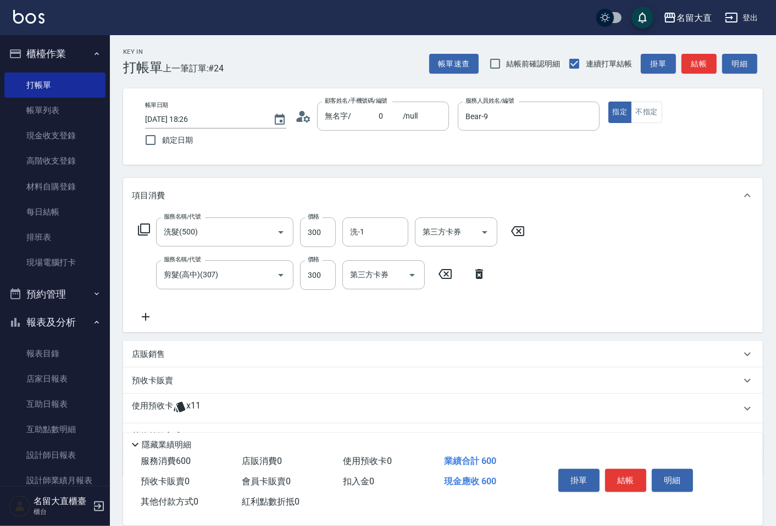
click at [142, 225] on icon at bounding box center [143, 229] width 13 height 13
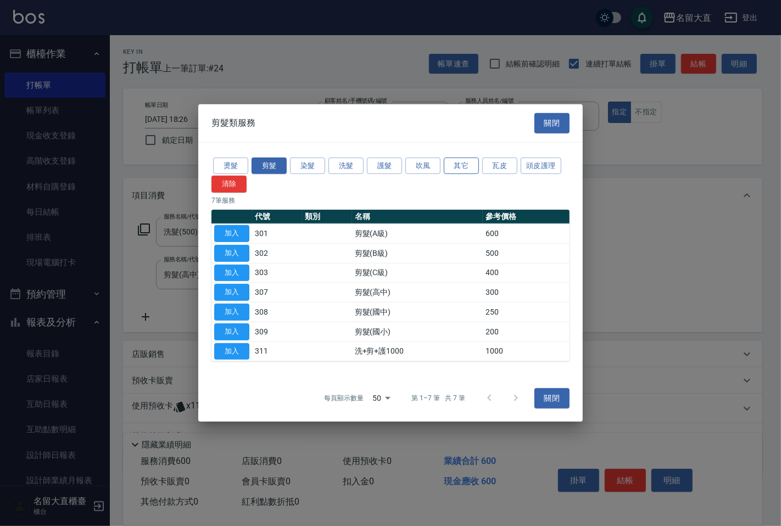
click at [466, 160] on button "其它" at bounding box center [461, 165] width 35 height 17
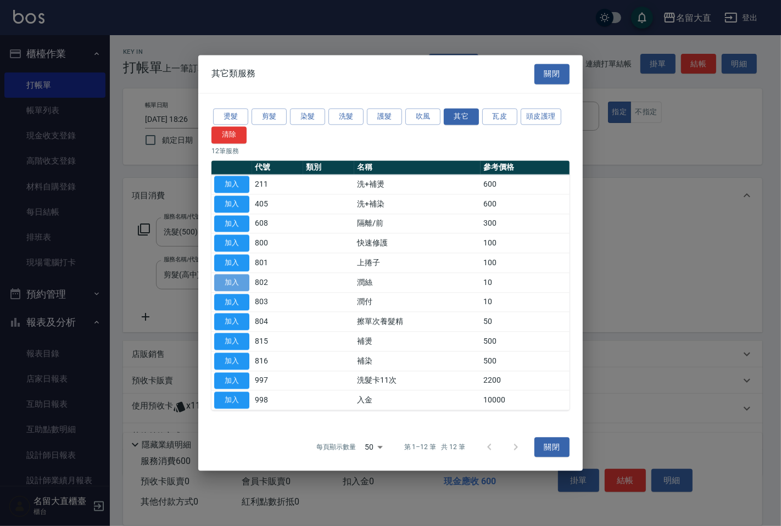
click at [224, 281] on button "加入" at bounding box center [231, 282] width 35 height 17
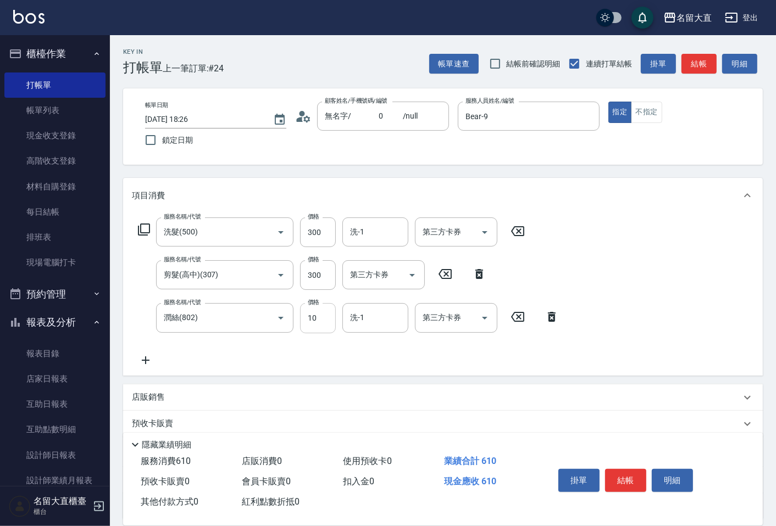
click at [311, 308] on input "10" at bounding box center [318, 318] width 36 height 30
type input "20"
click at [364, 235] on input "洗-1" at bounding box center [375, 231] width 56 height 19
click at [371, 257] on span "[PERSON_NAME] -16" at bounding box center [385, 260] width 69 height 12
type input "[PERSON_NAME]-16"
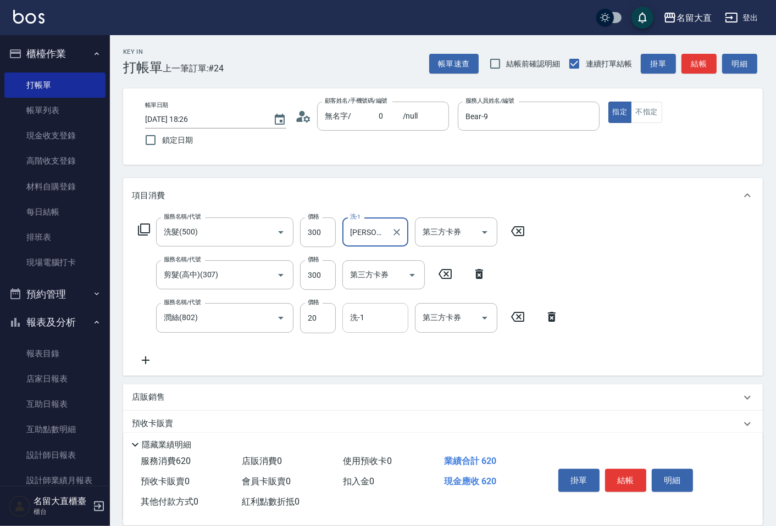
click at [370, 320] on input "洗-1" at bounding box center [375, 317] width 56 height 19
type input "16"
click at [392, 317] on icon "Clear" at bounding box center [396, 318] width 11 height 11
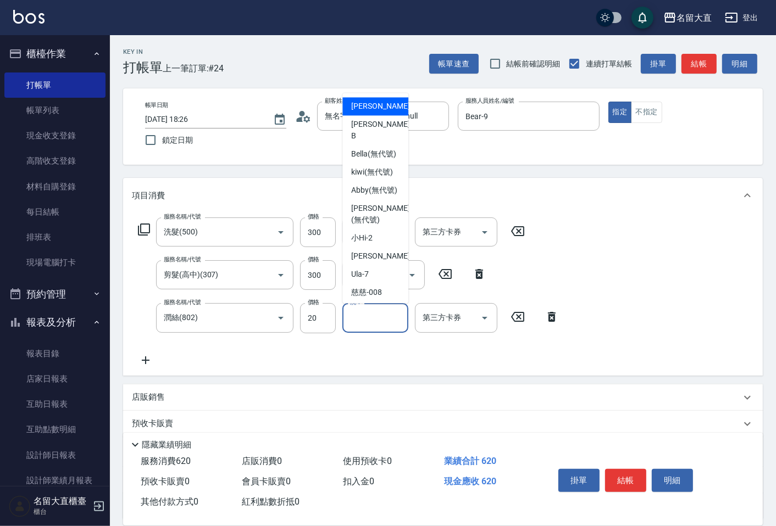
click at [393, 317] on input "洗-1" at bounding box center [375, 317] width 56 height 19
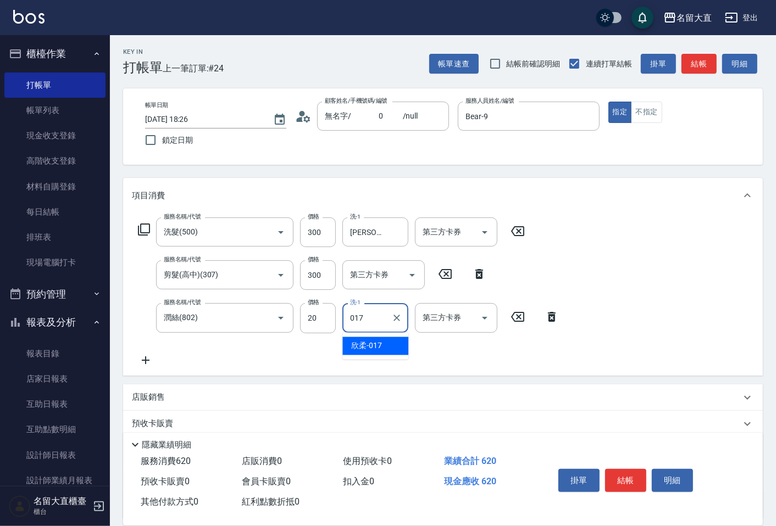
click at [365, 342] on span "欣柔 -017" at bounding box center [366, 347] width 31 height 12
type input "欣柔-017"
click at [379, 239] on input "[PERSON_NAME]-16" at bounding box center [367, 231] width 40 height 19
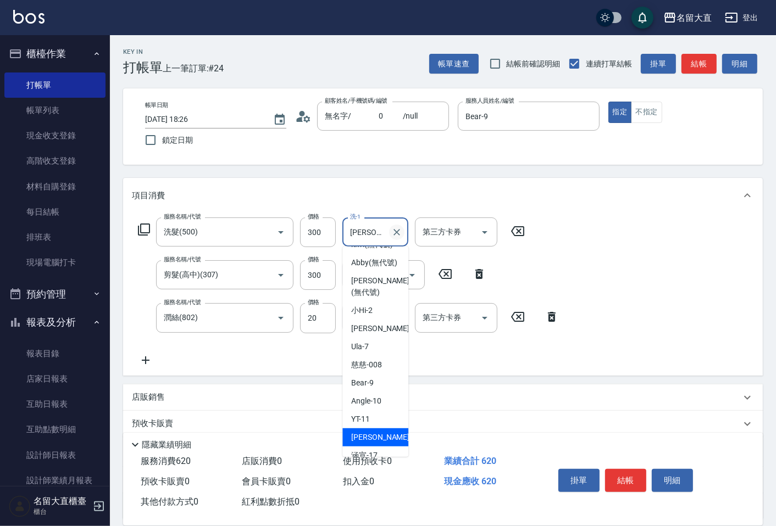
click at [394, 233] on icon "Clear" at bounding box center [396, 232] width 11 height 11
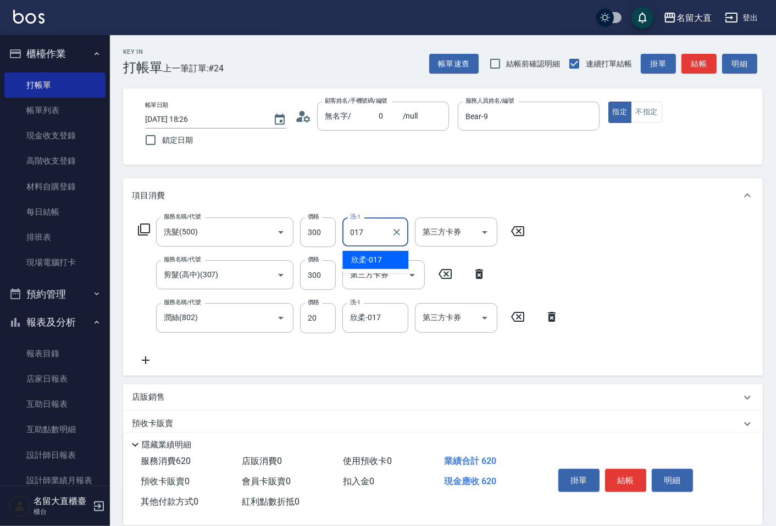
drag, startPoint x: 366, startPoint y: 259, endPoint x: 391, endPoint y: 243, distance: 29.9
click at [369, 259] on span "欣柔 -017" at bounding box center [366, 260] width 31 height 12
type input "欣柔-017"
click at [699, 62] on button "結帳" at bounding box center [698, 64] width 35 height 20
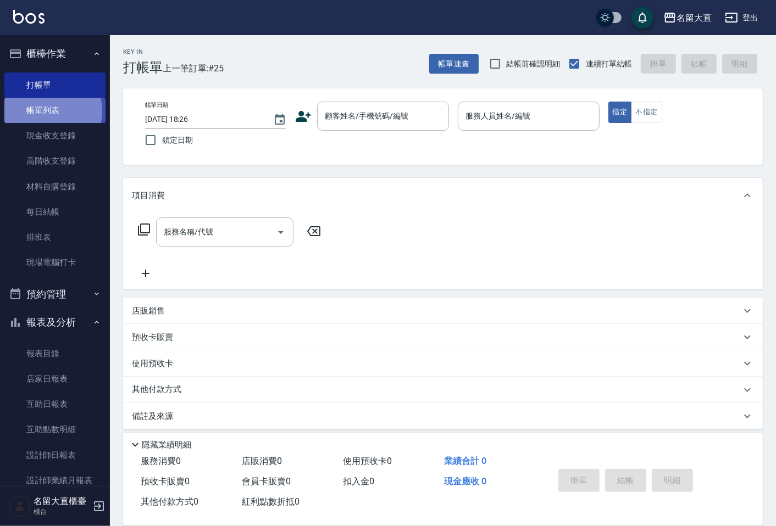
click at [45, 111] on link "帳單列表" at bounding box center [54, 110] width 101 height 25
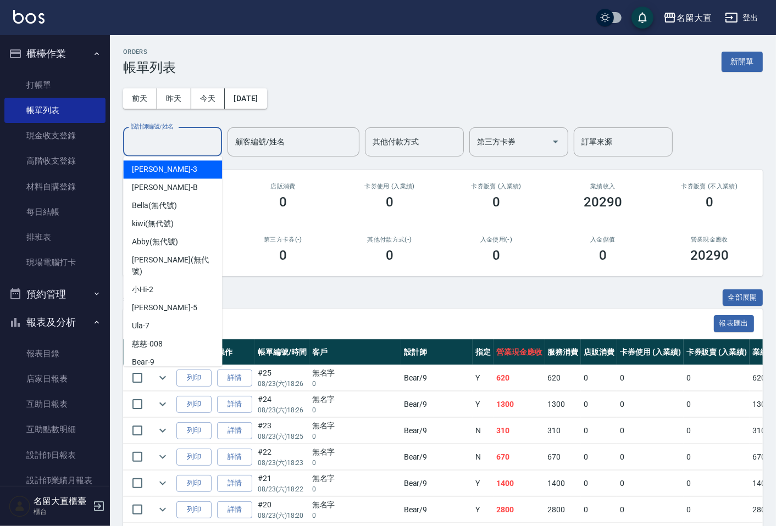
click at [171, 139] on input "設計師編號/姓名" at bounding box center [172, 141] width 89 height 19
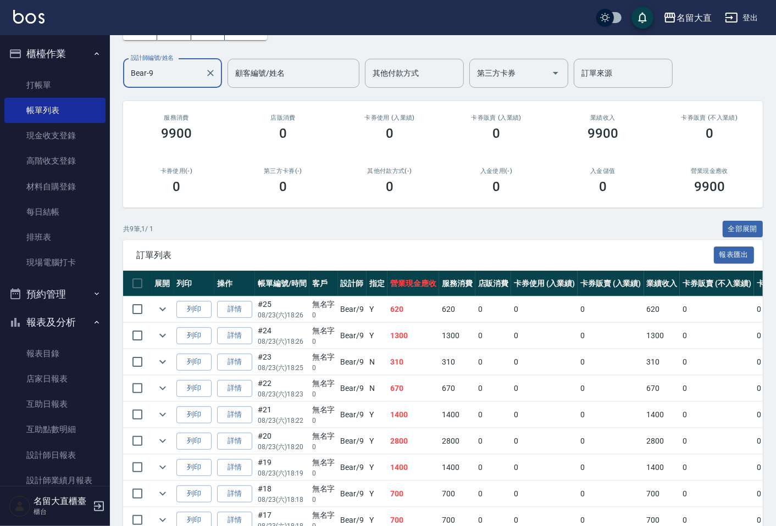
scroll to position [129, 0]
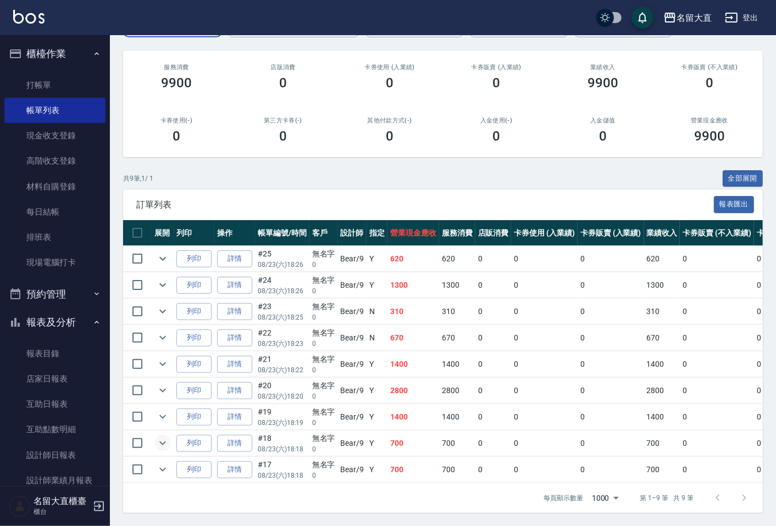
type input "Bear-9"
click at [165, 437] on icon "expand row" at bounding box center [162, 443] width 13 height 13
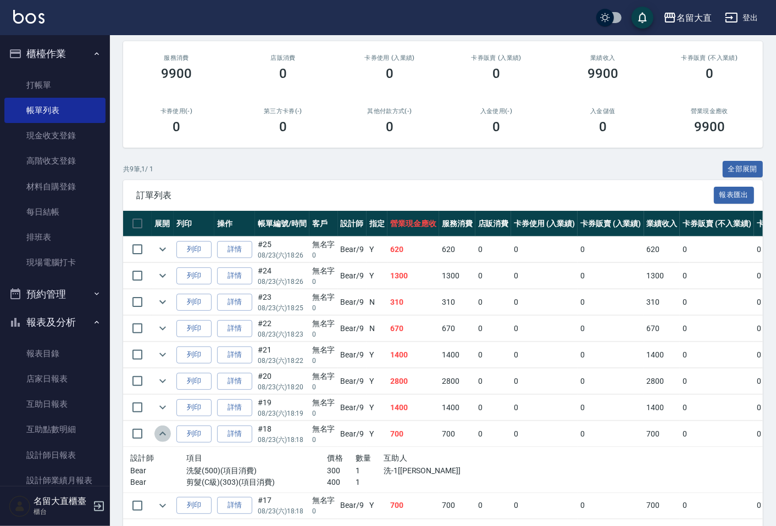
click at [165, 432] on icon "expand row" at bounding box center [162, 433] width 13 height 13
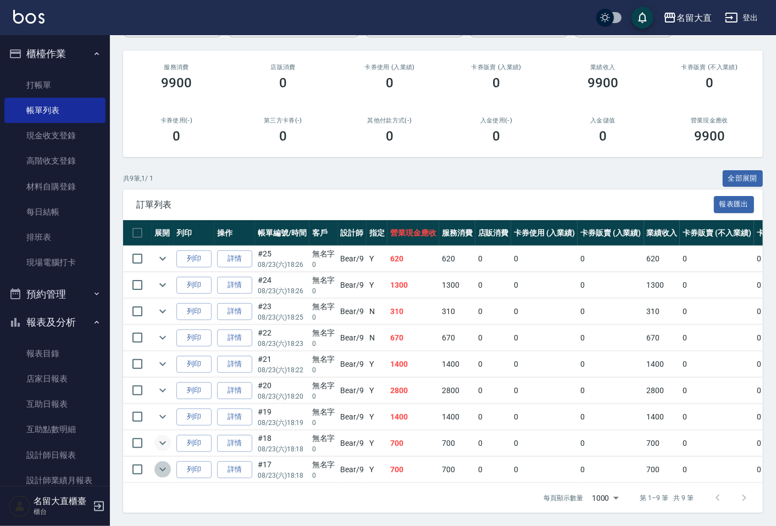
click at [163, 468] on icon "expand row" at bounding box center [162, 470] width 7 height 4
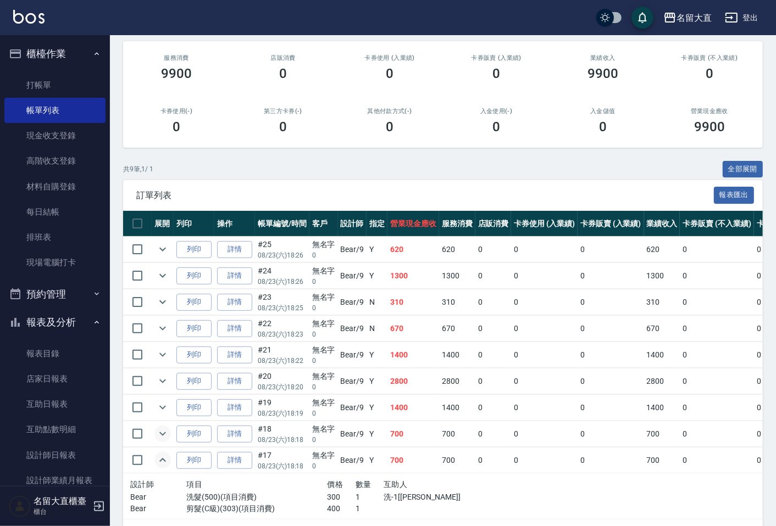
click at [163, 462] on icon "expand row" at bounding box center [162, 460] width 13 height 13
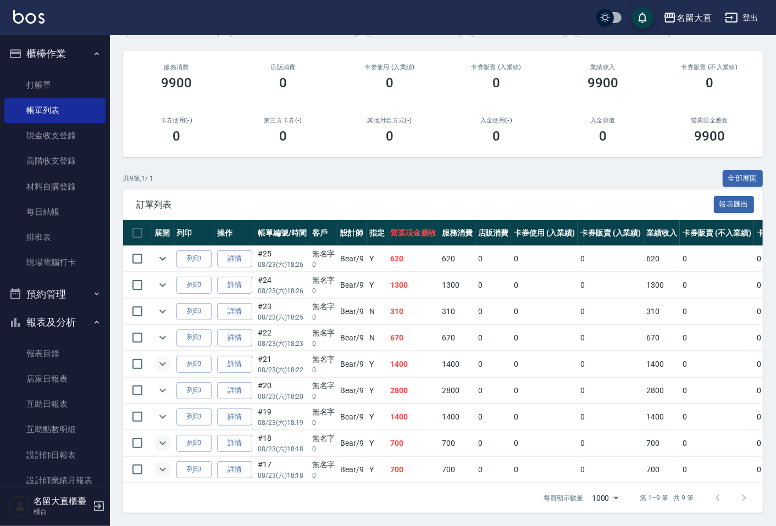
click at [160, 358] on icon "expand row" at bounding box center [162, 364] width 13 height 13
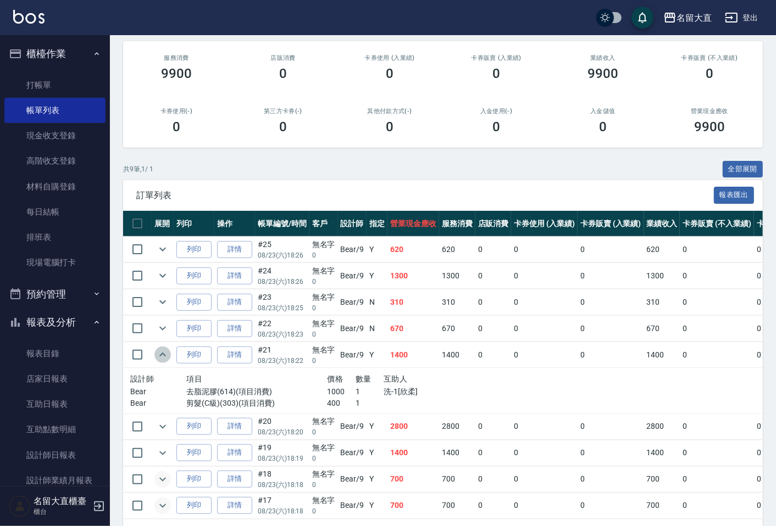
click at [163, 354] on icon "expand row" at bounding box center [162, 355] width 7 height 4
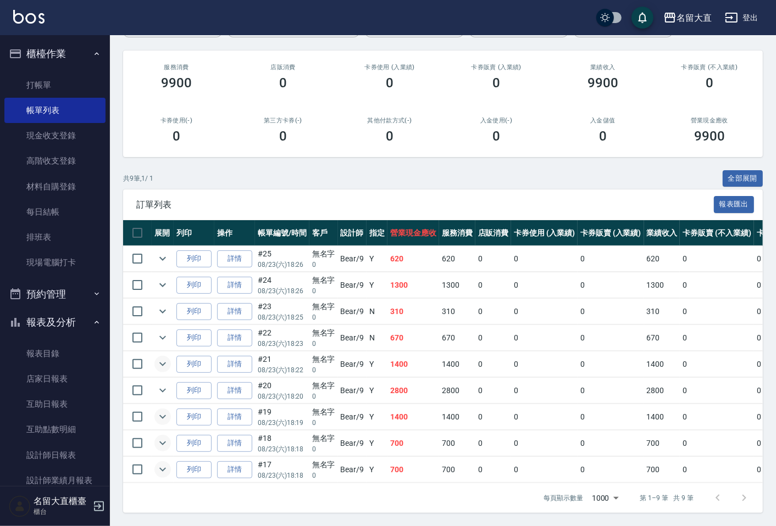
click at [162, 410] on icon "expand row" at bounding box center [162, 416] width 13 height 13
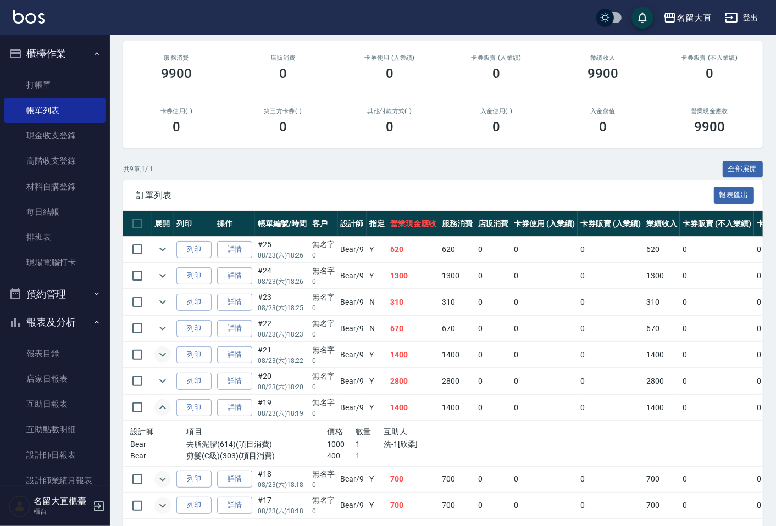
click at [162, 409] on icon "expand row" at bounding box center [162, 407] width 13 height 13
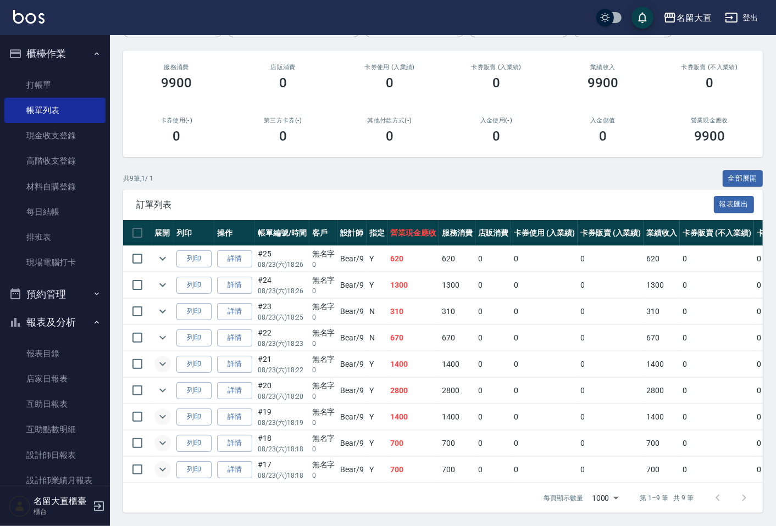
click at [161, 437] on icon "expand row" at bounding box center [162, 443] width 13 height 13
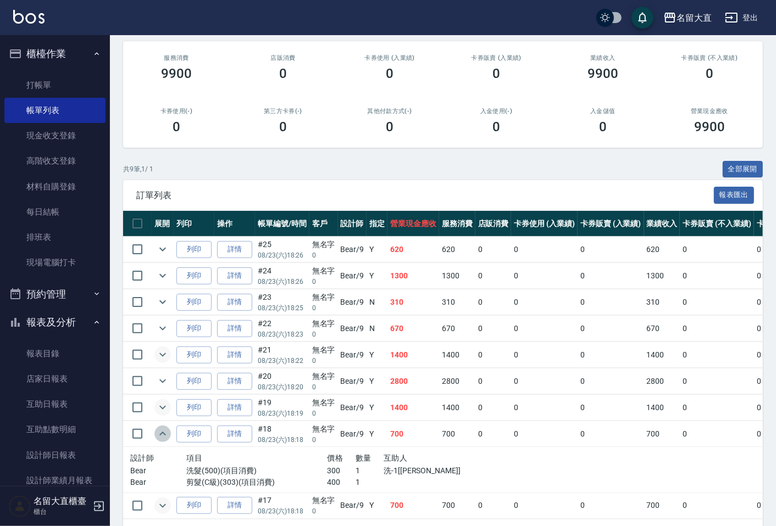
click at [161, 436] on icon "expand row" at bounding box center [162, 433] width 13 height 13
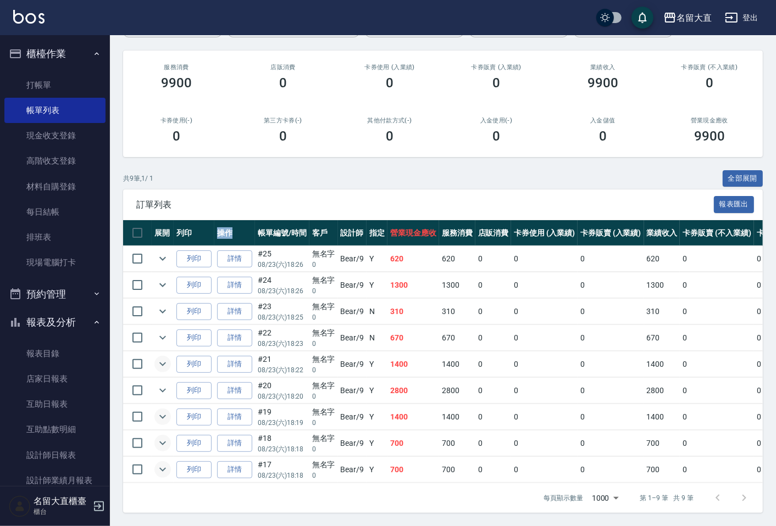
drag, startPoint x: 216, startPoint y: 221, endPoint x: 242, endPoint y: 221, distance: 25.8
click at [242, 221] on th "操作" at bounding box center [234, 233] width 41 height 26
click at [242, 220] on th "操作" at bounding box center [234, 233] width 41 height 26
click at [231, 222] on th "操作" at bounding box center [234, 233] width 41 height 26
click at [240, 220] on th "操作" at bounding box center [234, 233] width 41 height 26
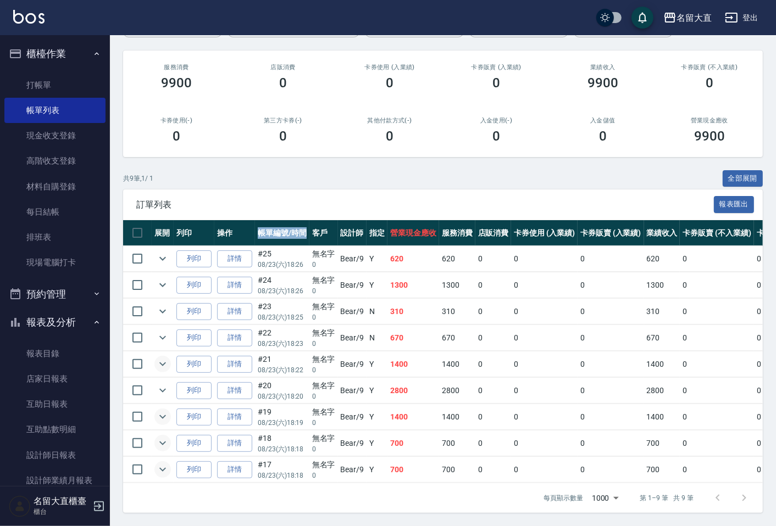
drag, startPoint x: 257, startPoint y: 220, endPoint x: 308, endPoint y: 222, distance: 51.7
click at [308, 222] on th "帳單編號/時間" at bounding box center [282, 233] width 54 height 26
click at [254, 224] on th "操作" at bounding box center [234, 233] width 41 height 26
click at [165, 279] on icon "expand row" at bounding box center [162, 285] width 13 height 13
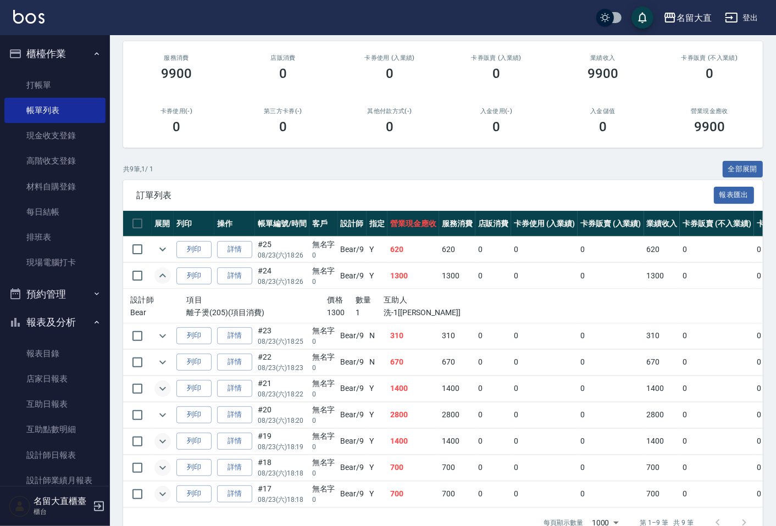
click at [165, 272] on icon "expand row" at bounding box center [162, 275] width 13 height 13
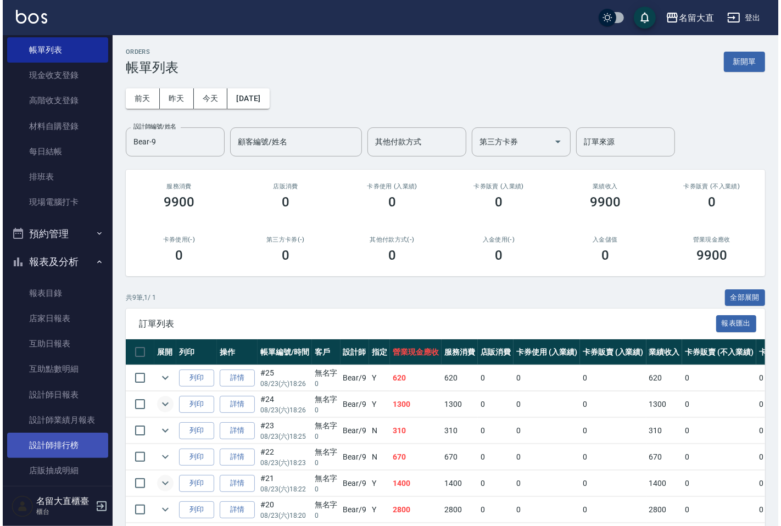
scroll to position [131, 0]
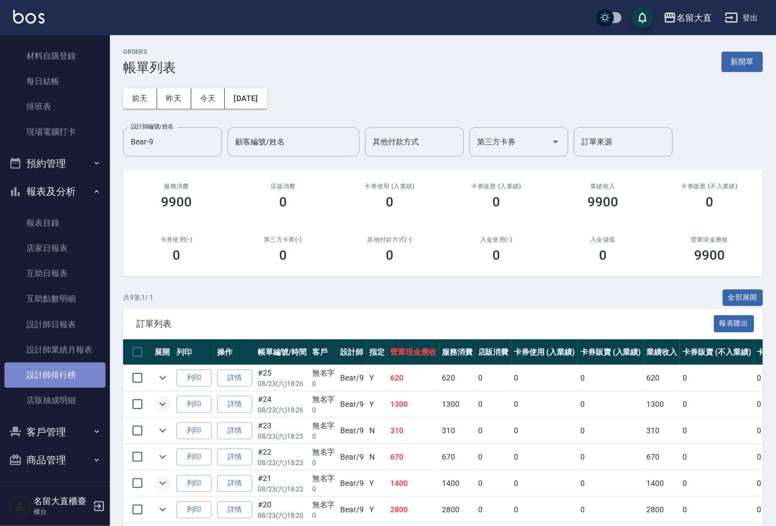
click at [64, 375] on link "設計師排行榜" at bounding box center [54, 375] width 101 height 25
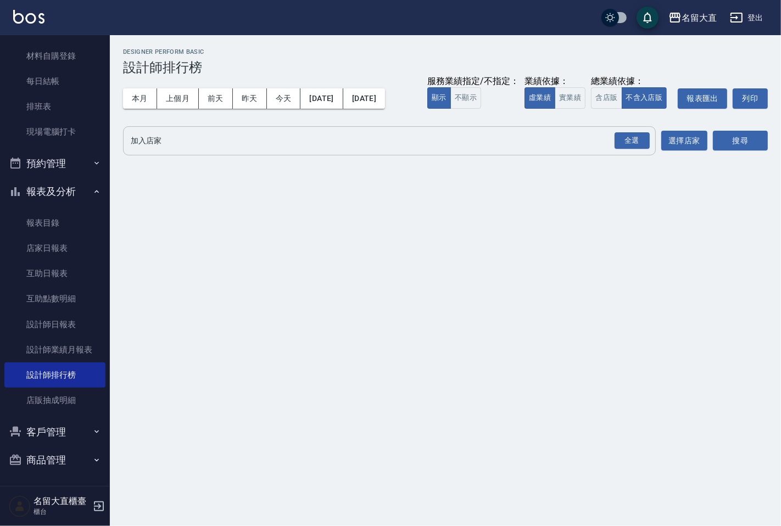
click at [169, 144] on input "加入店家" at bounding box center [381, 140] width 506 height 19
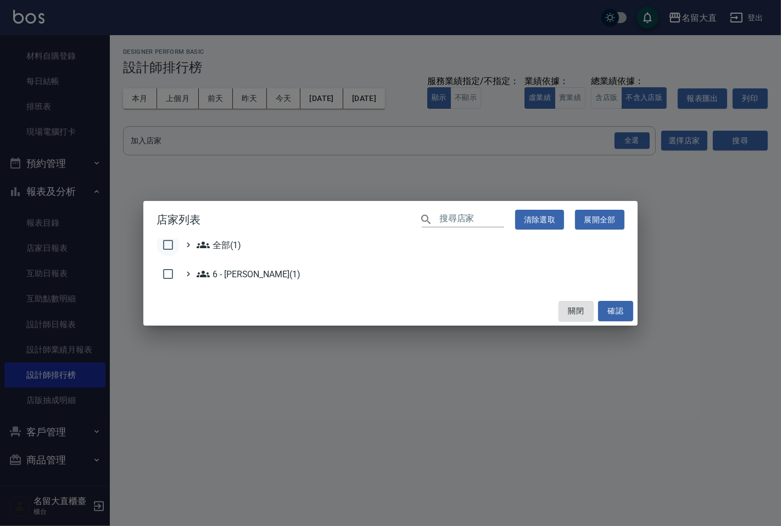
click at [167, 243] on input "checkbox" at bounding box center [168, 244] width 23 height 23
checkbox input "true"
click at [610, 309] on button "確認" at bounding box center [615, 311] width 35 height 20
checkbox input "false"
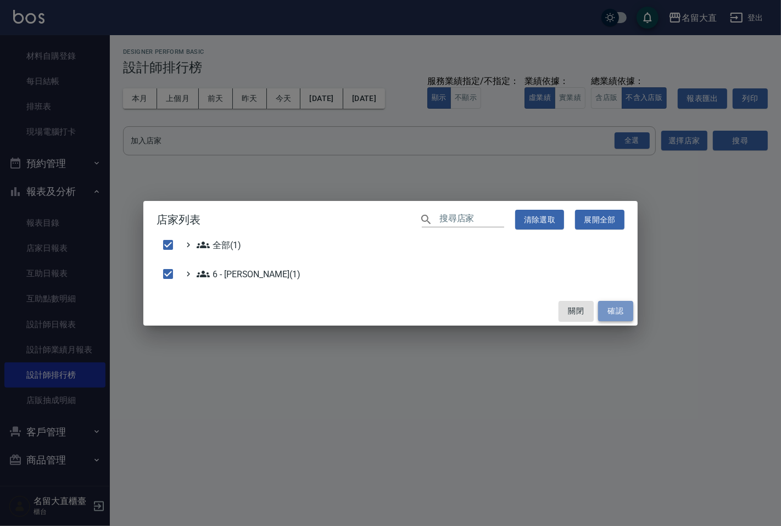
checkbox input "false"
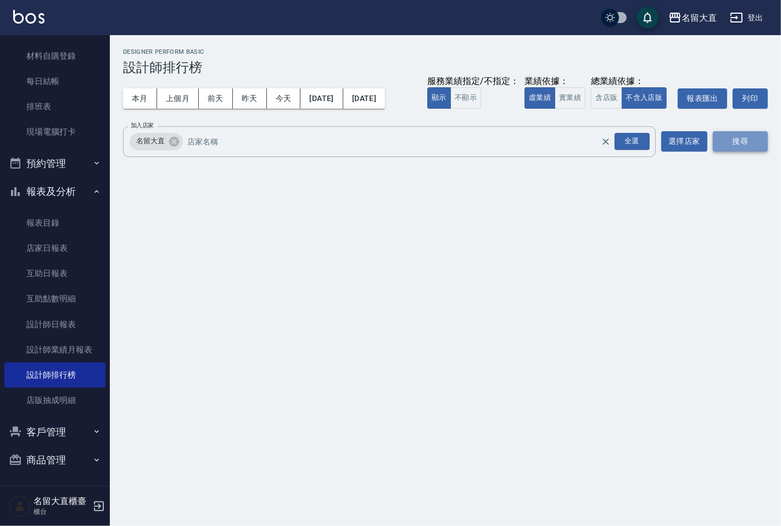
click at [740, 146] on button "搜尋" at bounding box center [740, 141] width 55 height 20
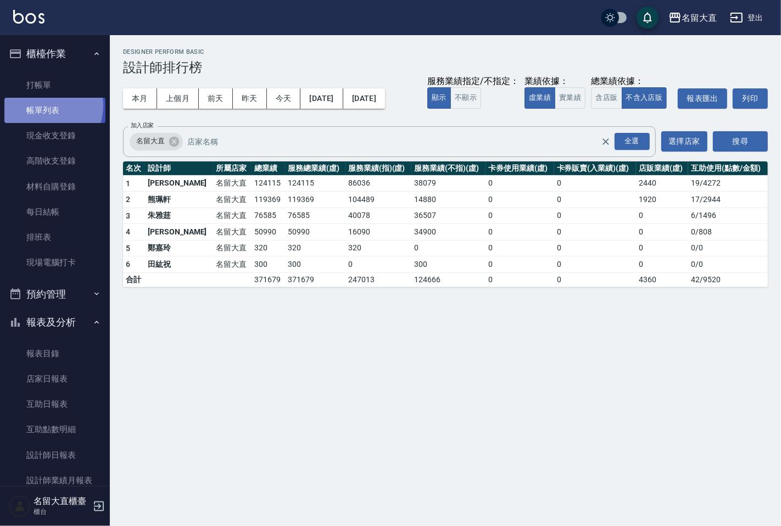
click at [42, 106] on link "帳單列表" at bounding box center [54, 110] width 101 height 25
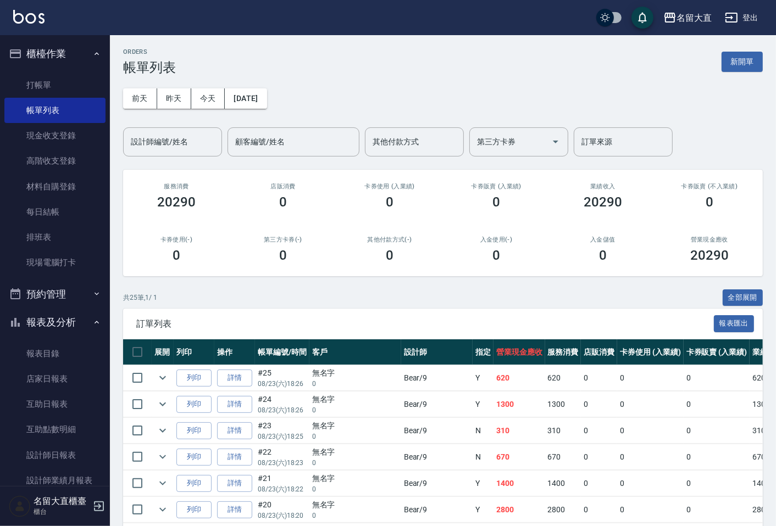
click at [0, 94] on nav "櫃檯作業 打帳單 帳單列表 現金收支登錄 高階收支登錄 材料自購登錄 每日結帳 排班表 現場電腦打卡 預約管理 預約管理 單日預約紀錄 單週預約紀錄 報表及分…" at bounding box center [55, 260] width 110 height 451
click at [37, 91] on link "打帳單" at bounding box center [54, 85] width 101 height 25
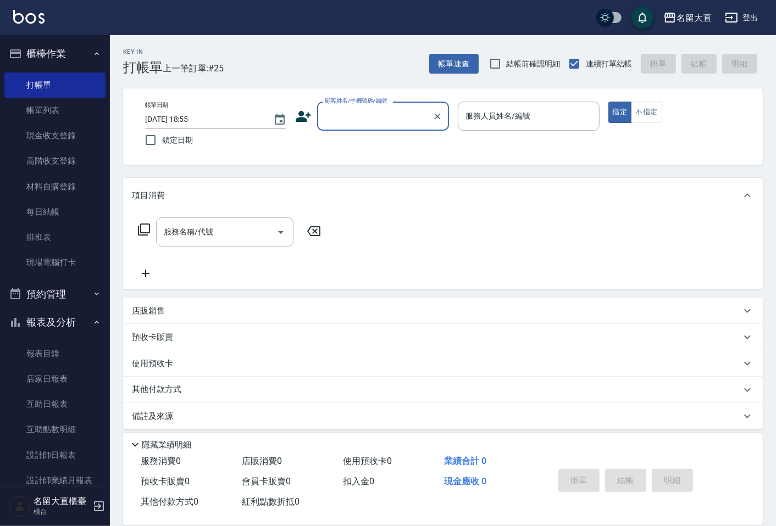
click at [355, 126] on div "顧客姓名/手機號碼/編號" at bounding box center [383, 116] width 132 height 29
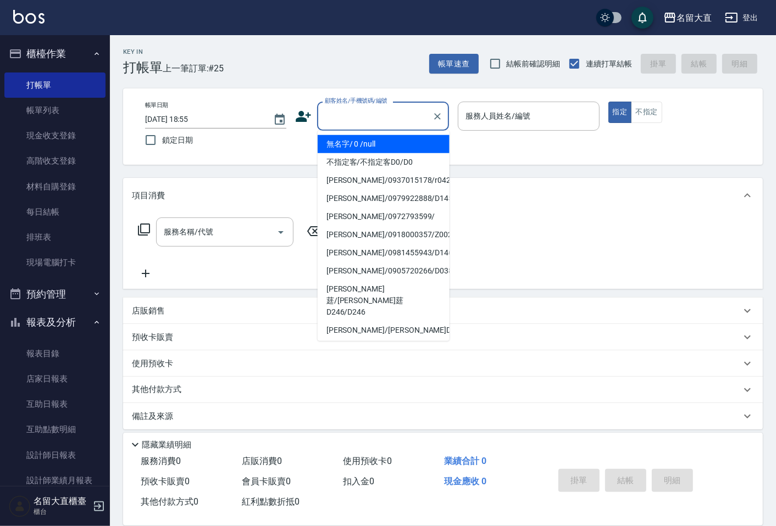
click at [355, 148] on li "無名字/ 0 /null" at bounding box center [384, 144] width 132 height 18
type input "無名字/ 0 /null"
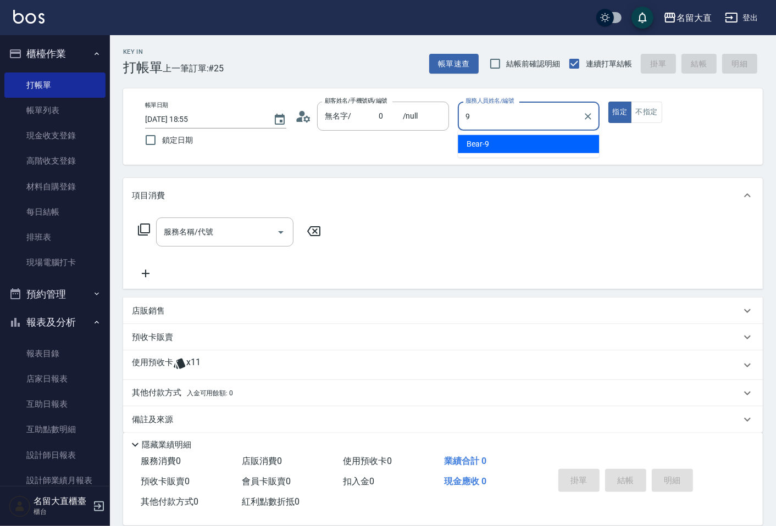
type input "Bear-9"
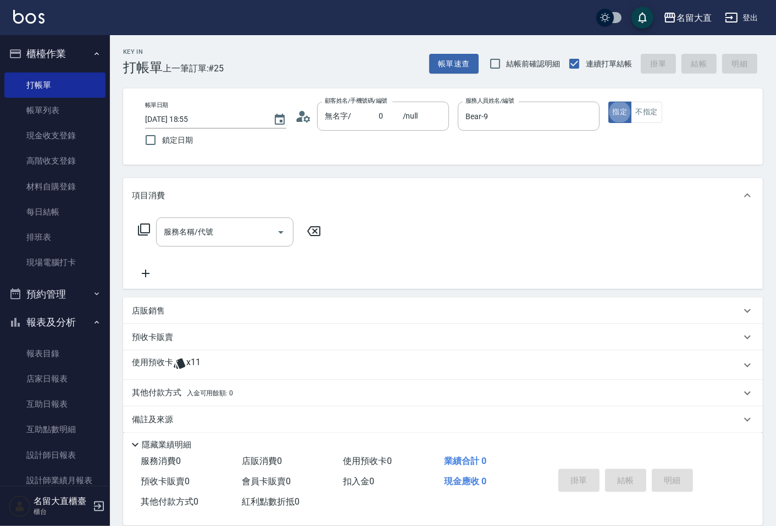
type button "true"
click at [147, 226] on icon at bounding box center [143, 229] width 13 height 13
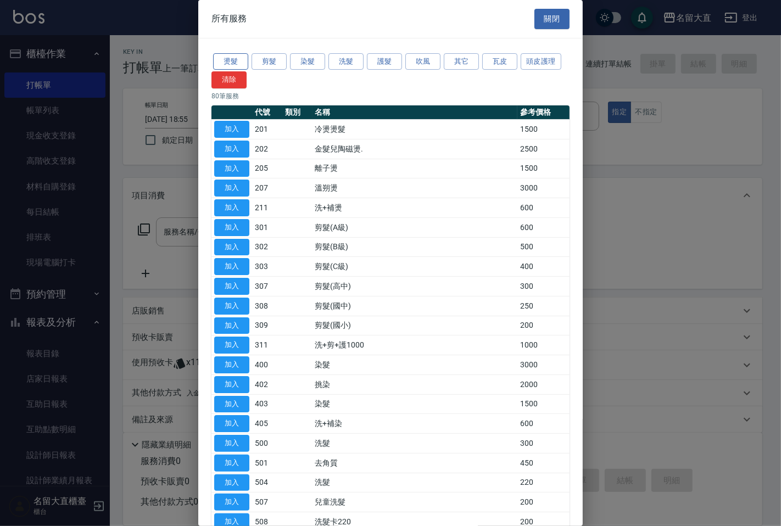
click at [237, 63] on button "燙髮" at bounding box center [230, 61] width 35 height 17
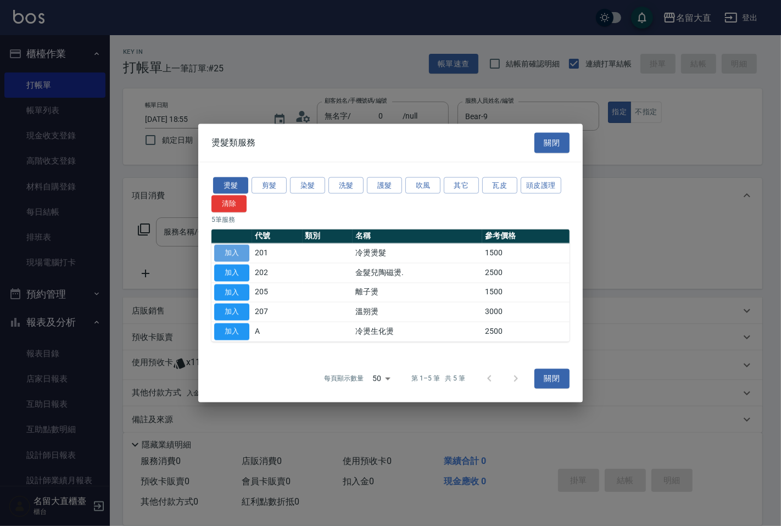
click at [233, 258] on button "加入" at bounding box center [231, 253] width 35 height 17
type input "冷燙燙髮(201)"
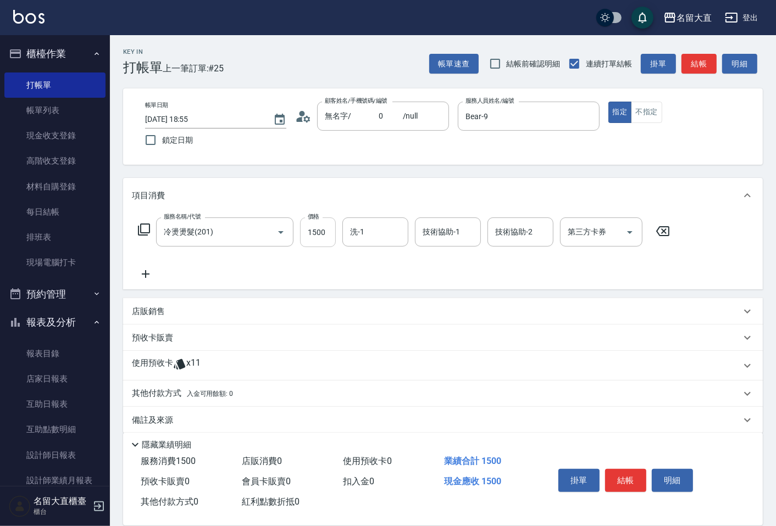
drag, startPoint x: 307, startPoint y: 234, endPoint x: 299, endPoint y: 242, distance: 10.5
click at [307, 235] on input "1500" at bounding box center [318, 233] width 36 height 30
type input "2300"
click at [691, 69] on button "結帳" at bounding box center [698, 64] width 35 height 20
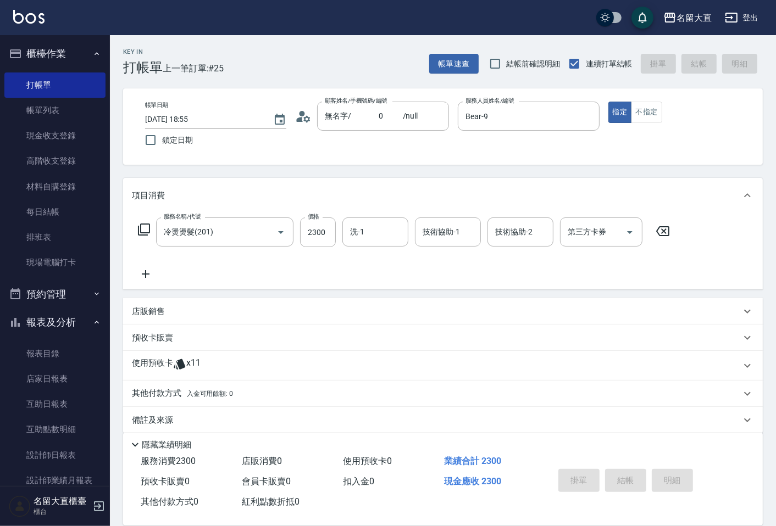
type input "[DATE] 18:56"
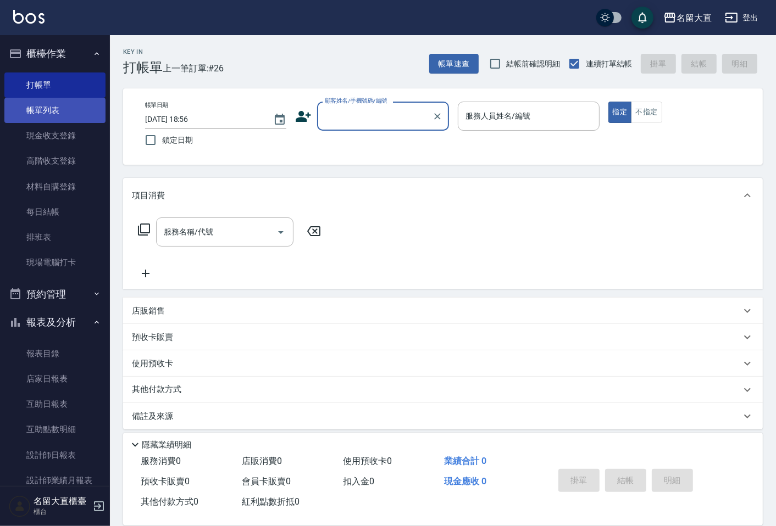
click at [71, 116] on link "帳單列表" at bounding box center [54, 110] width 101 height 25
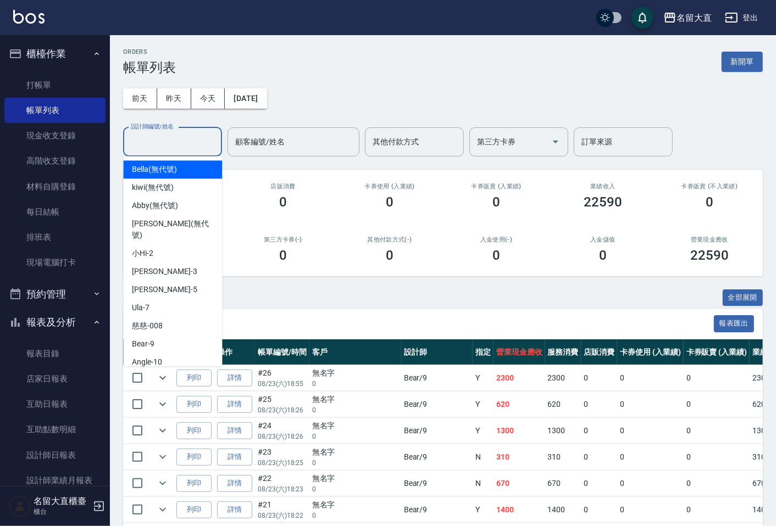
click at [151, 138] on input "設計師編號/姓名" at bounding box center [172, 141] width 89 height 19
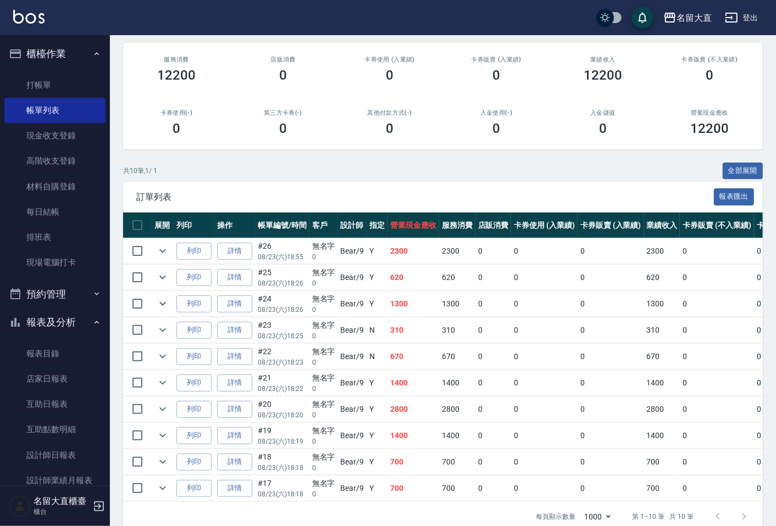
scroll to position [155, 0]
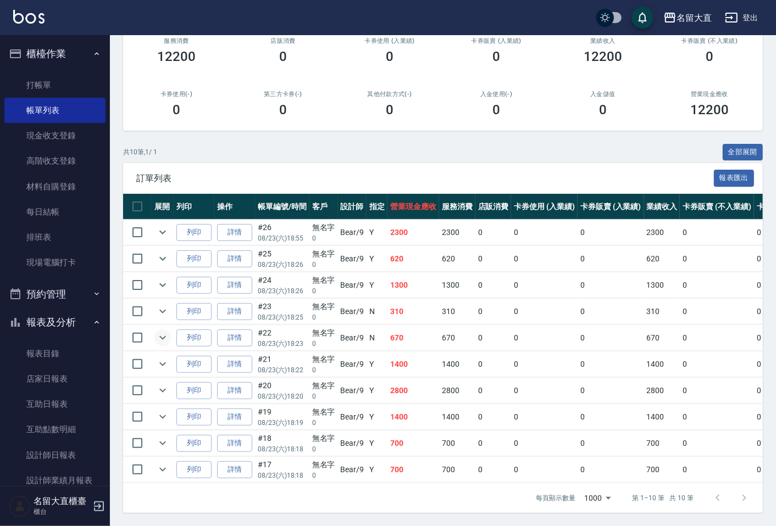
type input "Bear-9"
click at [166, 331] on icon "expand row" at bounding box center [162, 337] width 13 height 13
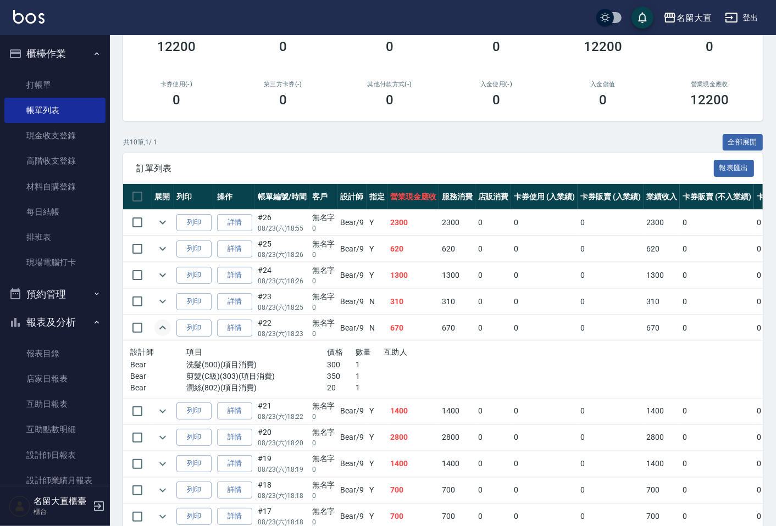
click at [166, 327] on icon "expand row" at bounding box center [162, 327] width 13 height 13
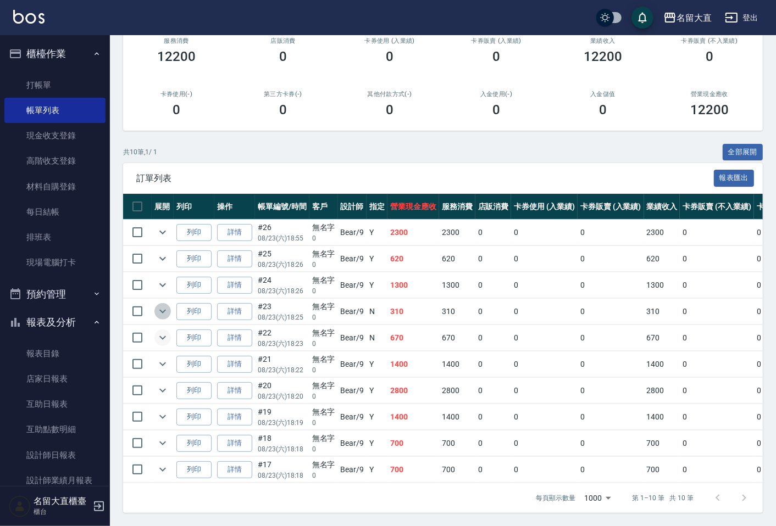
click at [168, 305] on icon "expand row" at bounding box center [162, 311] width 13 height 13
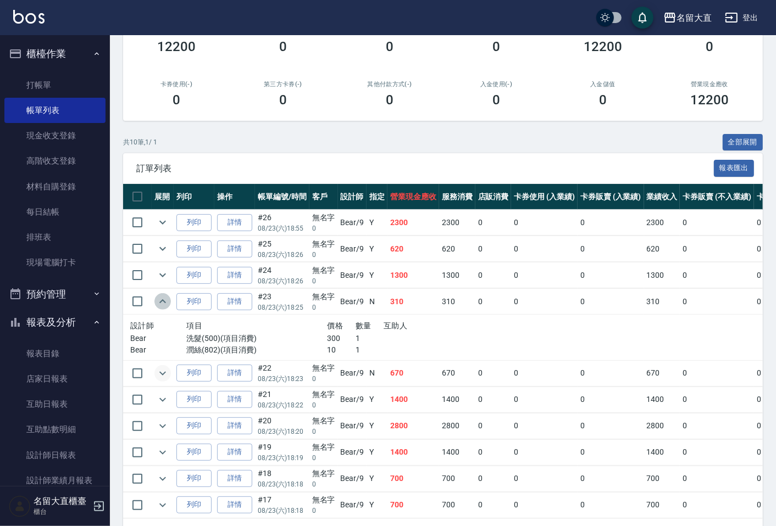
click at [168, 303] on icon "expand row" at bounding box center [162, 301] width 13 height 13
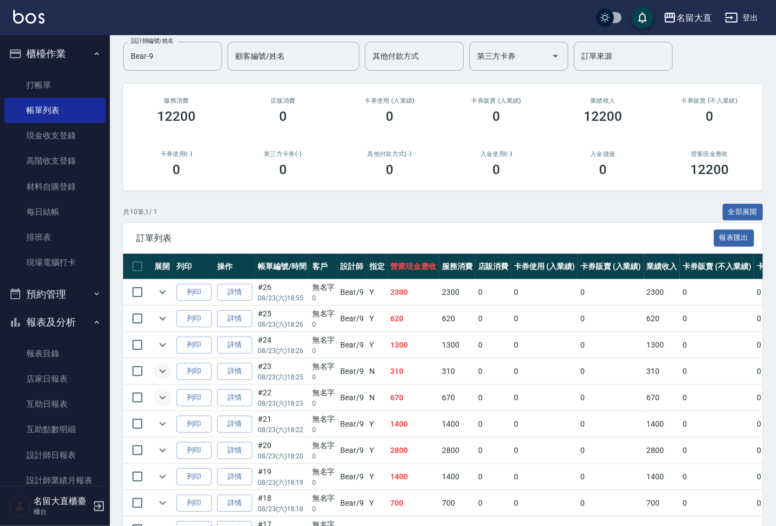
scroll to position [34, 0]
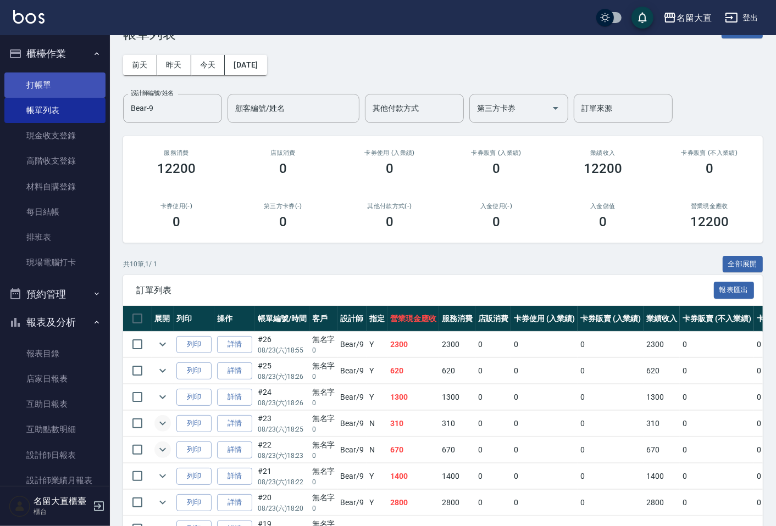
click at [68, 80] on link "打帳單" at bounding box center [54, 85] width 101 height 25
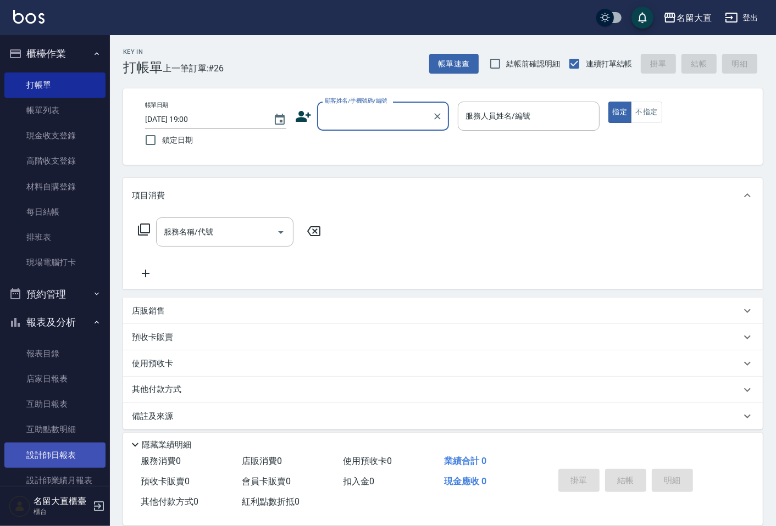
click at [75, 447] on link "設計師日報表" at bounding box center [54, 455] width 101 height 25
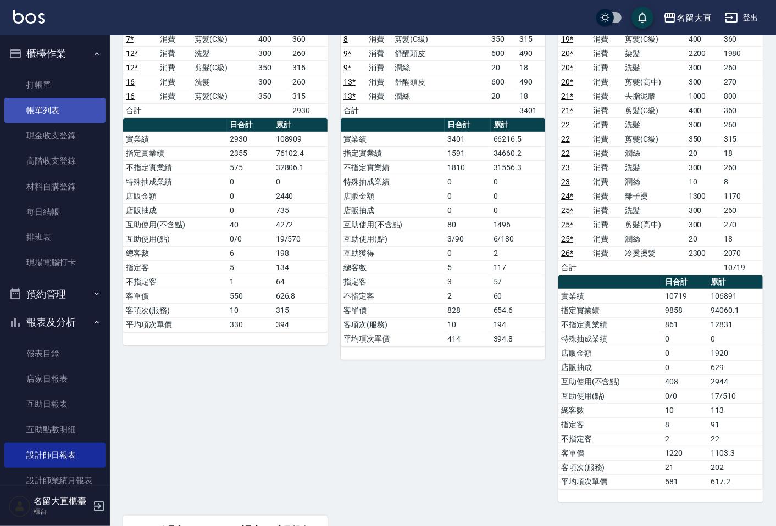
scroll to position [183, 0]
